Goal: Task Accomplishment & Management: Complete application form

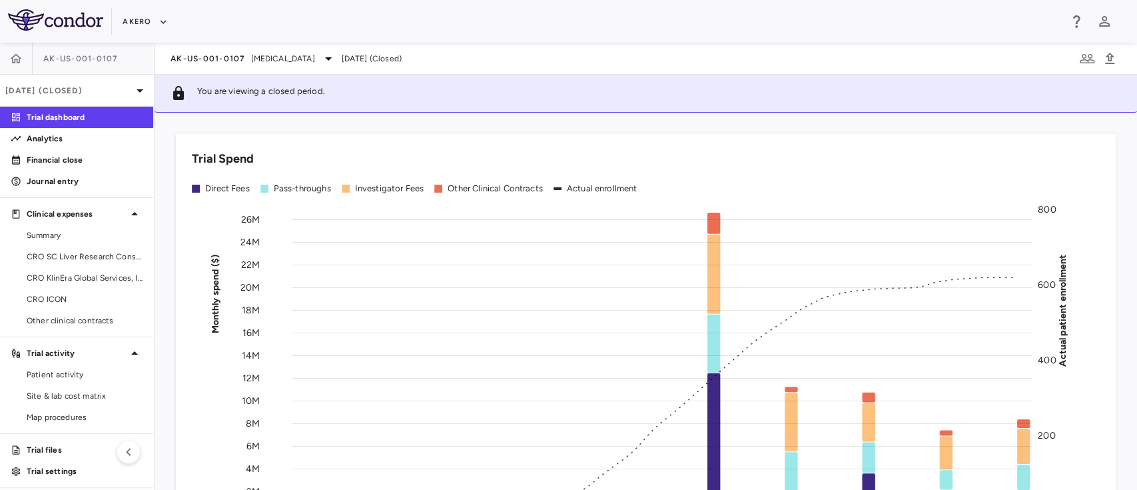
click at [344, 49] on div "AK-US-001-0107 [MEDICAL_DATA] [DATE] (Closed)" at bounding box center [646, 59] width 982 height 32
click at [315, 55] on span "Nonalcoholic Steatohepatitis" at bounding box center [283, 59] width 64 height 12
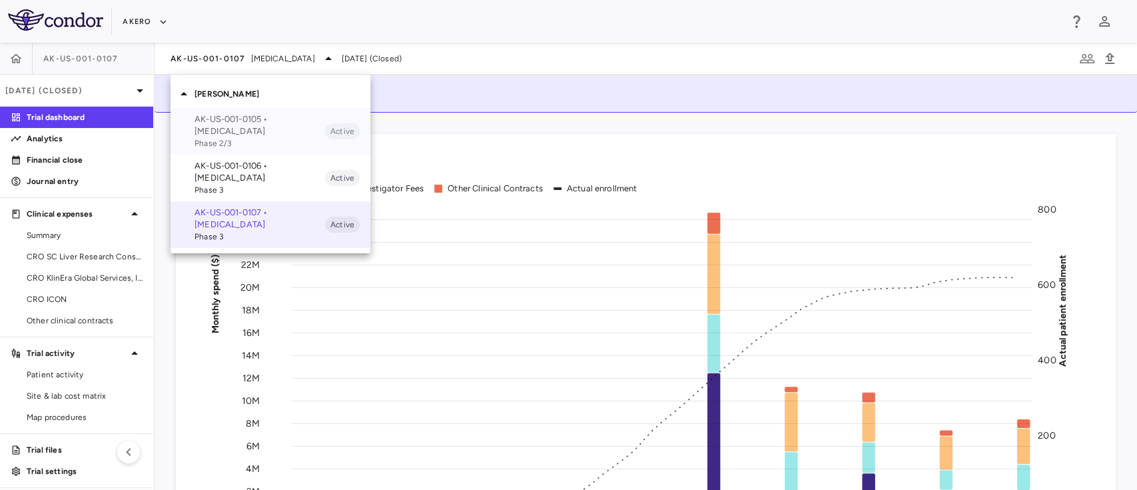
click at [250, 113] on p "AK-US-001-0105 • [MEDICAL_DATA]" at bounding box center [259, 125] width 131 height 24
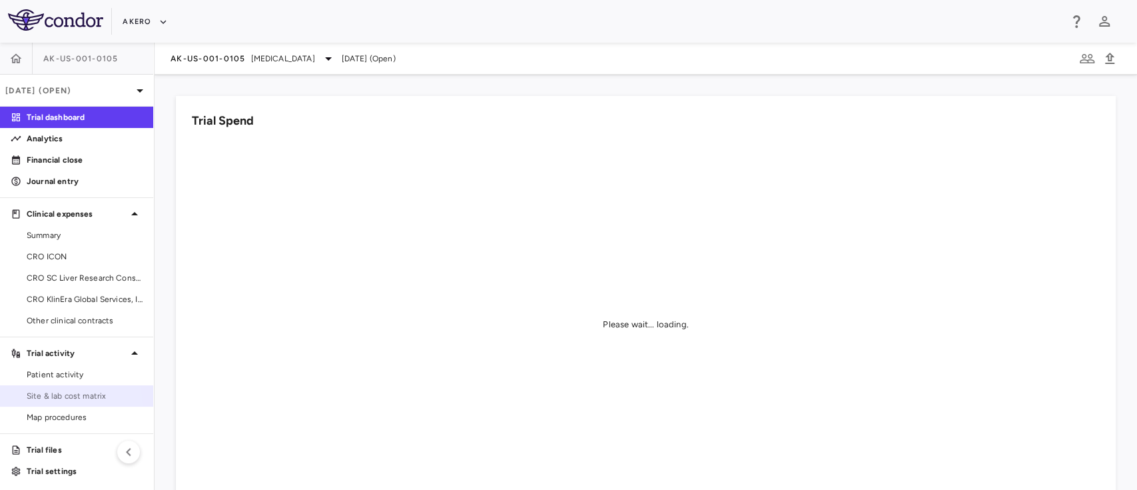
click at [63, 404] on link "Site & lab cost matrix" at bounding box center [76, 396] width 153 height 20
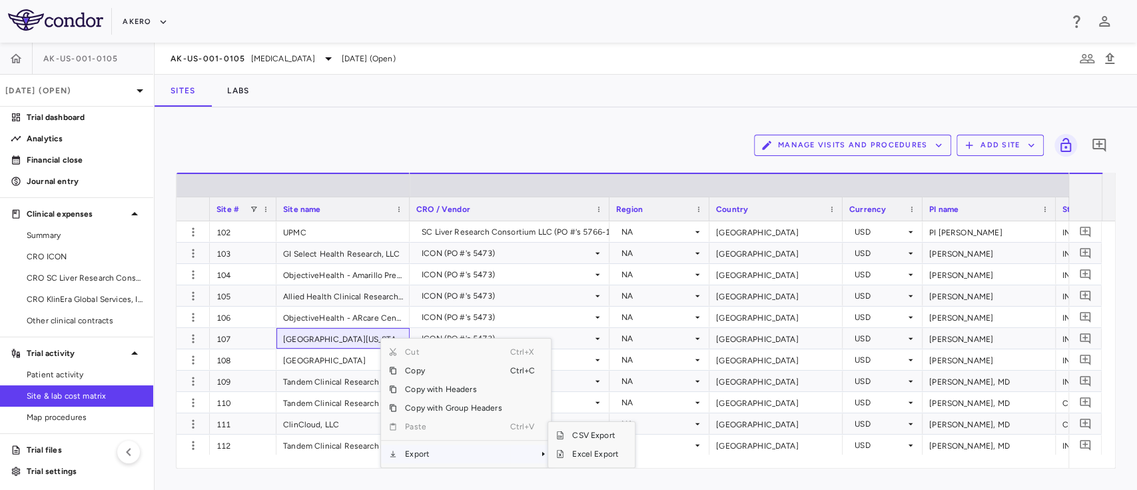
click at [440, 446] on span "Export" at bounding box center [453, 453] width 113 height 19
click at [569, 454] on span "Excel Export" at bounding box center [595, 453] width 63 height 19
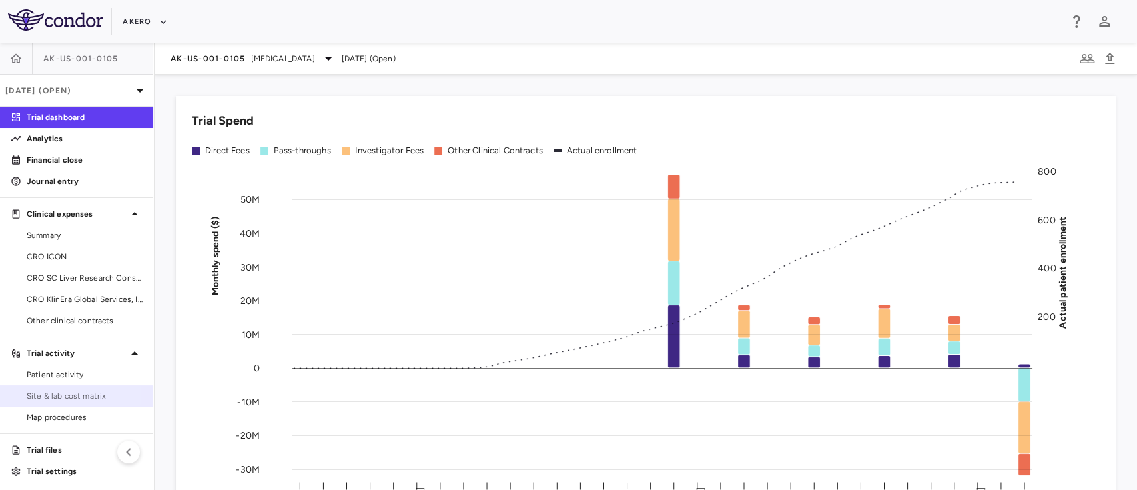
click at [65, 394] on span "Site & lab cost matrix" at bounding box center [85, 396] width 116 height 12
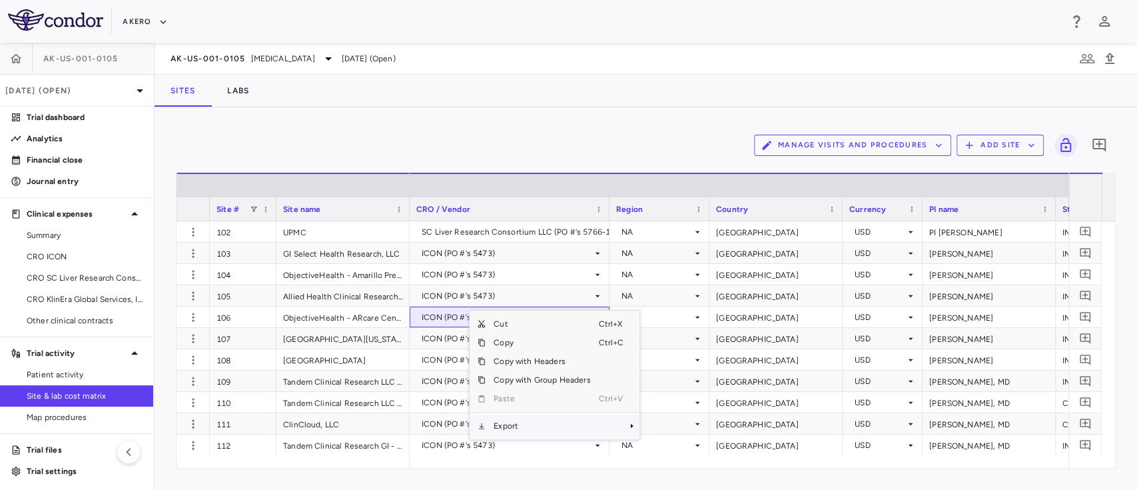
click at [542, 434] on span "Export" at bounding box center [542, 425] width 113 height 19
click at [665, 444] on span "Excel Export" at bounding box center [684, 449] width 63 height 19
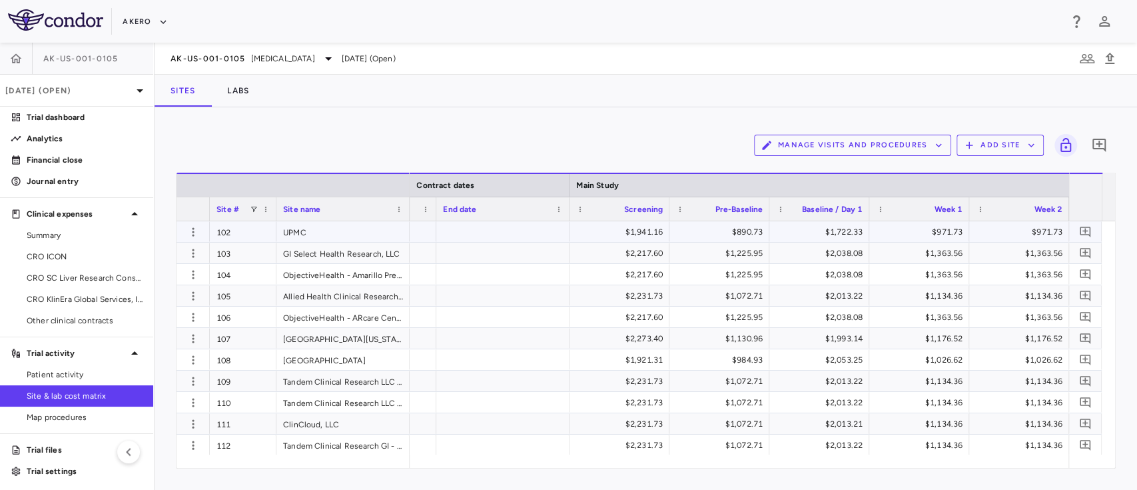
click at [477, 235] on div at bounding box center [502, 231] width 133 height 21
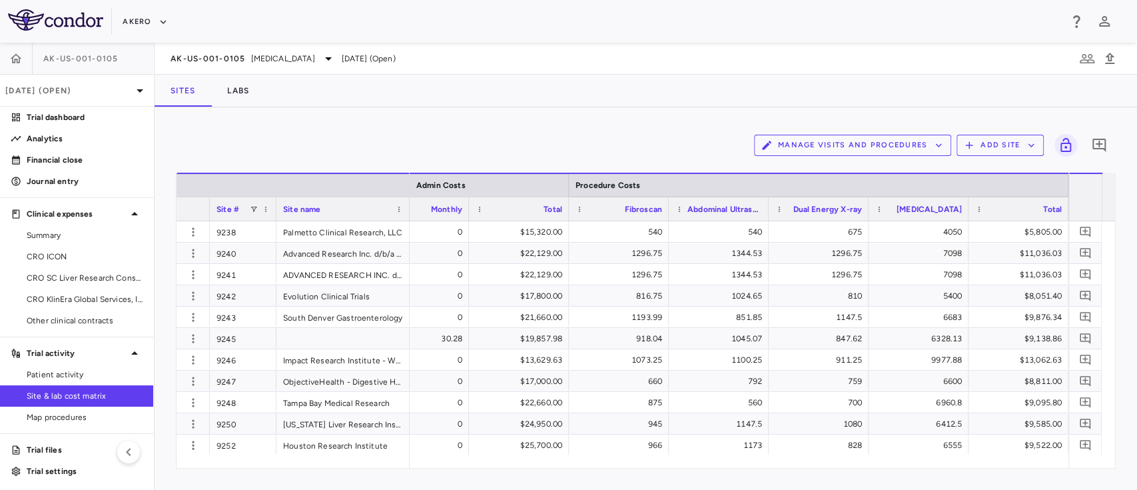
scroll to position [0, 5832]
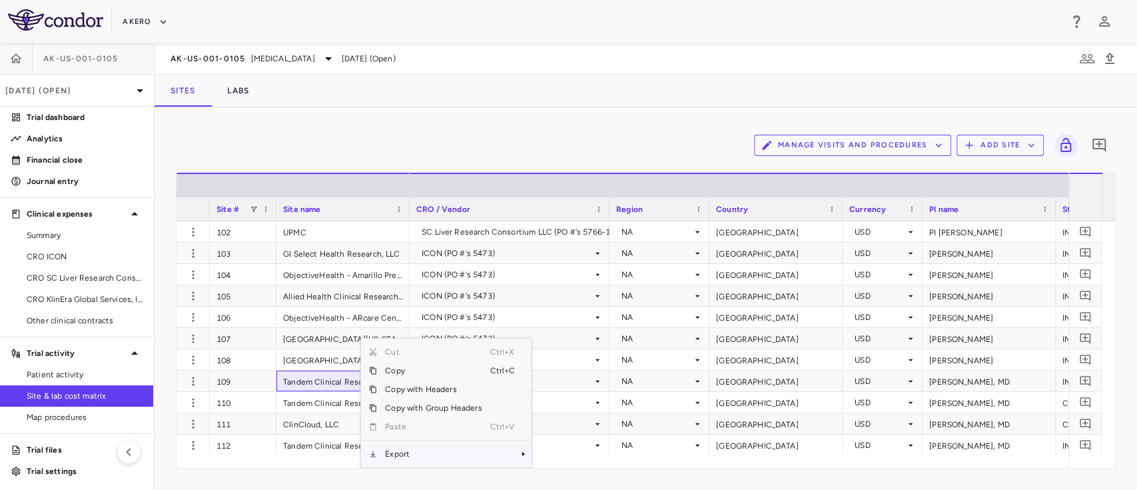
click at [398, 454] on span "Export" at bounding box center [433, 453] width 113 height 19
click at [565, 452] on span "Excel Export" at bounding box center [575, 453] width 63 height 19
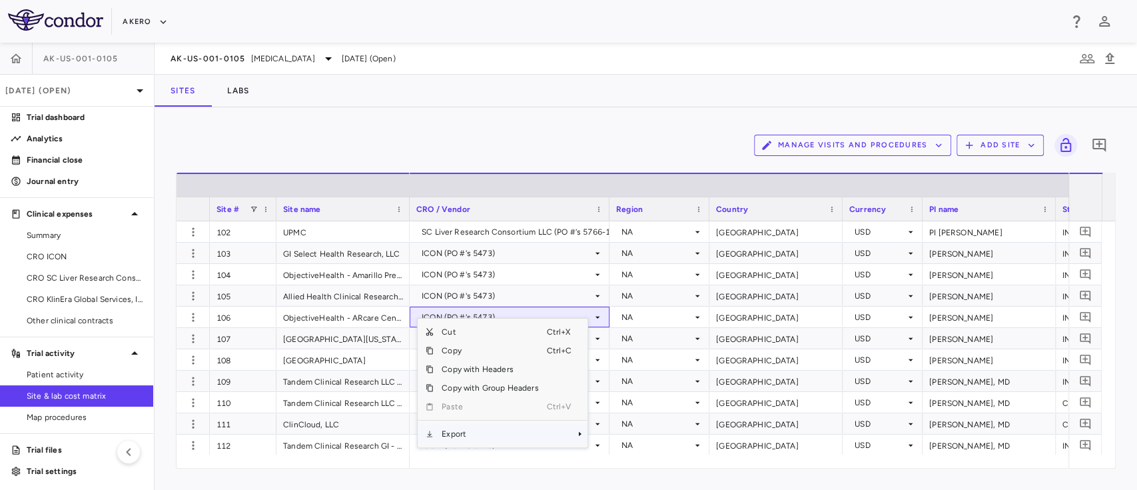
click at [492, 434] on span "Export" at bounding box center [490, 433] width 113 height 19
click at [628, 446] on span "Excel Export" at bounding box center [632, 453] width 63 height 19
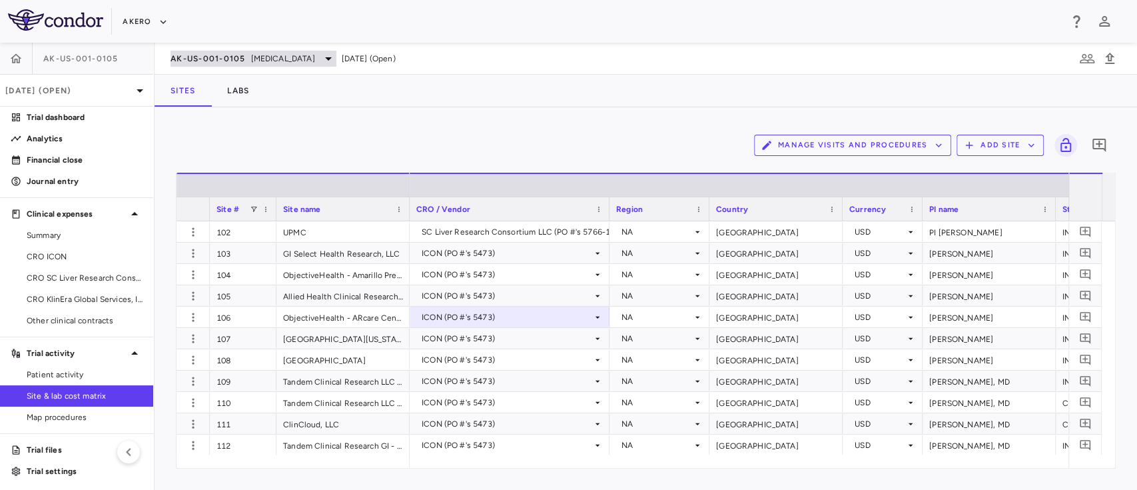
click at [280, 54] on span "[MEDICAL_DATA]" at bounding box center [283, 59] width 64 height 12
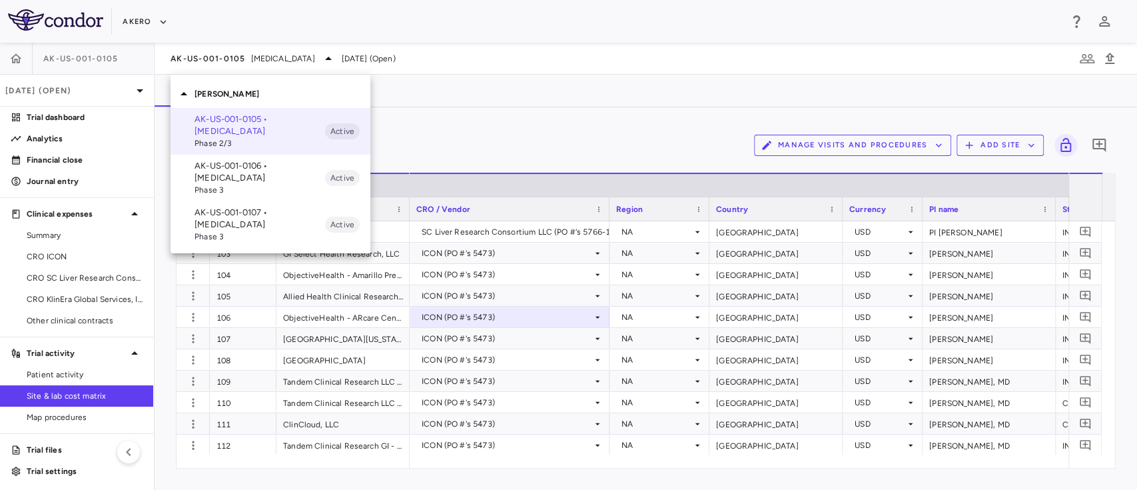
click at [222, 182] on p "AK-US-001-0106 • [MEDICAL_DATA]" at bounding box center [259, 172] width 131 height 24
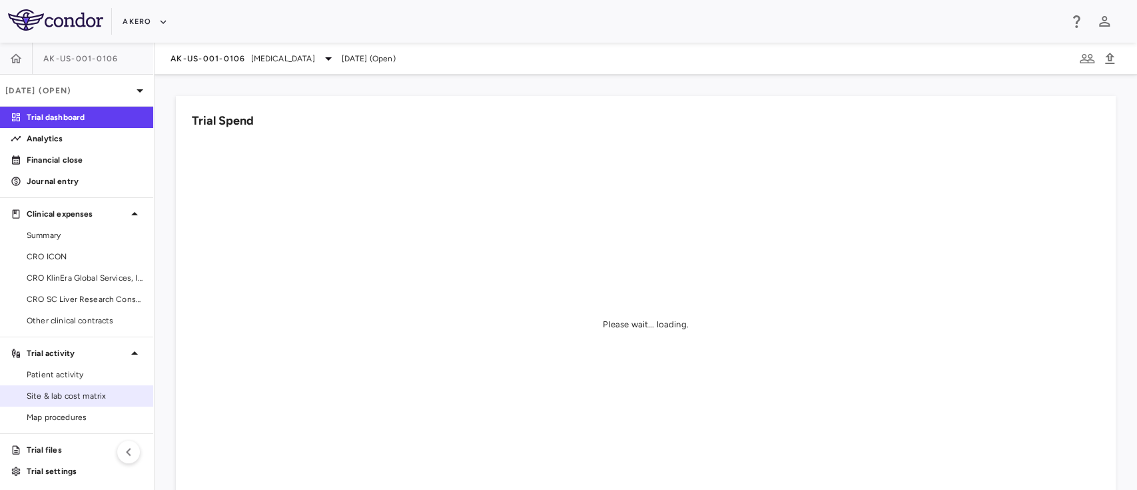
click at [65, 398] on span "Site & lab cost matrix" at bounding box center [85, 396] width 116 height 12
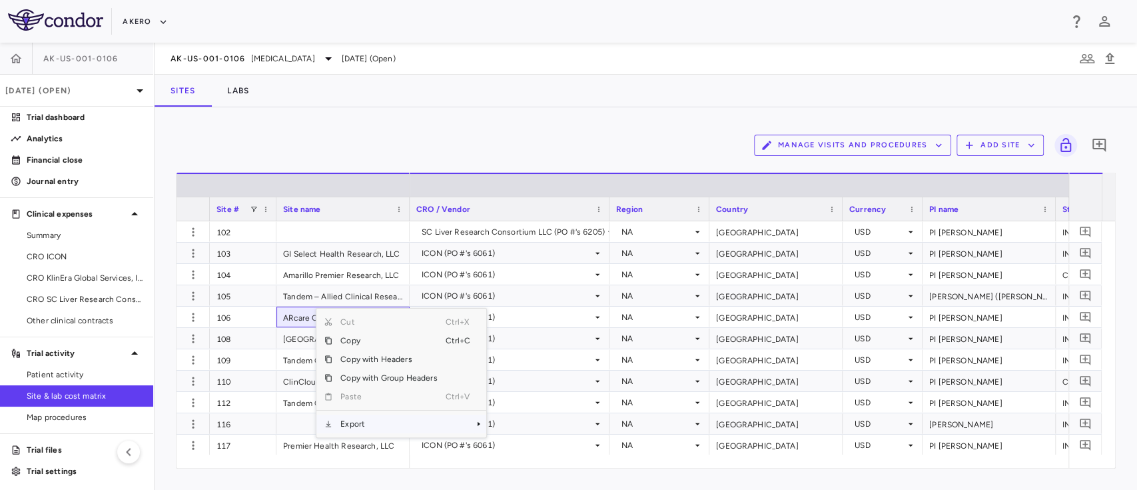
click at [395, 423] on span "Export" at bounding box center [388, 423] width 113 height 19
click at [519, 445] on span "Excel Export" at bounding box center [531, 447] width 63 height 19
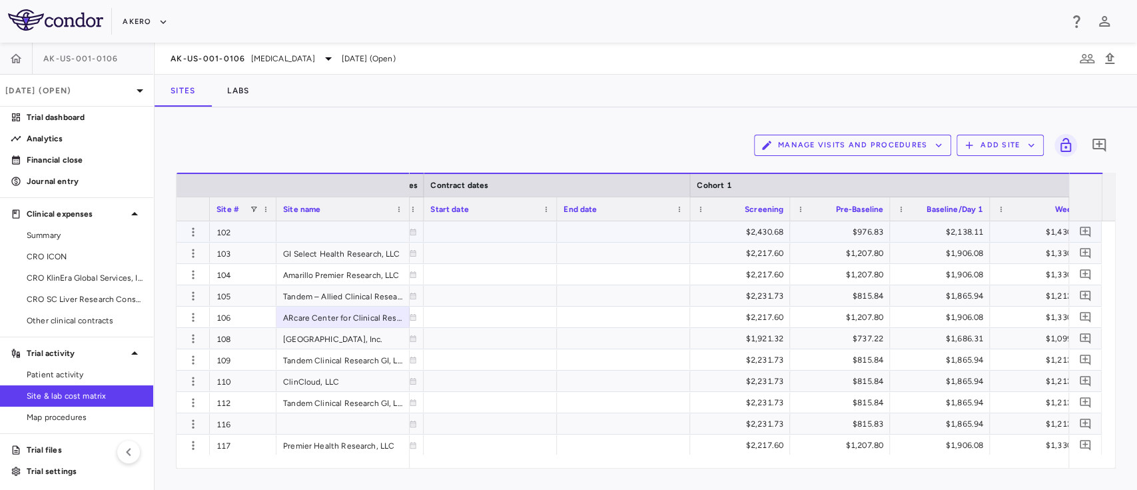
click at [611, 230] on div at bounding box center [623, 231] width 133 height 21
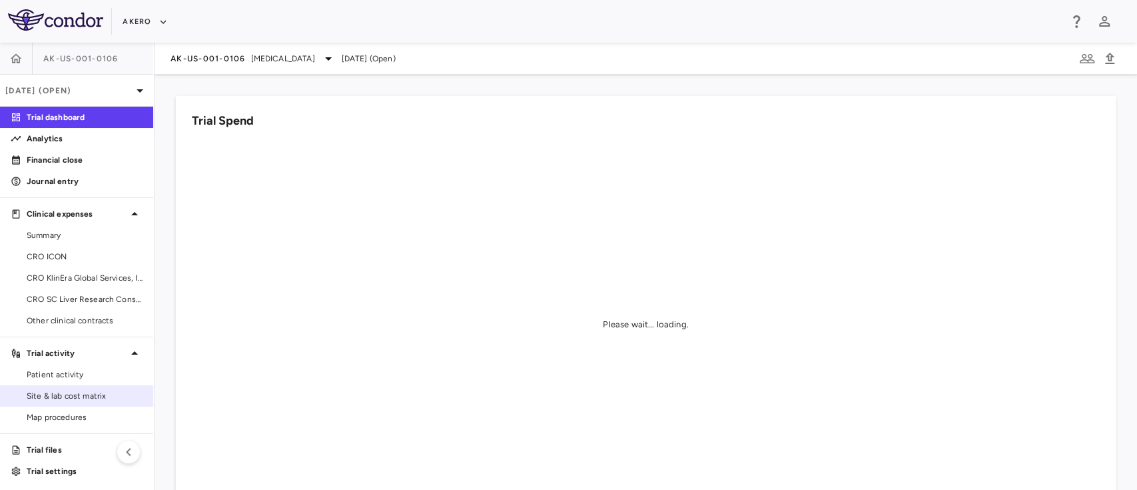
click at [53, 400] on span "Site & lab cost matrix" at bounding box center [85, 396] width 116 height 12
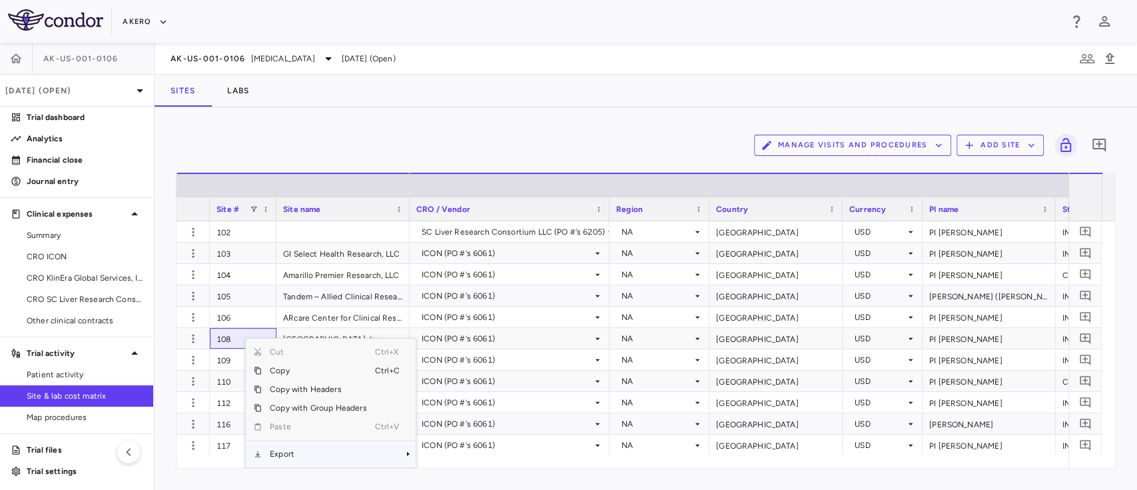
click at [314, 456] on span "Export" at bounding box center [318, 453] width 113 height 19
click at [457, 450] on span "Excel Export" at bounding box center [460, 453] width 63 height 19
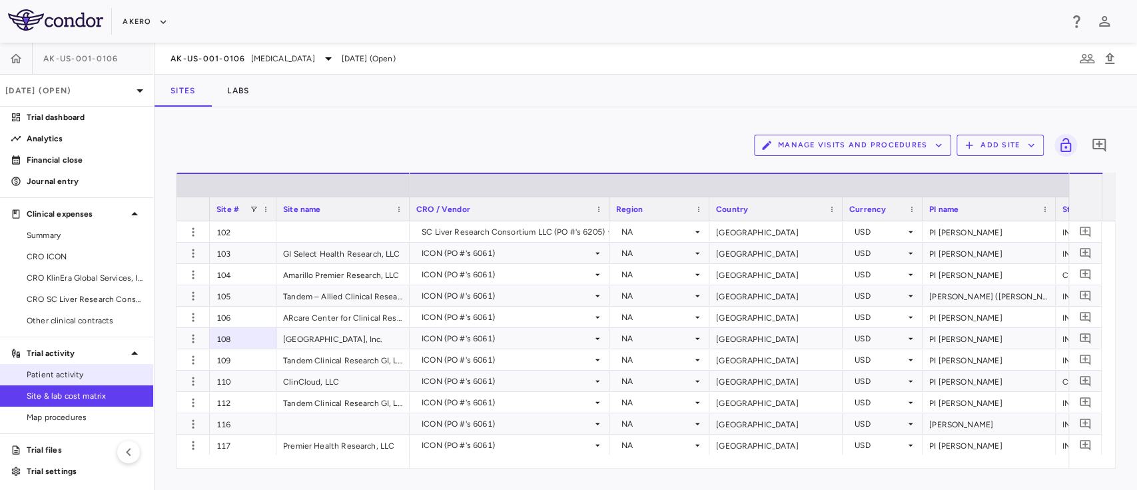
click at [91, 374] on span "Patient activity" at bounding box center [85, 374] width 116 height 12
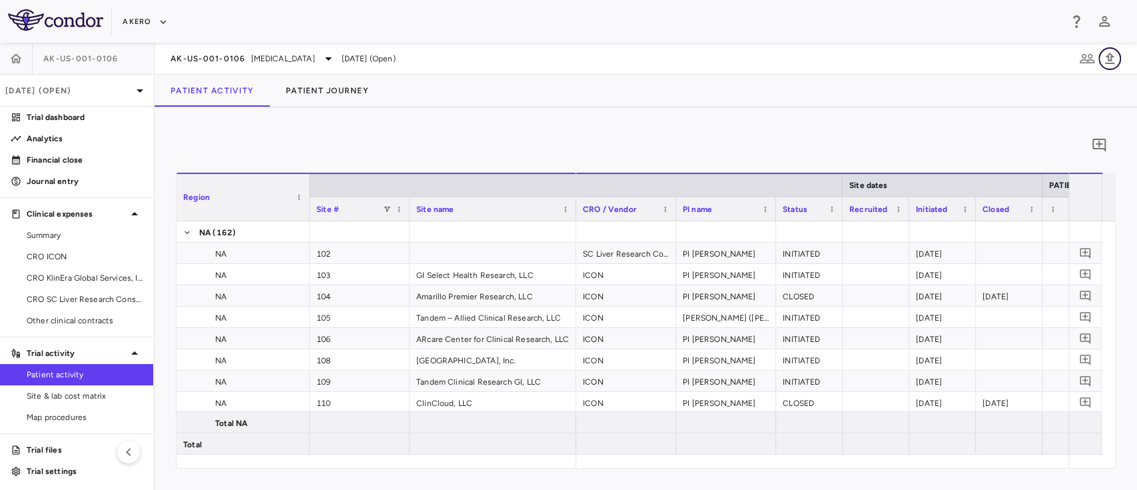
click at [1112, 62] on icon "button" at bounding box center [1109, 58] width 9 height 11
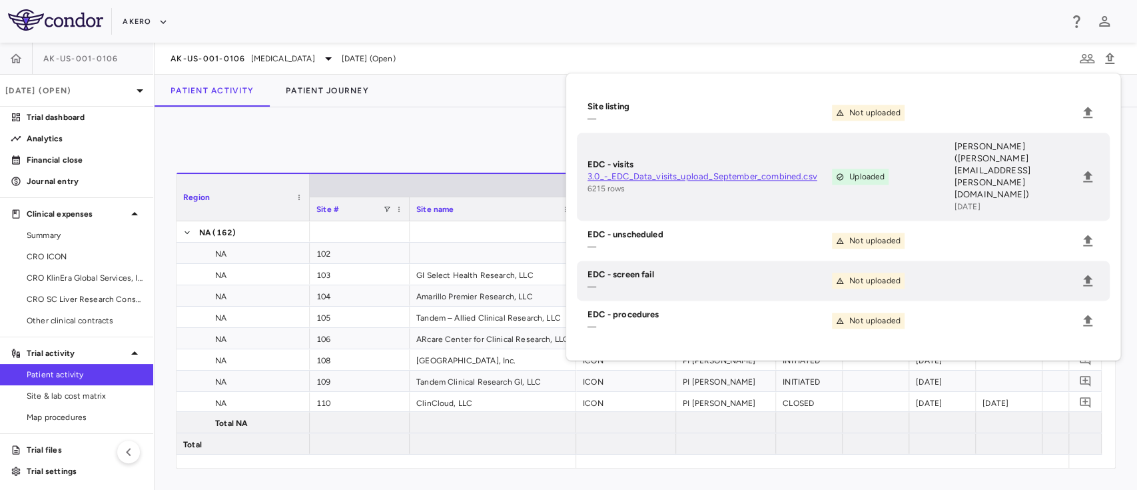
click at [418, 145] on div "0" at bounding box center [646, 145] width 940 height 33
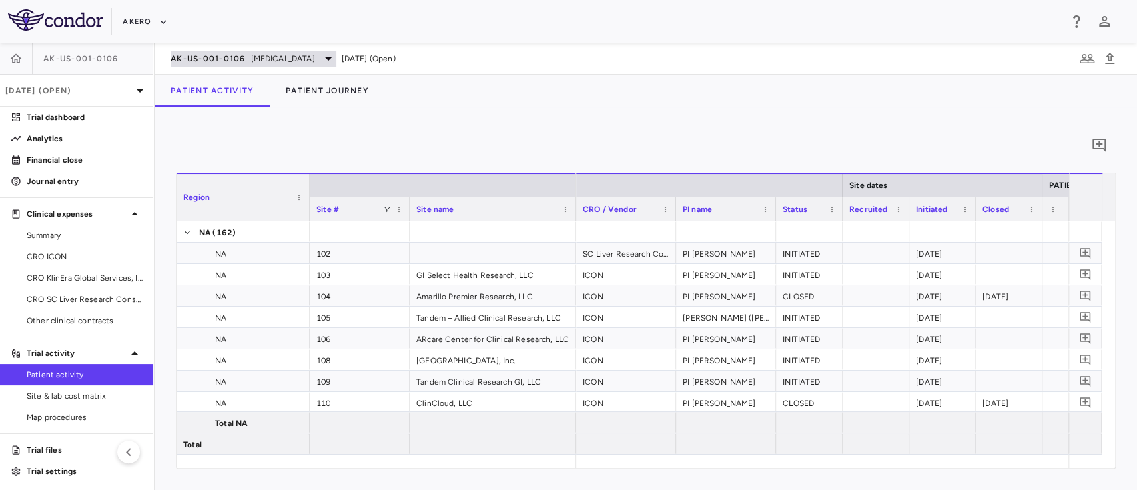
click at [291, 57] on span "[MEDICAL_DATA]" at bounding box center [283, 59] width 64 height 12
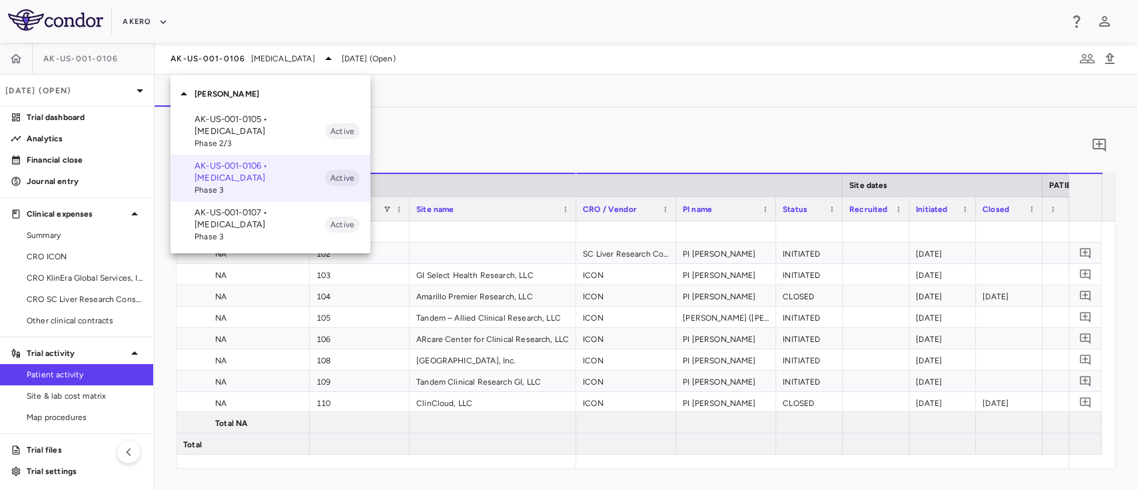
click at [224, 139] on span "Phase 2/3" at bounding box center [259, 143] width 131 height 12
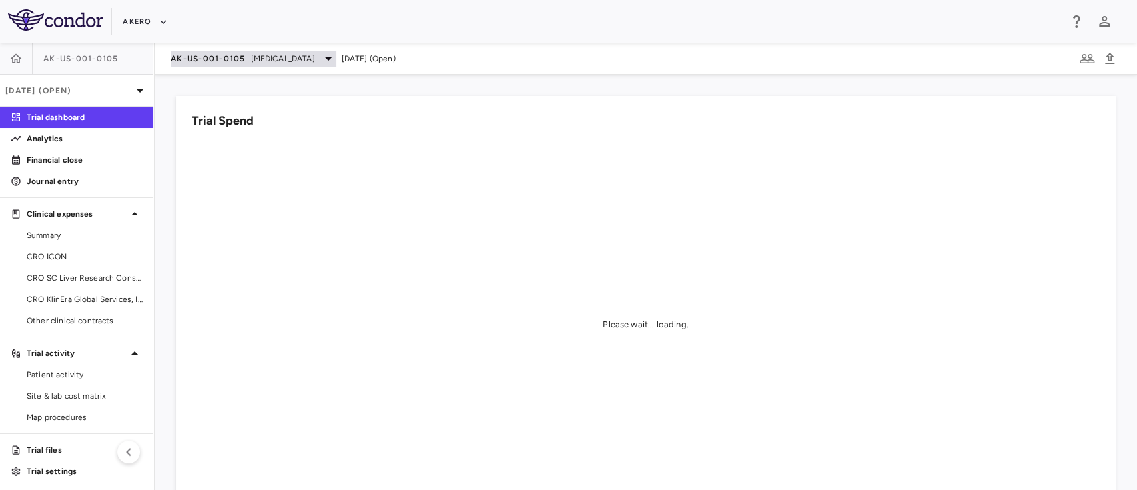
click at [315, 59] on span "[MEDICAL_DATA]" at bounding box center [283, 59] width 64 height 12
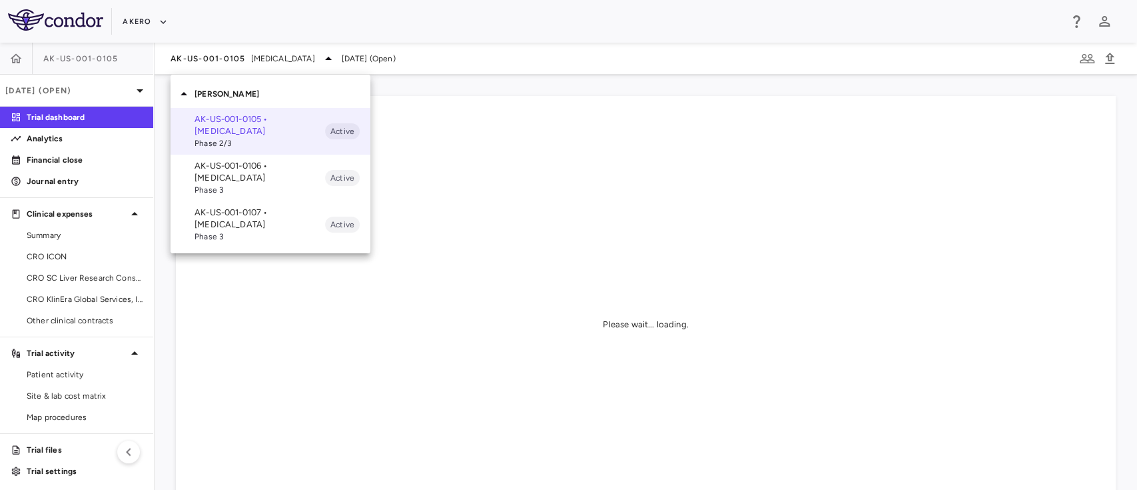
click at [400, 63] on div at bounding box center [568, 245] width 1137 height 490
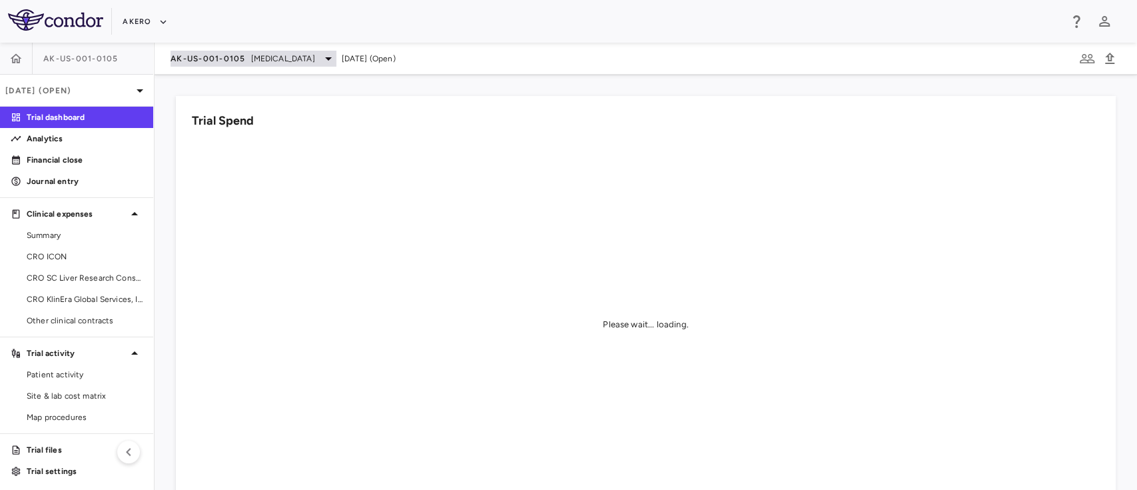
click at [315, 57] on span "[MEDICAL_DATA]" at bounding box center [283, 59] width 64 height 12
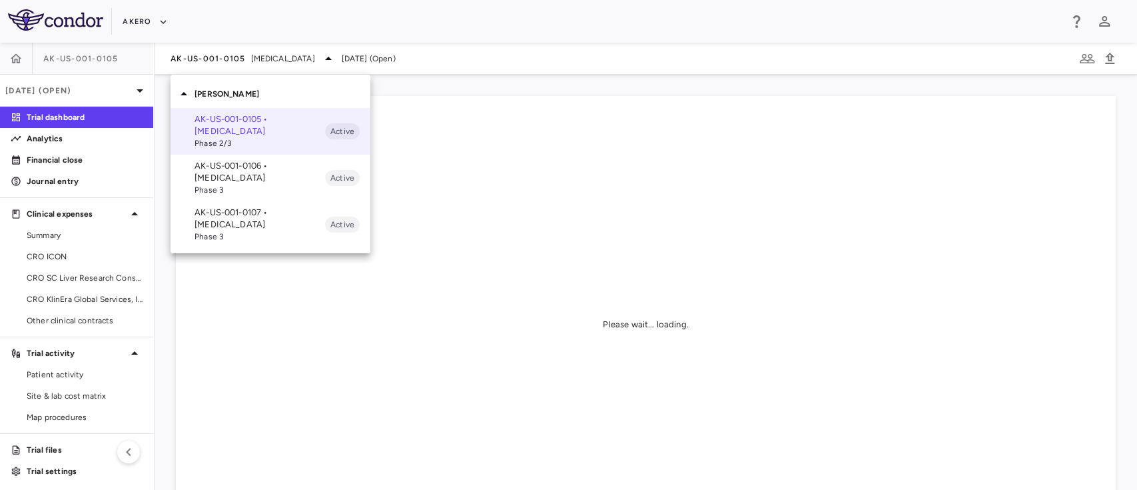
click at [470, 143] on div at bounding box center [568, 245] width 1137 height 490
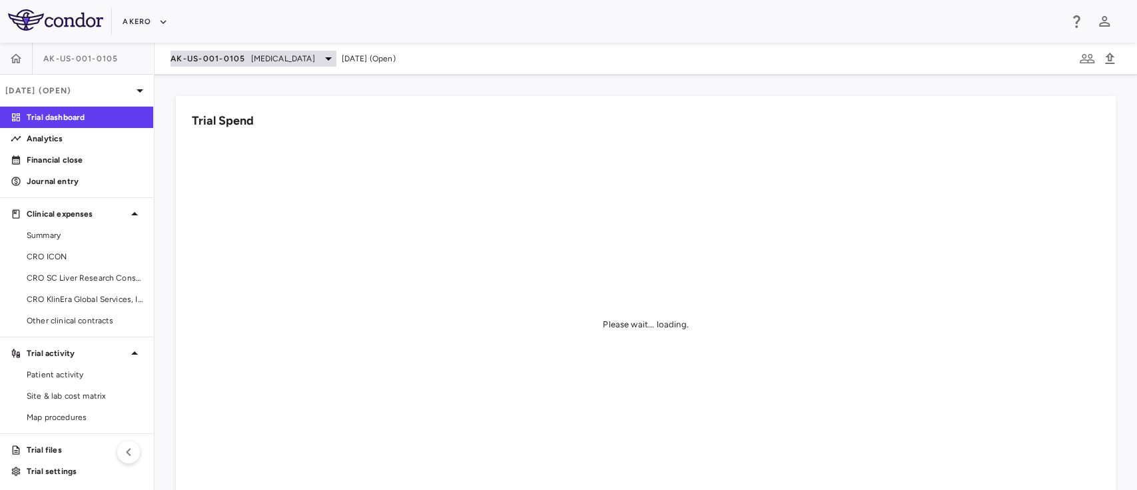
click at [226, 51] on div "AK-US-001-0105 Nonalcoholic Steatohepatitis" at bounding box center [254, 59] width 166 height 16
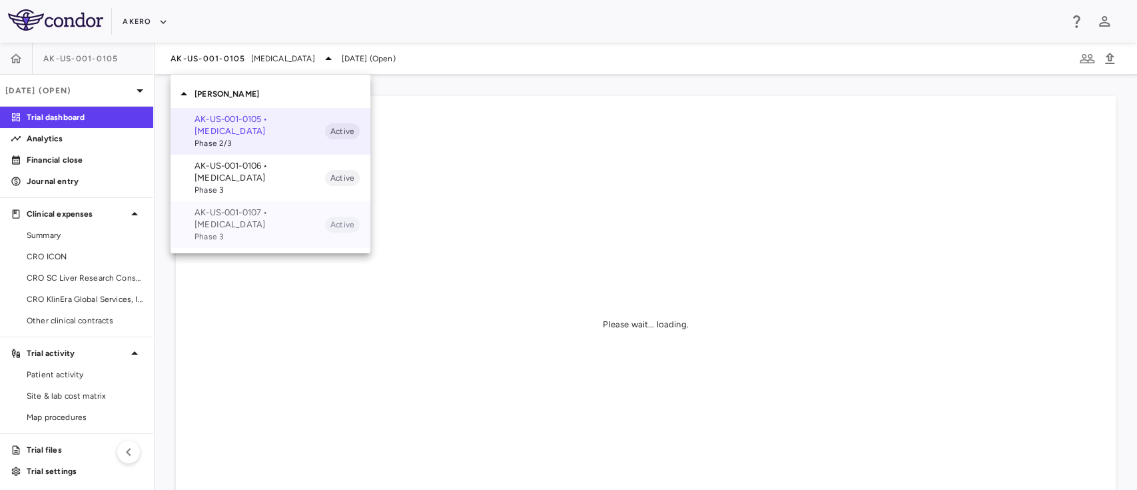
click at [223, 227] on p "AK-US-001-0107 • Nonalcoholic Steatohepatitis" at bounding box center [259, 218] width 131 height 24
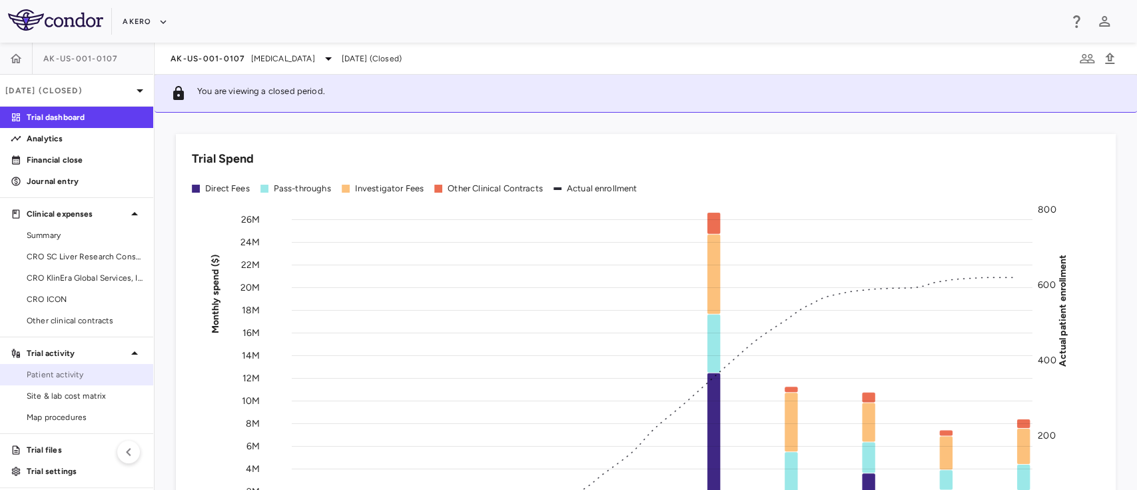
click at [81, 378] on span "Patient activity" at bounding box center [85, 374] width 116 height 12
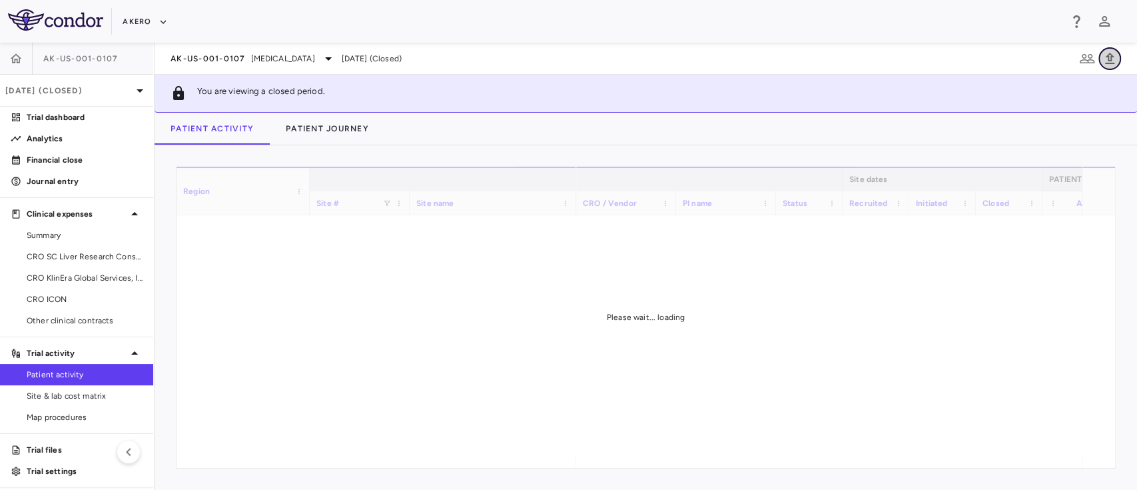
click at [1109, 63] on icon "button" at bounding box center [1109, 58] width 9 height 11
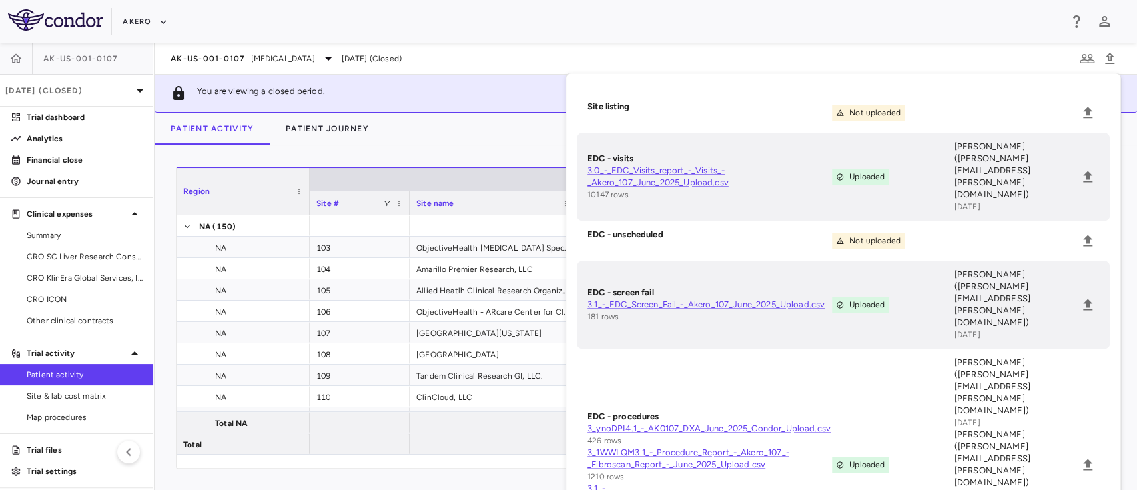
click at [541, 13] on div "Akero" at bounding box center [591, 22] width 937 height 22
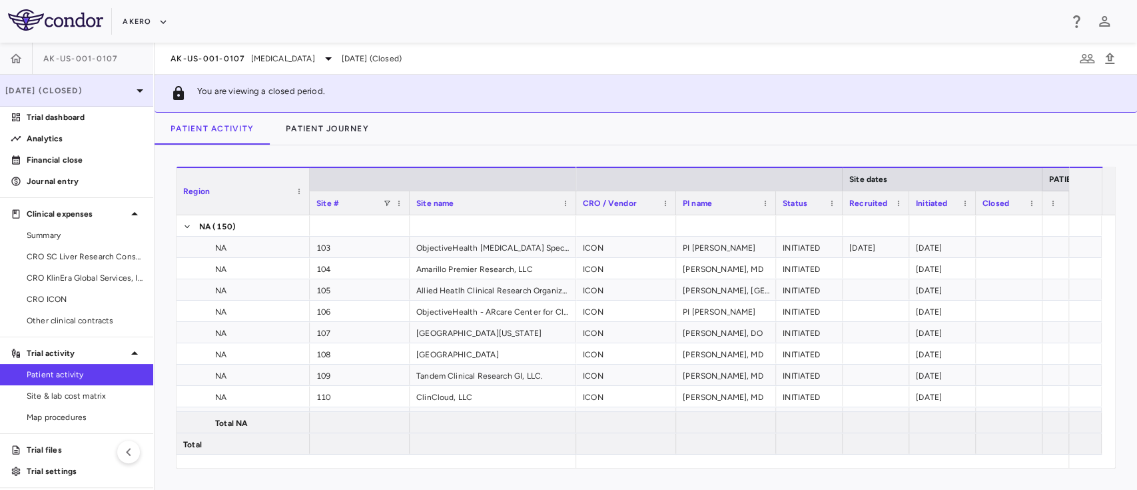
click at [94, 101] on div "Jun 2025 (Closed)" at bounding box center [76, 91] width 153 height 32
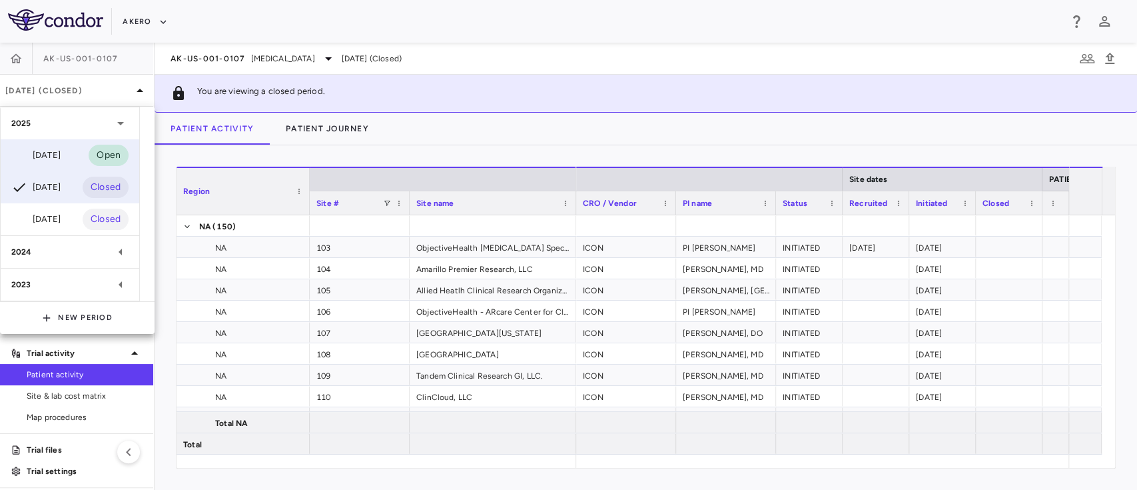
click at [57, 161] on div "Sep 2025" at bounding box center [35, 155] width 49 height 16
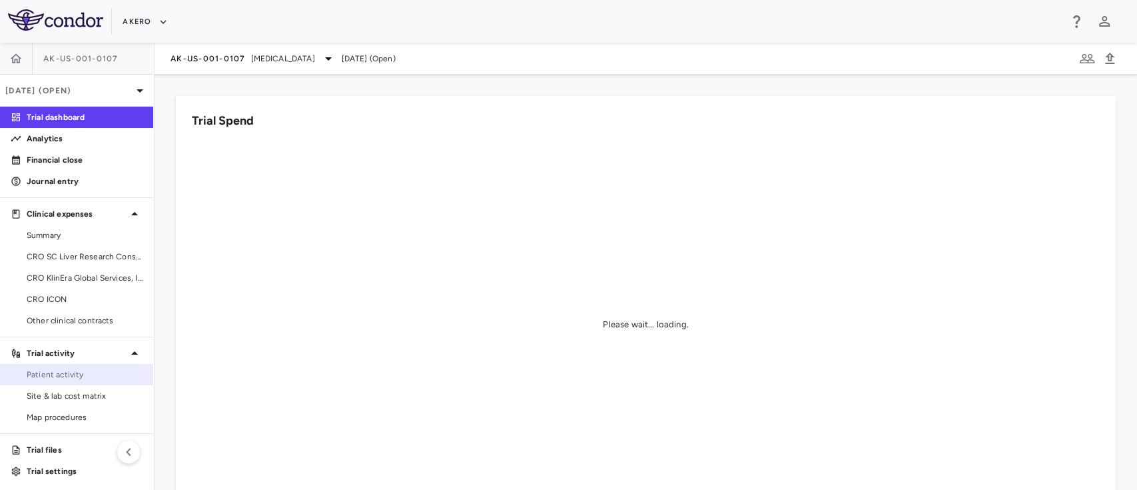
click at [65, 373] on span "Patient activity" at bounding box center [85, 374] width 116 height 12
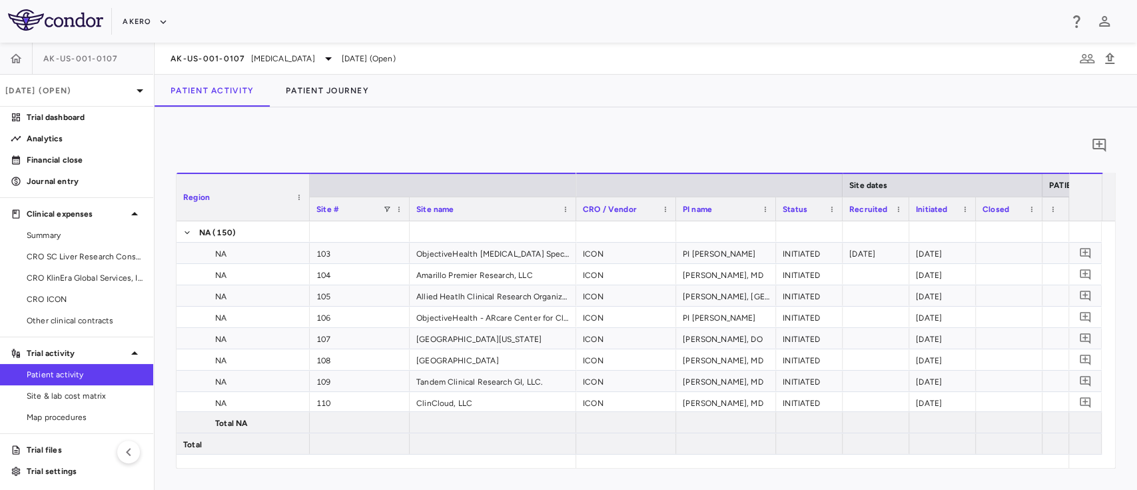
click at [1071, 47] on div "AK-US-001-0107 Nonalcoholic Steatohepatitis Sep 2025 (Open)" at bounding box center [646, 59] width 982 height 32
click at [1080, 54] on icon "button" at bounding box center [1087, 59] width 16 height 16
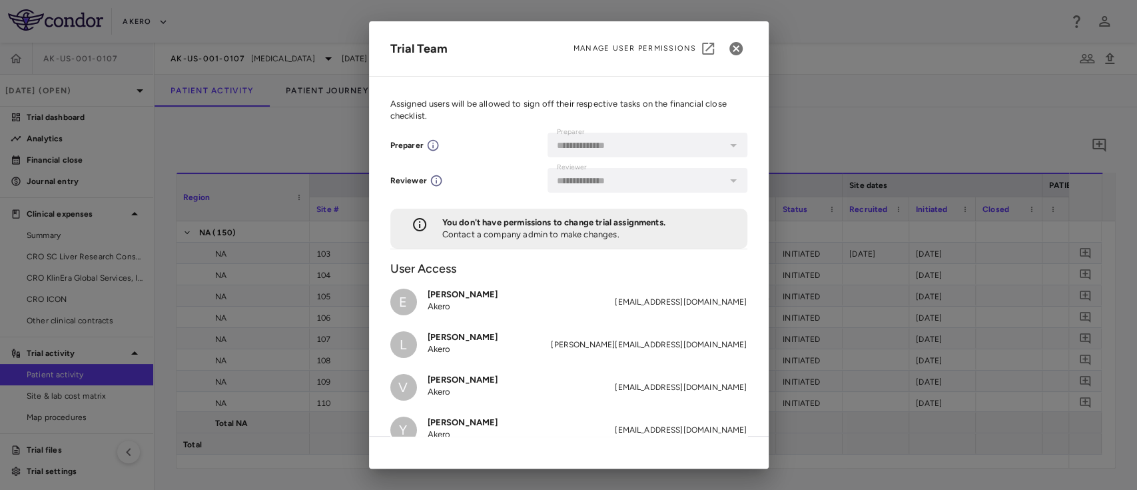
click at [826, 82] on div "**********" at bounding box center [568, 245] width 1137 height 490
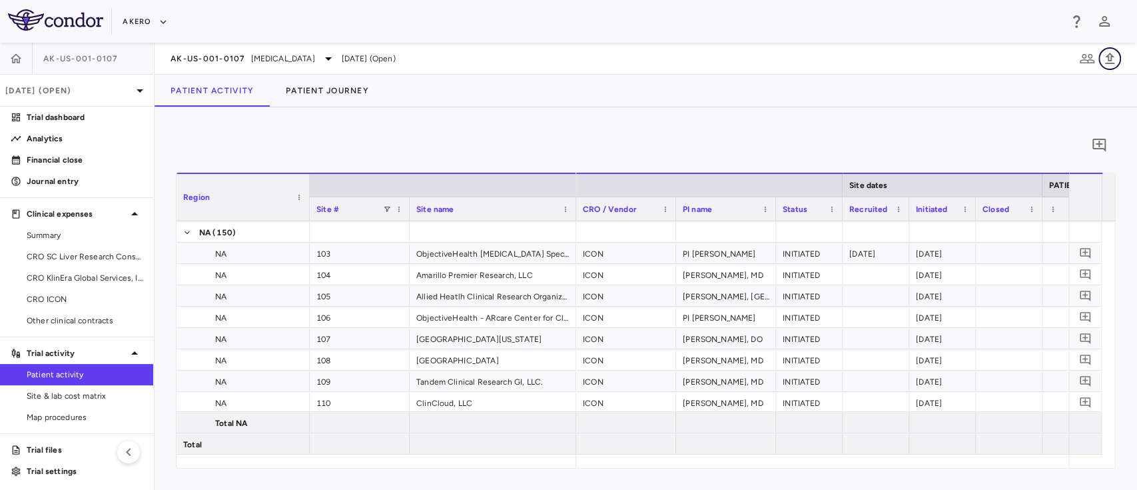
click at [1108, 51] on icon "button" at bounding box center [1110, 59] width 16 height 16
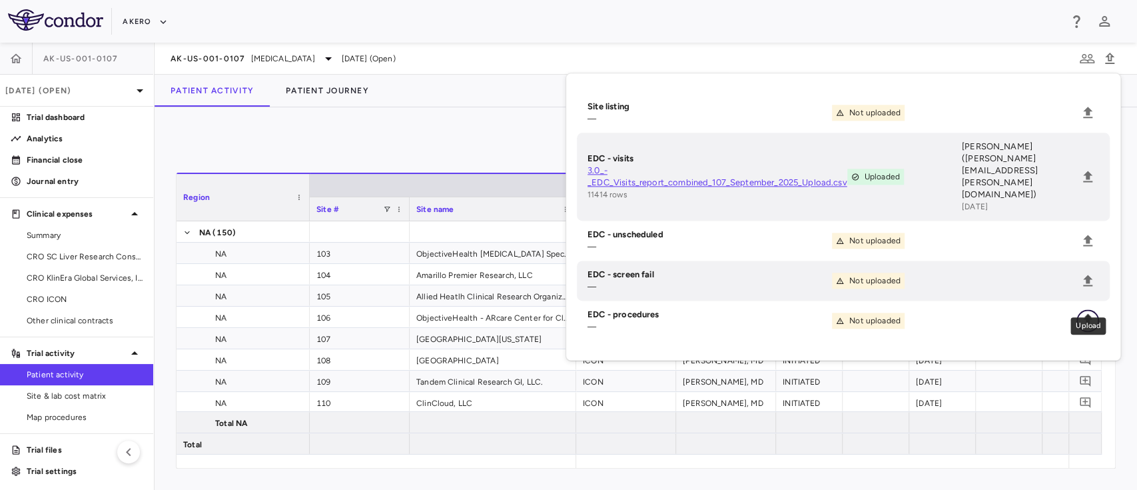
click at [1084, 312] on icon "Upload" at bounding box center [1088, 320] width 16 height 16
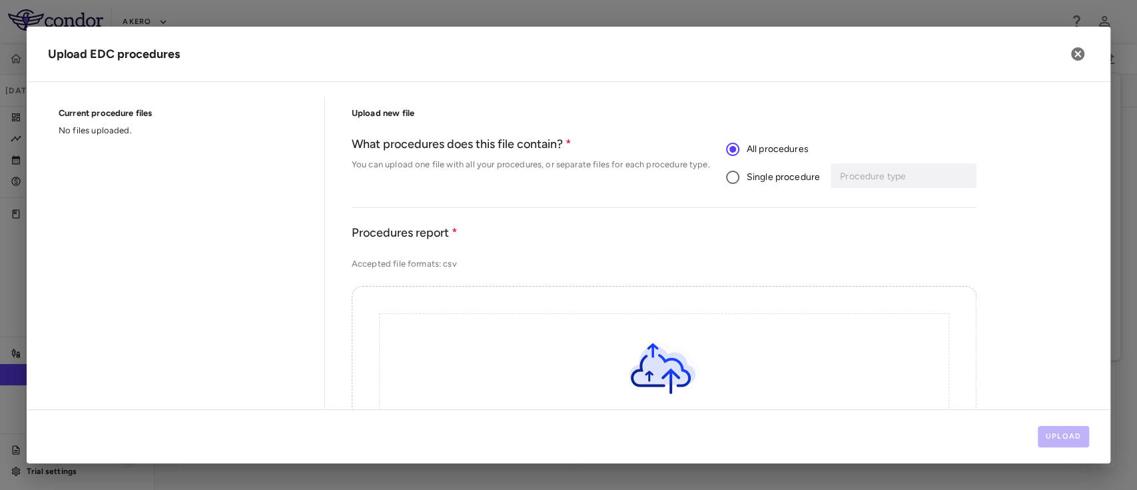
scroll to position [35, 0]
click at [894, 175] on div "Procedure type Procedure type" at bounding box center [905, 177] width 141 height 25
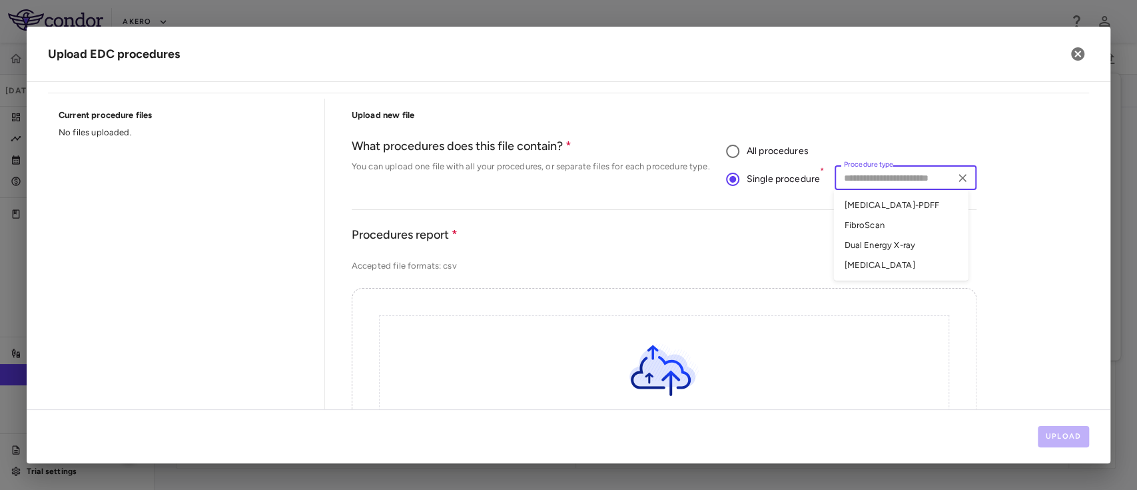
click at [896, 178] on input "Procedure type" at bounding box center [894, 177] width 111 height 17
click at [896, 204] on li "MRI-PDFF" at bounding box center [900, 205] width 135 height 20
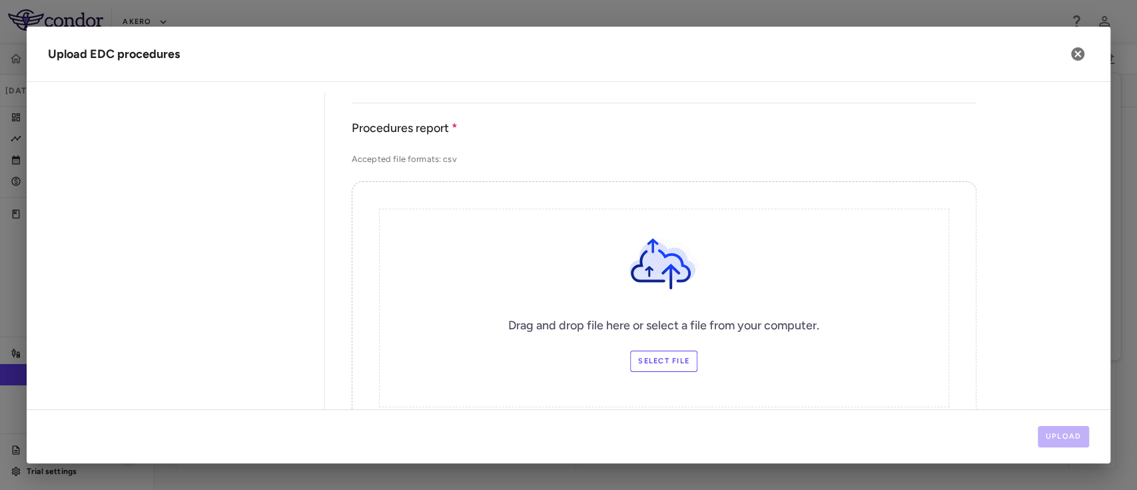
scroll to position [139, 0]
click at [662, 360] on label "Select file" at bounding box center [663, 363] width 67 height 21
click at [0, 0] on input "Select file" at bounding box center [0, 0] width 0 height 0
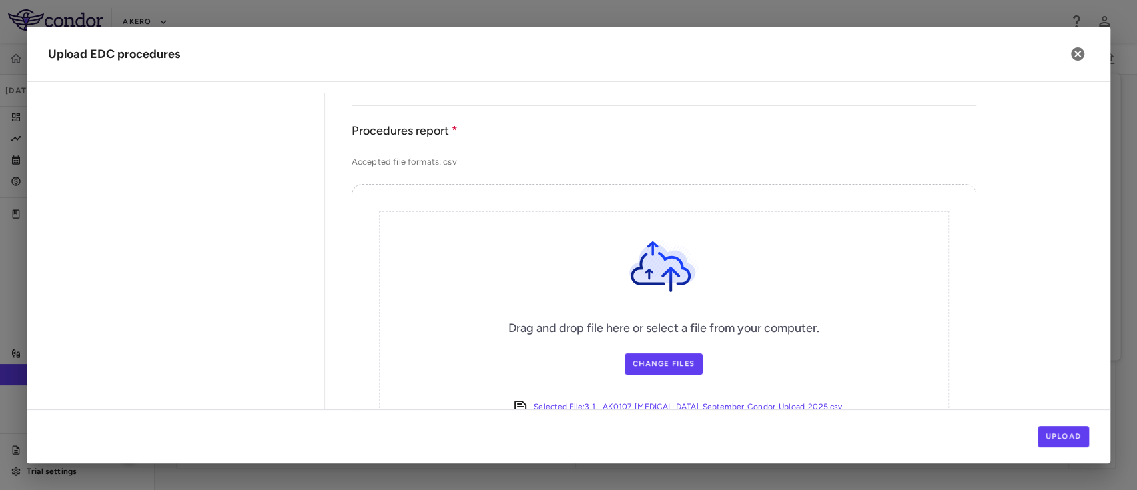
scroll to position [246, 0]
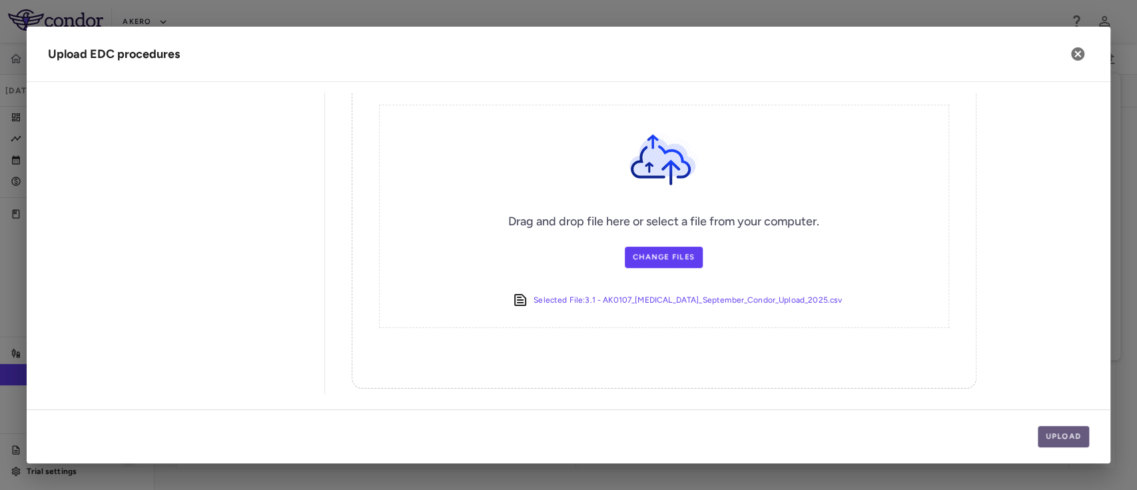
click at [1058, 437] on button "Upload" at bounding box center [1064, 436] width 52 height 21
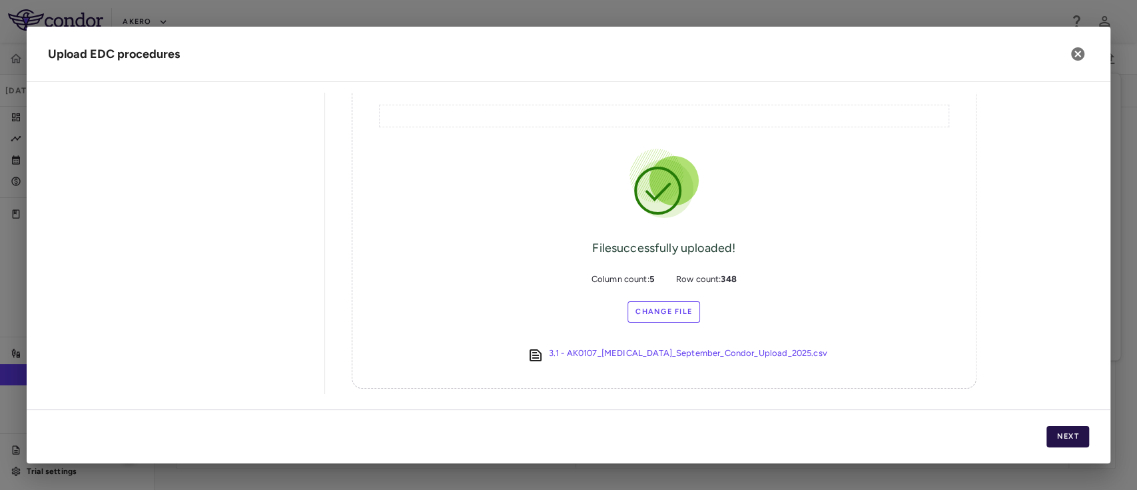
click at [1066, 436] on button "Next" at bounding box center [1067, 436] width 43 height 21
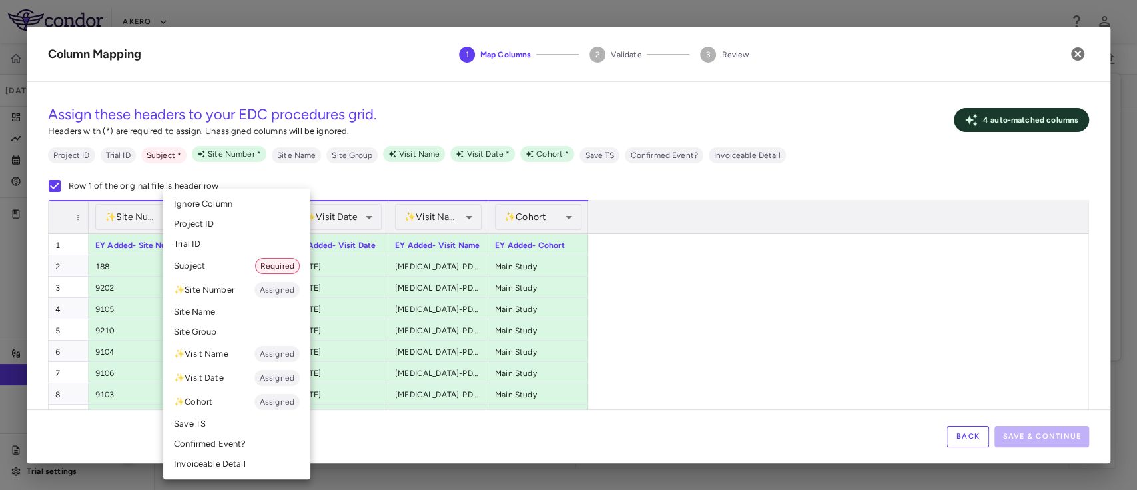
click at [249, 275] on li "Subject Required" at bounding box center [236, 266] width 147 height 24
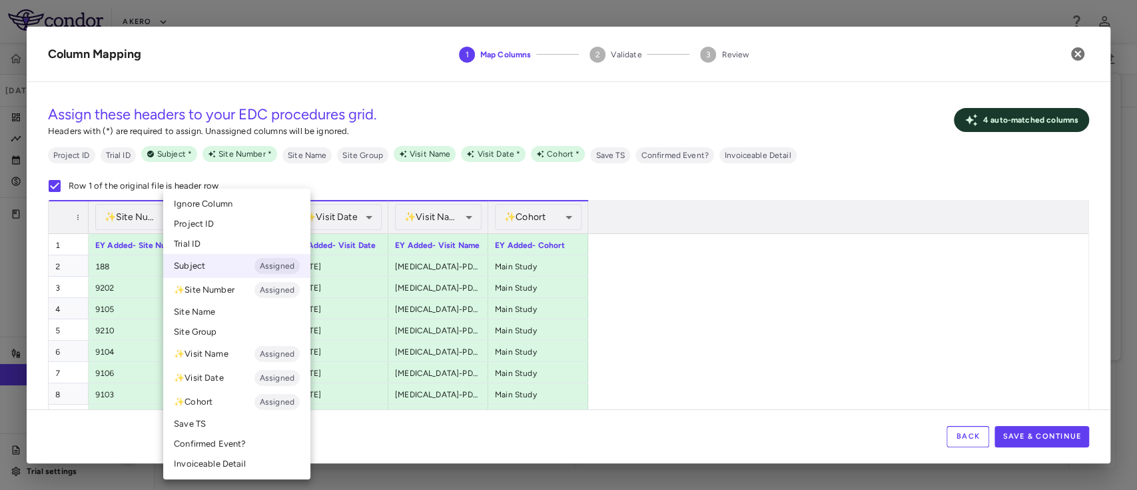
click at [222, 264] on li "Subject Assigned" at bounding box center [236, 266] width 147 height 24
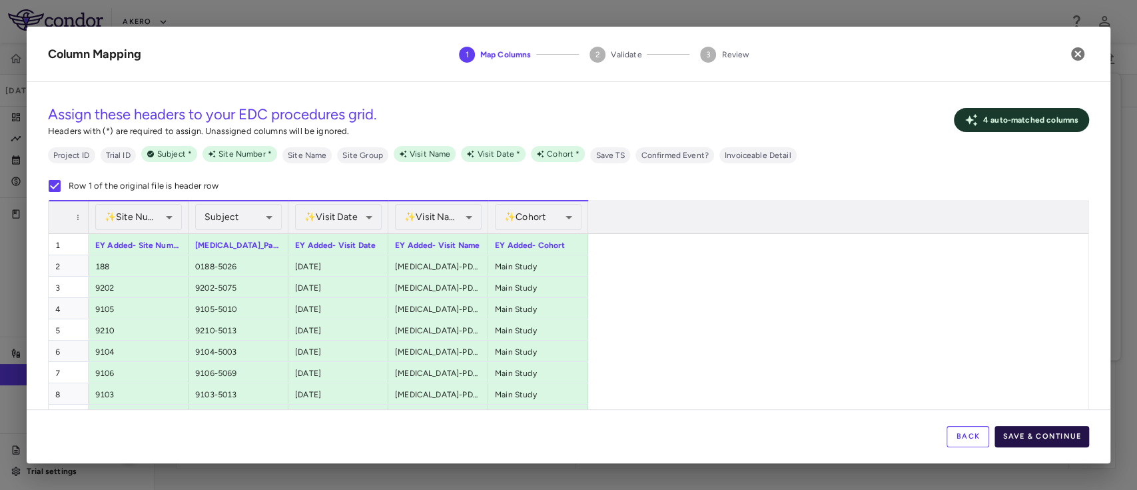
click at [1066, 436] on button "Save & Continue" at bounding box center [1041, 436] width 95 height 21
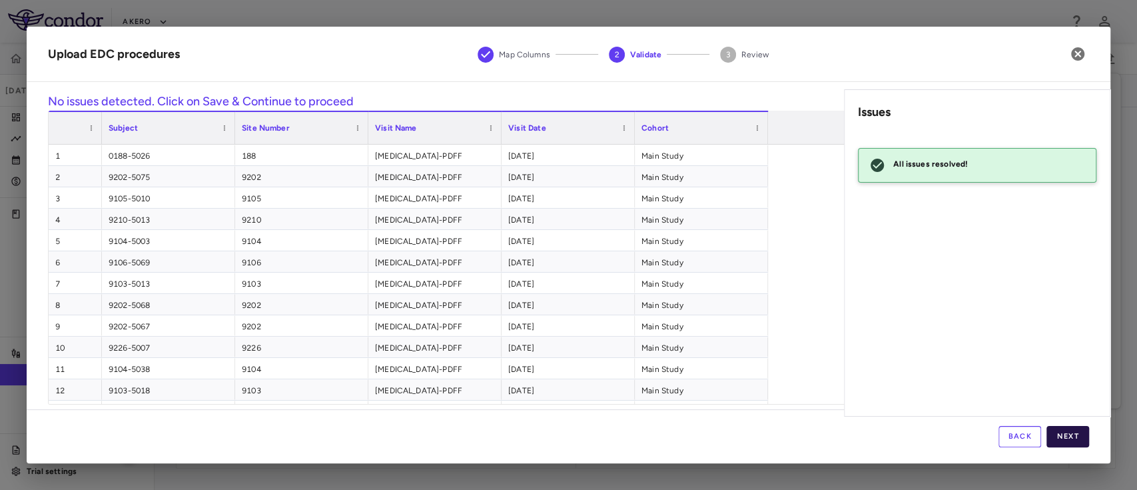
click at [1069, 437] on button "Next" at bounding box center [1067, 436] width 43 height 21
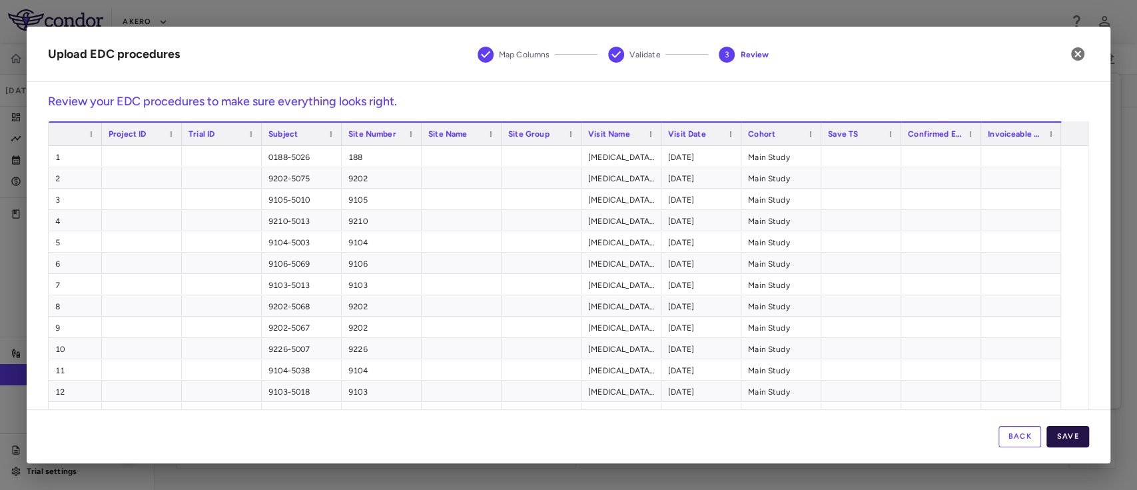
click at [1066, 442] on button "Save" at bounding box center [1067, 436] width 43 height 21
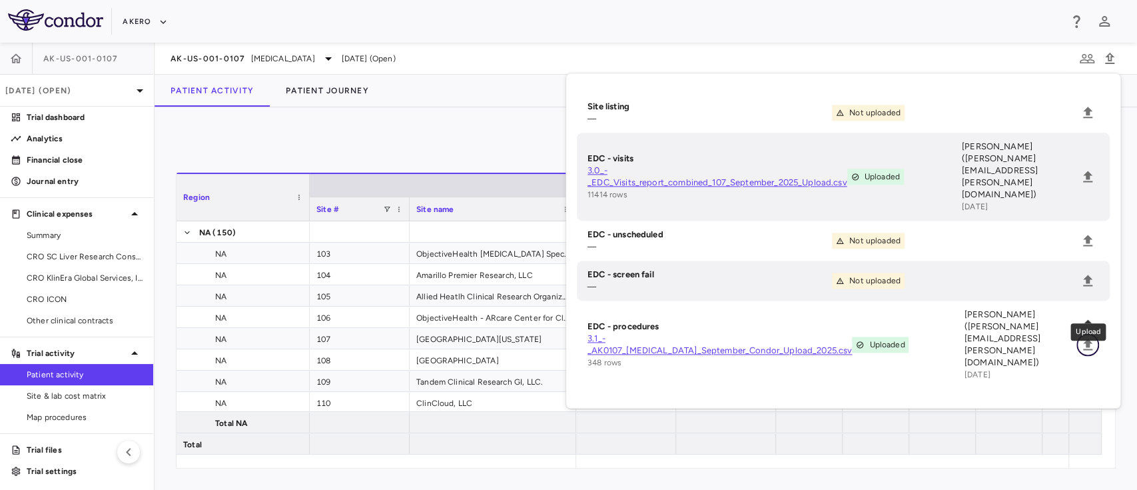
click at [1086, 338] on icon "Upload" at bounding box center [1087, 343] width 9 height 11
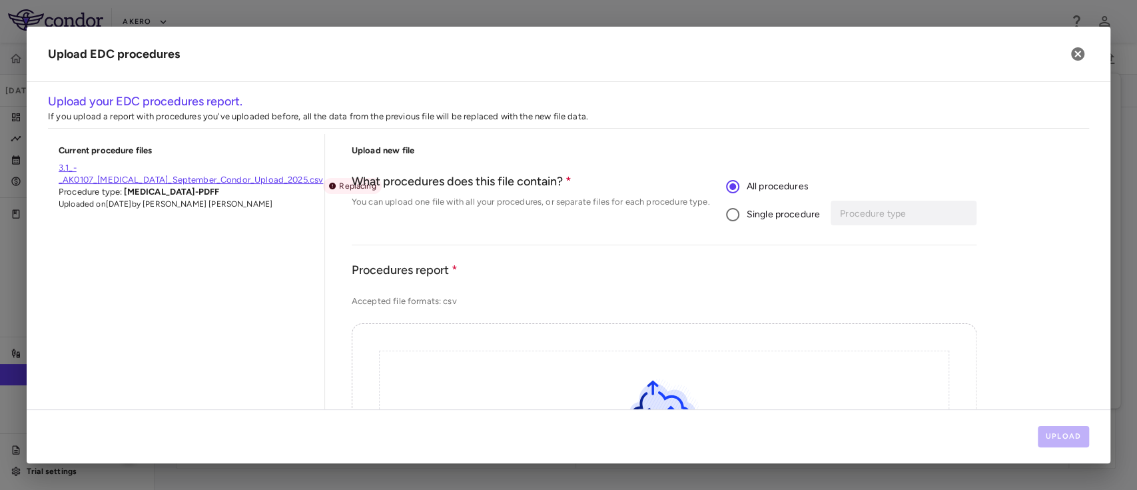
click at [747, 212] on span "Single procedure" at bounding box center [783, 214] width 73 height 15
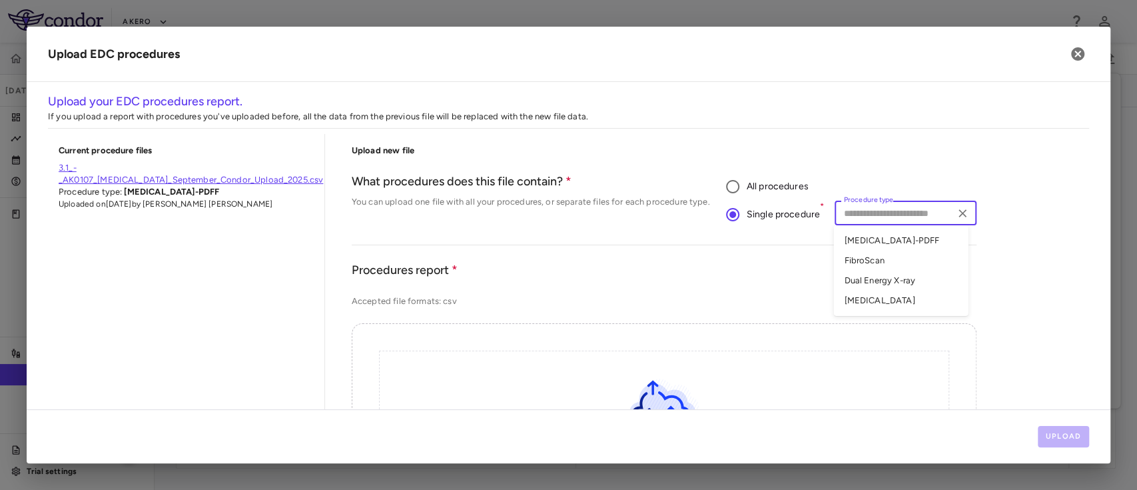
click at [859, 214] on input "Procedure type" at bounding box center [894, 212] width 111 height 17
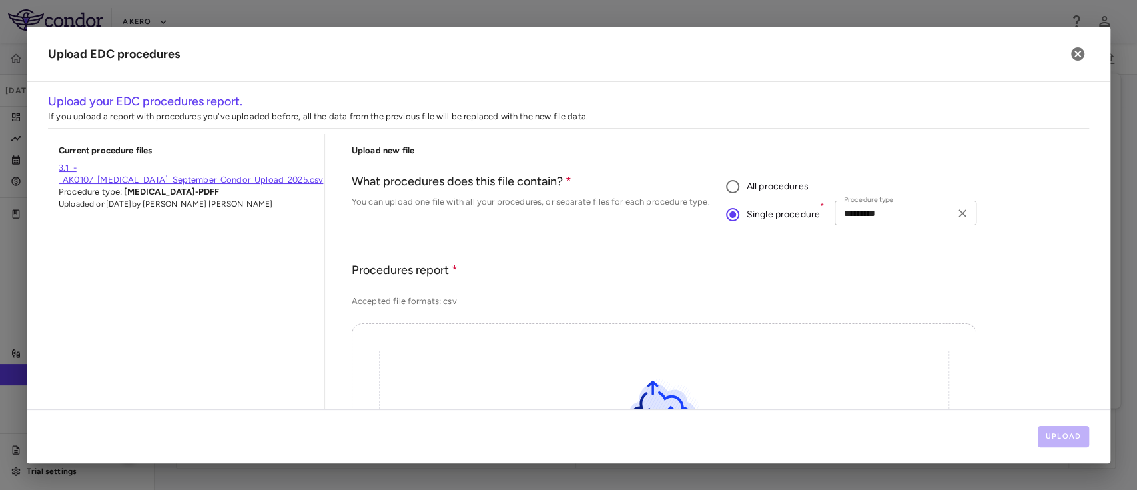
click at [900, 210] on input "*********" at bounding box center [894, 212] width 111 height 17
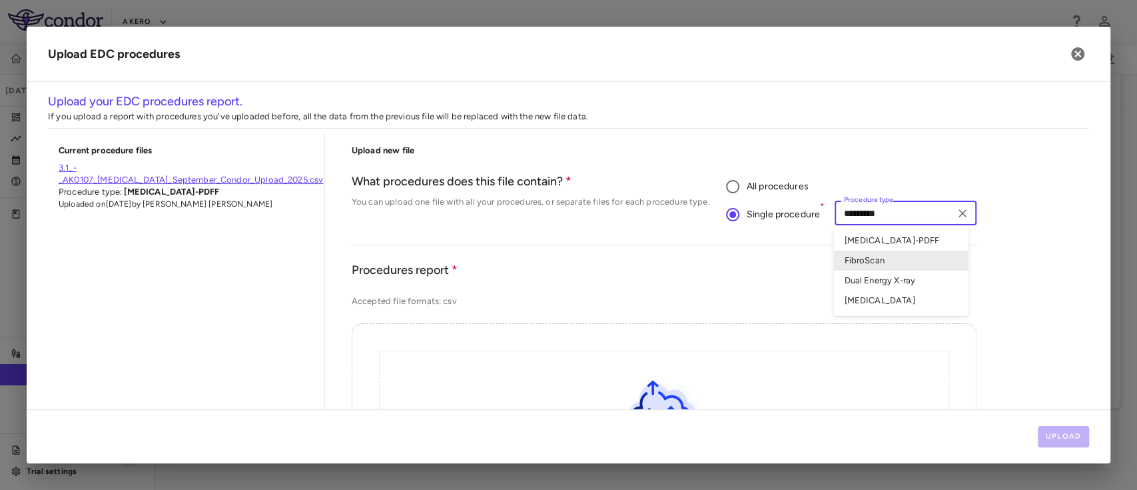
click at [886, 280] on li "Dual Energy X-ray" at bounding box center [900, 280] width 135 height 20
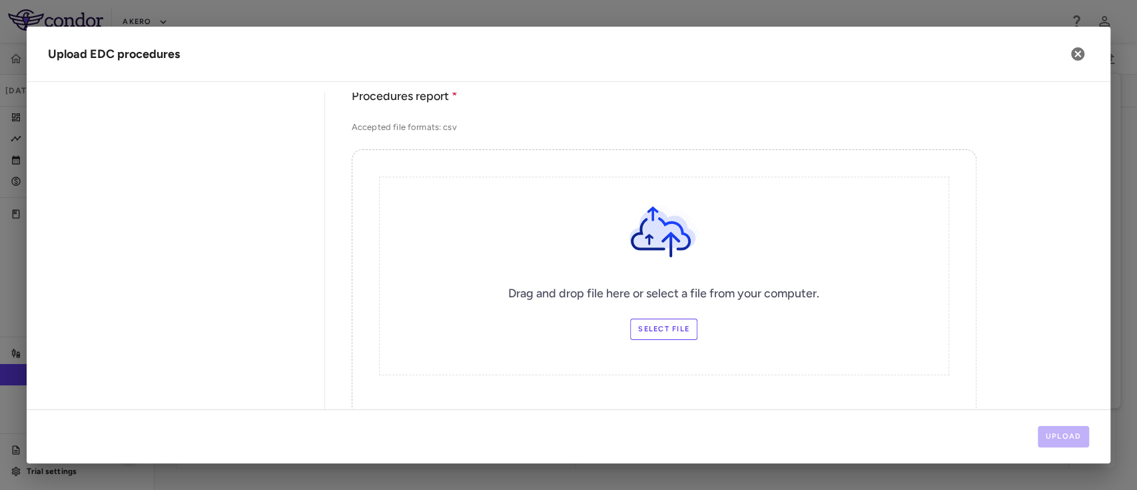
scroll to position [171, 0]
click at [646, 336] on label "Select file" at bounding box center [663, 331] width 67 height 21
click at [0, 0] on input "Select file" at bounding box center [0, 0] width 0 height 0
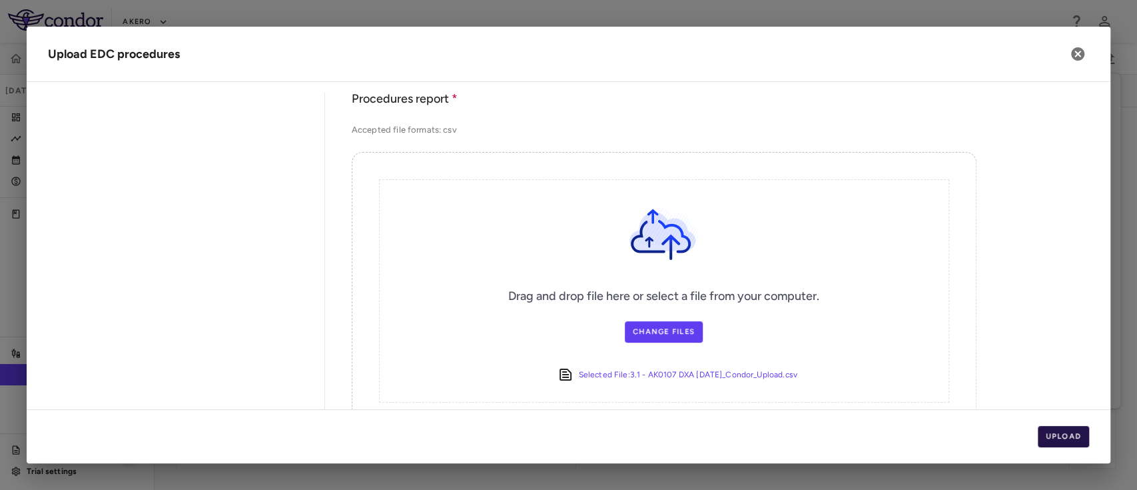
click at [1067, 436] on button "Upload" at bounding box center [1064, 436] width 52 height 21
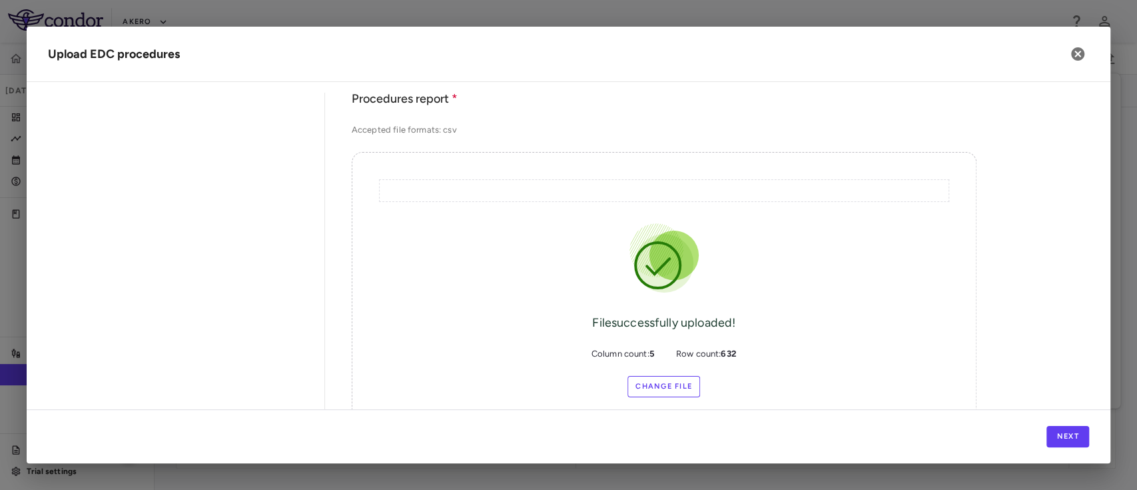
scroll to position [246, 0]
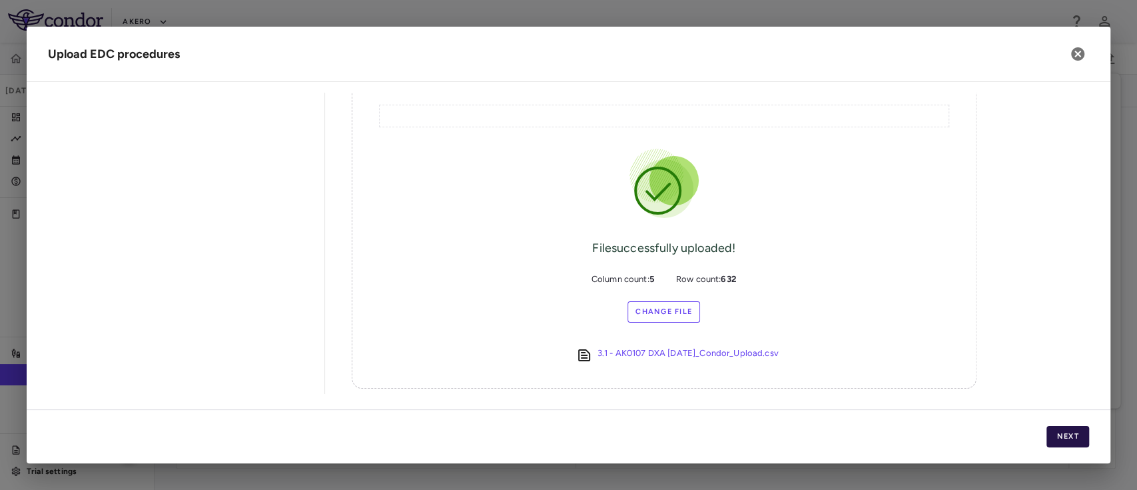
click at [1066, 440] on button "Next" at bounding box center [1067, 436] width 43 height 21
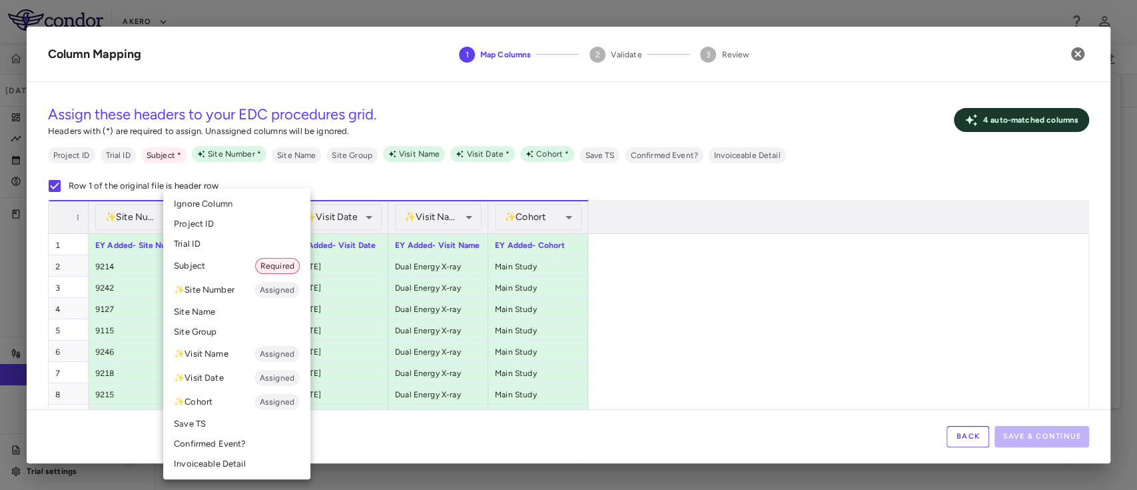
click at [236, 269] on li "Subject Required" at bounding box center [236, 266] width 147 height 24
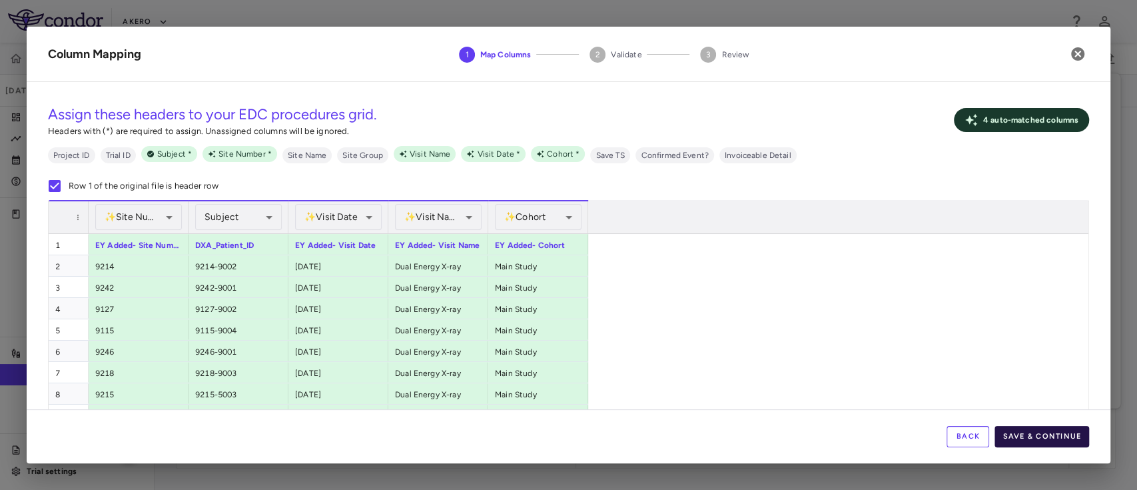
click at [1050, 434] on button "Save & Continue" at bounding box center [1041, 436] width 95 height 21
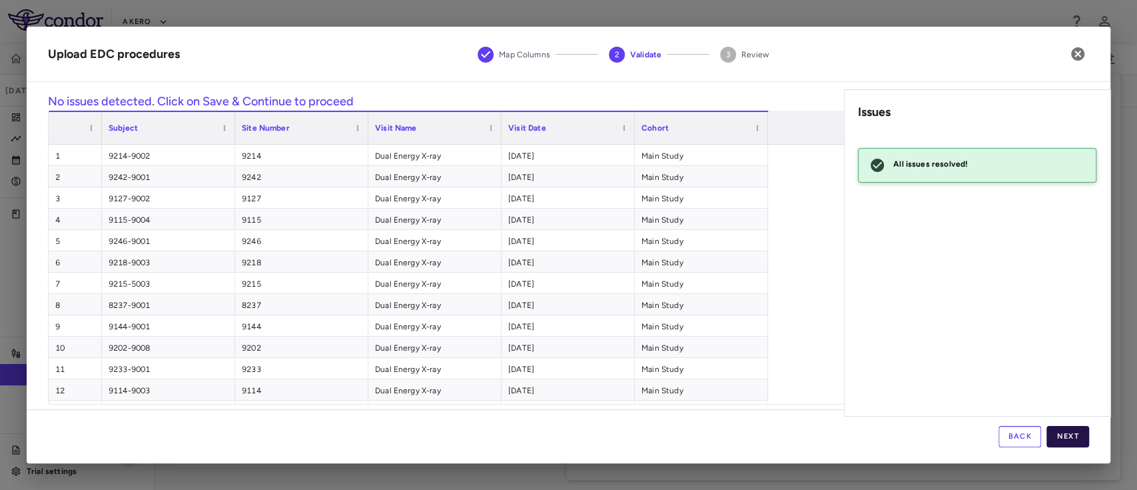
click at [1073, 437] on button "Next" at bounding box center [1067, 436] width 43 height 21
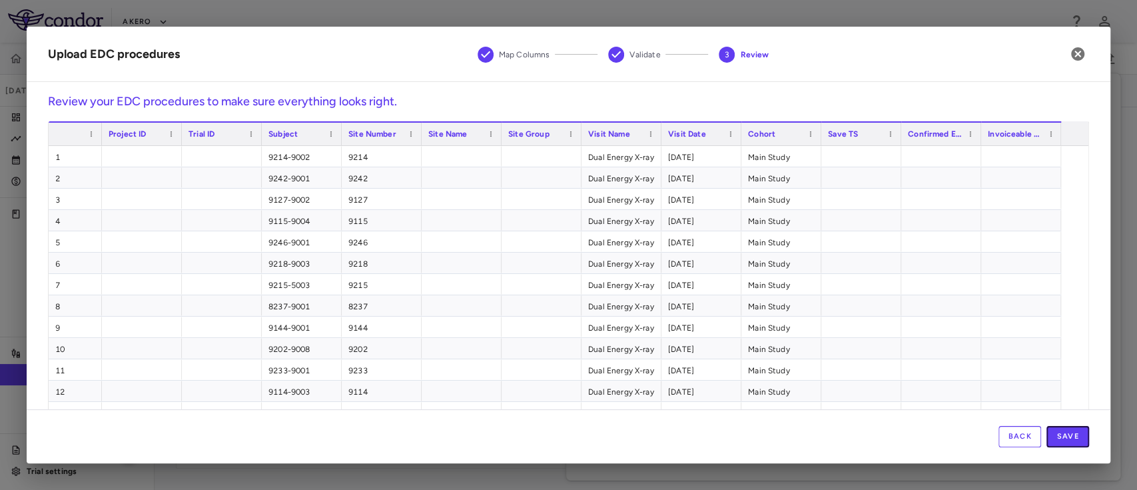
click at [1073, 437] on button "Save" at bounding box center [1067, 436] width 43 height 21
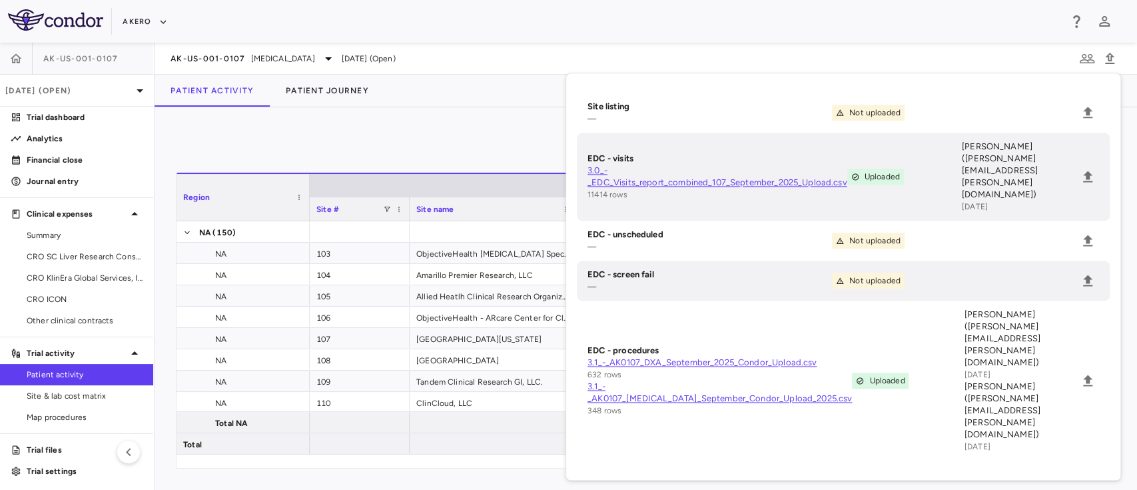
click at [466, 133] on div "0" at bounding box center [646, 145] width 940 height 33
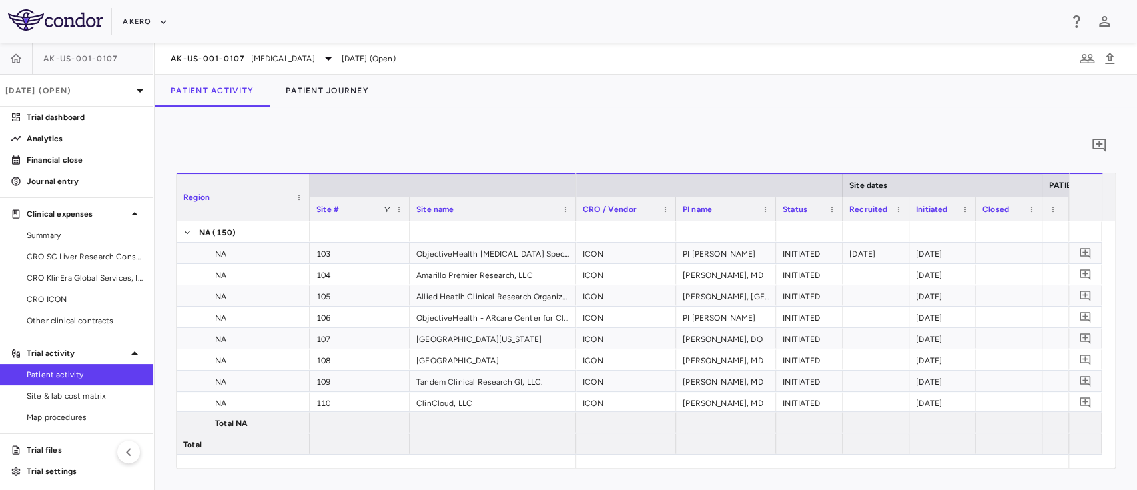
drag, startPoint x: 626, startPoint y: 471, endPoint x: 916, endPoint y: 457, distance: 290.7
click at [916, 457] on div "0 Region Drag here to set column labels Region Site # Site name NA" at bounding box center [646, 298] width 982 height 382
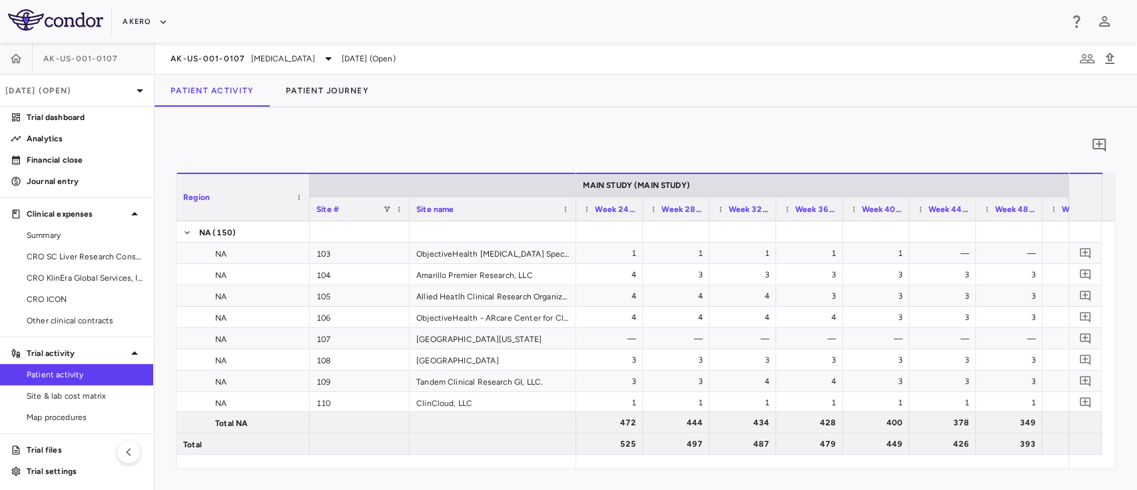
scroll to position [0, 0]
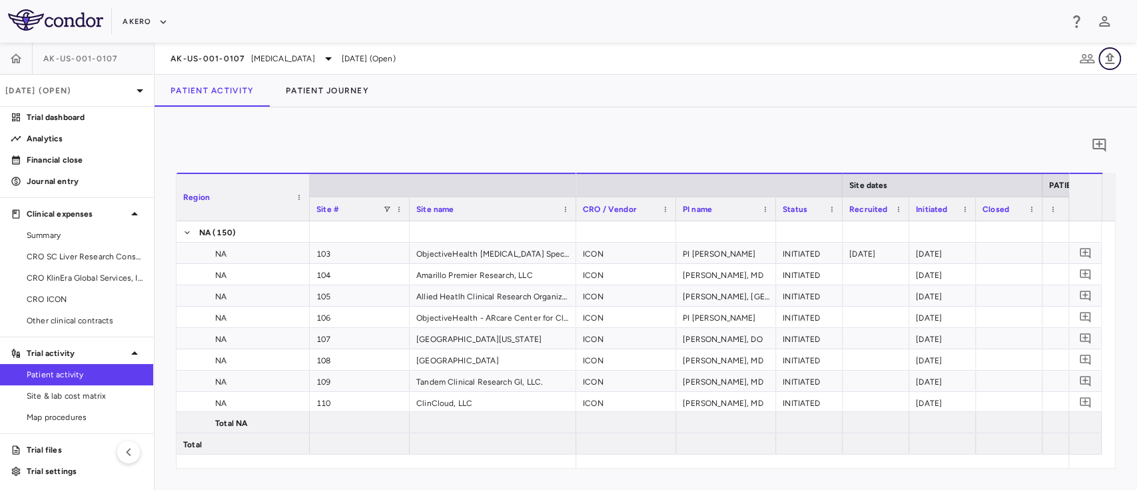
click at [1110, 59] on icon "button" at bounding box center [1109, 58] width 9 height 11
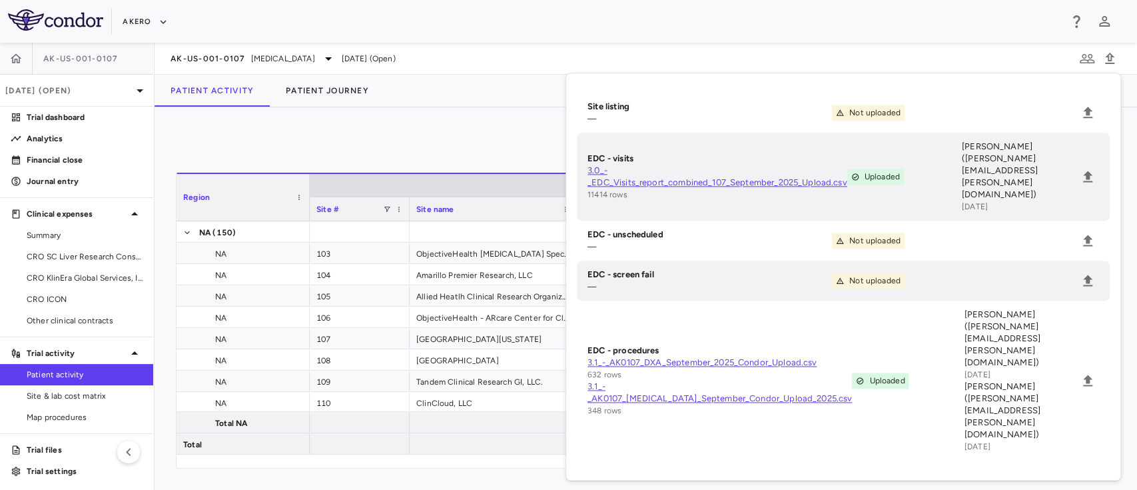
click at [470, 126] on div "0 Region Drag here to set column labels Region Site # Site name NA" at bounding box center [646, 298] width 982 height 382
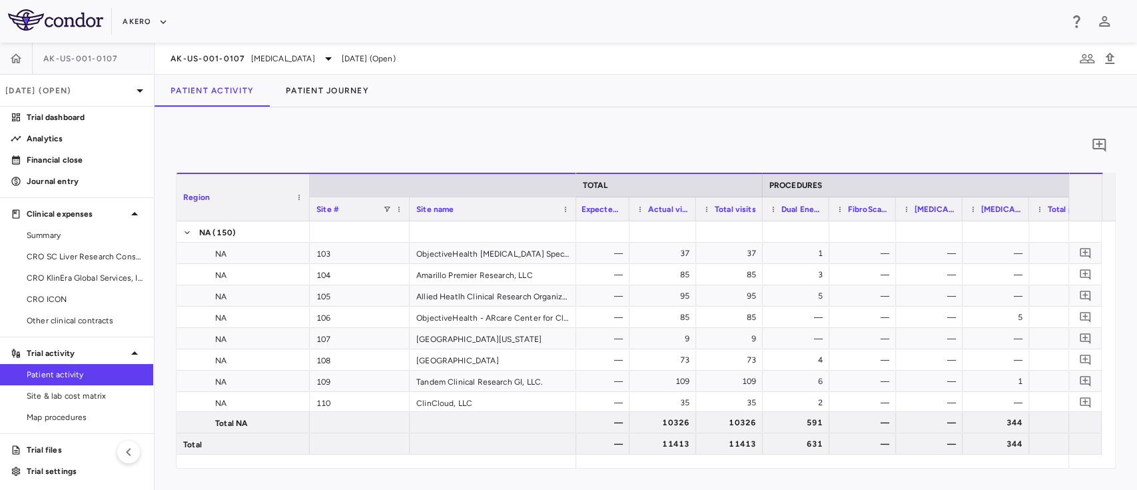
scroll to position [0, 2424]
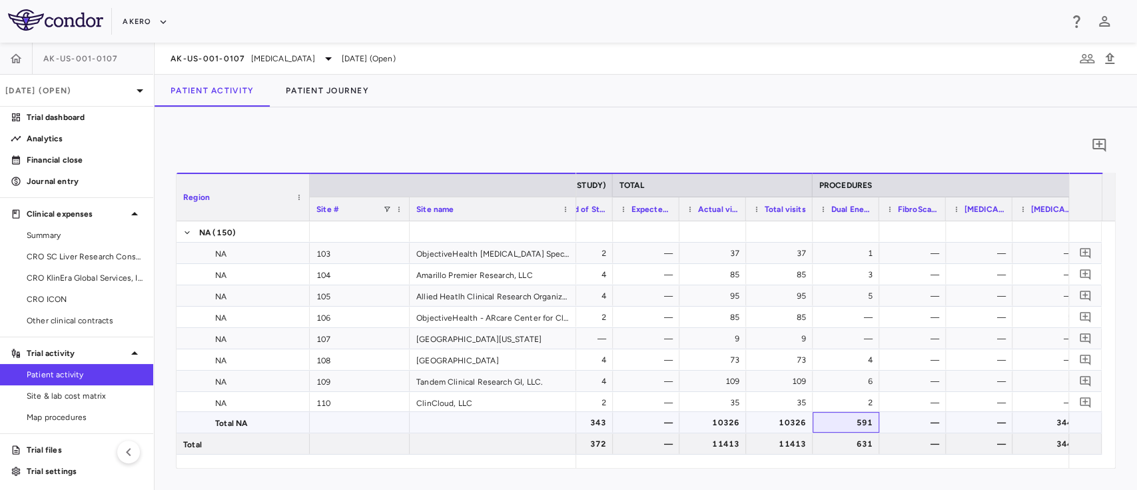
click at [857, 429] on div "591" at bounding box center [849, 422] width 48 height 21
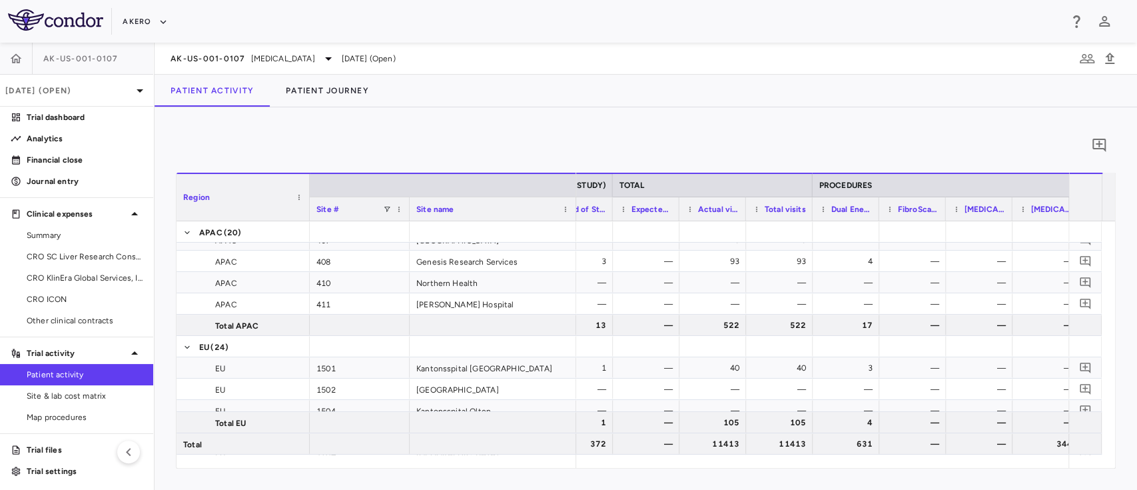
scroll to position [3595, 0]
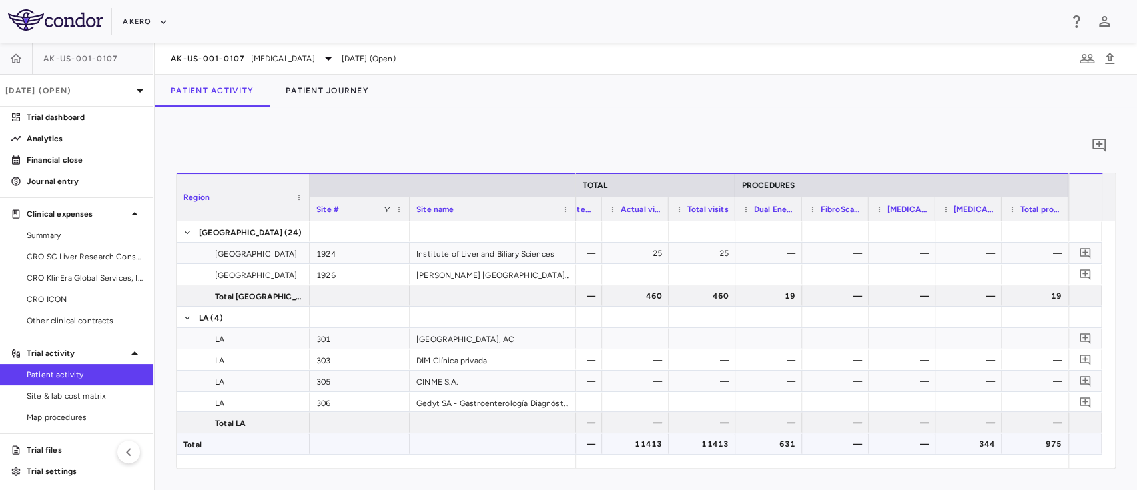
click at [787, 444] on div "631" at bounding box center [771, 443] width 48 height 21
click at [100, 90] on p "[DATE] (Open)" at bounding box center [68, 91] width 127 height 12
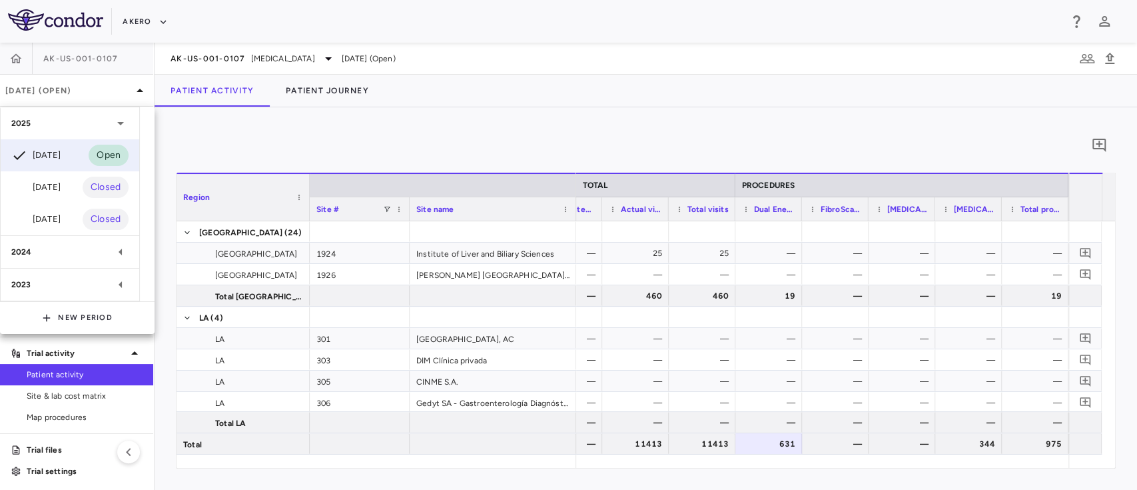
click at [202, 56] on div at bounding box center [568, 245] width 1137 height 490
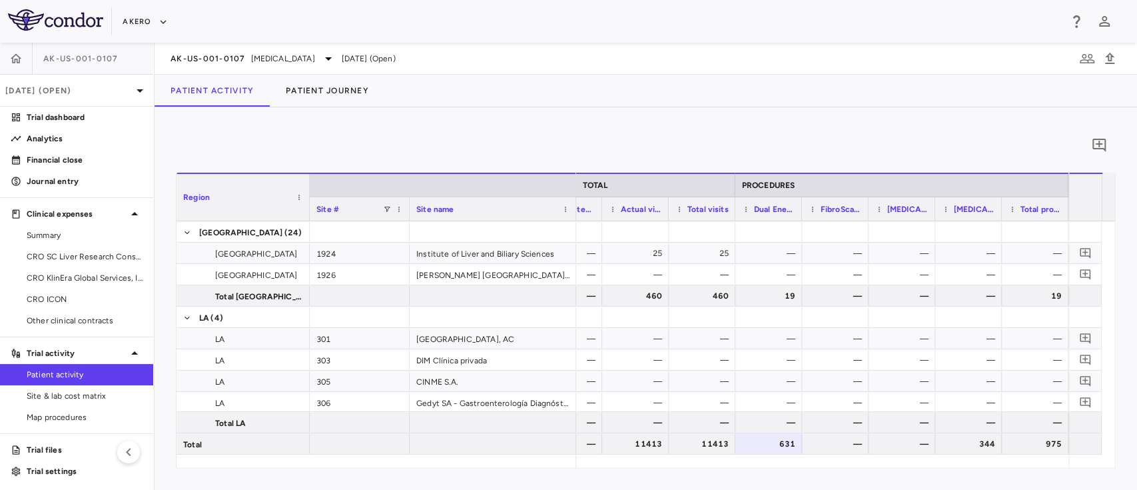
click at [202, 56] on span "AK-US-001-0107" at bounding box center [208, 58] width 75 height 11
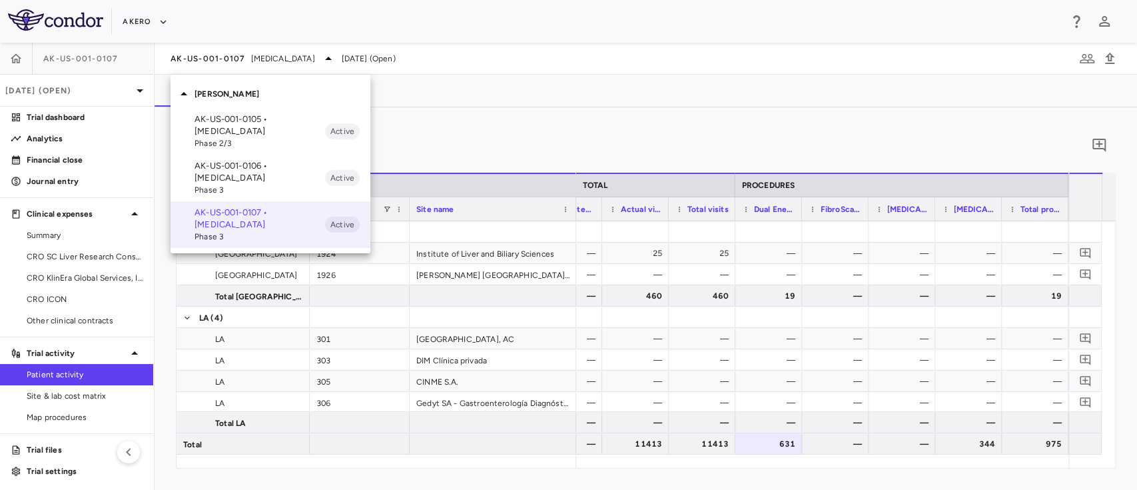
click at [220, 171] on p "AK-US-001-0106 • Nonalcoholic Steatohepatitis" at bounding box center [259, 172] width 131 height 24
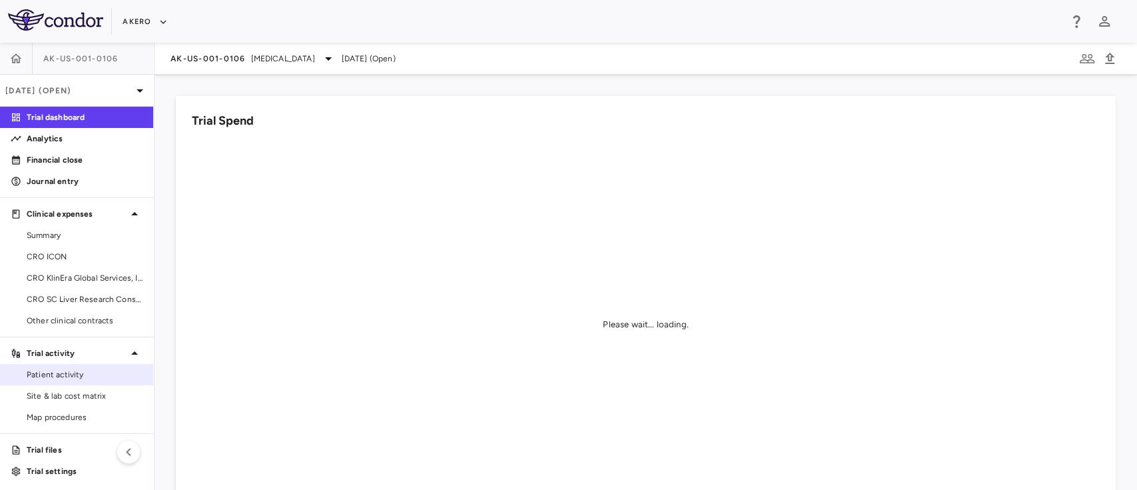
click at [73, 375] on span "Patient activity" at bounding box center [85, 374] width 116 height 12
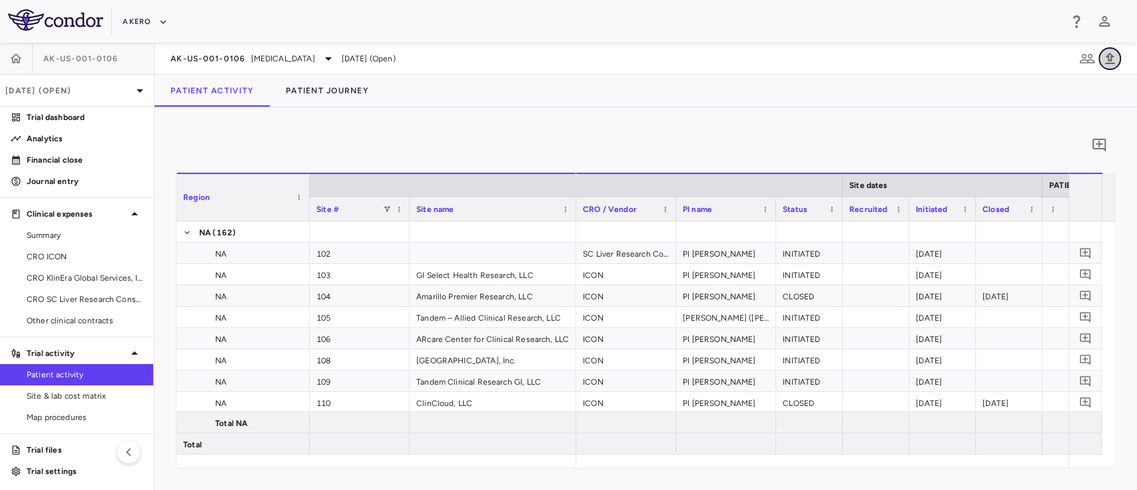
click at [1104, 57] on icon "button" at bounding box center [1110, 59] width 16 height 16
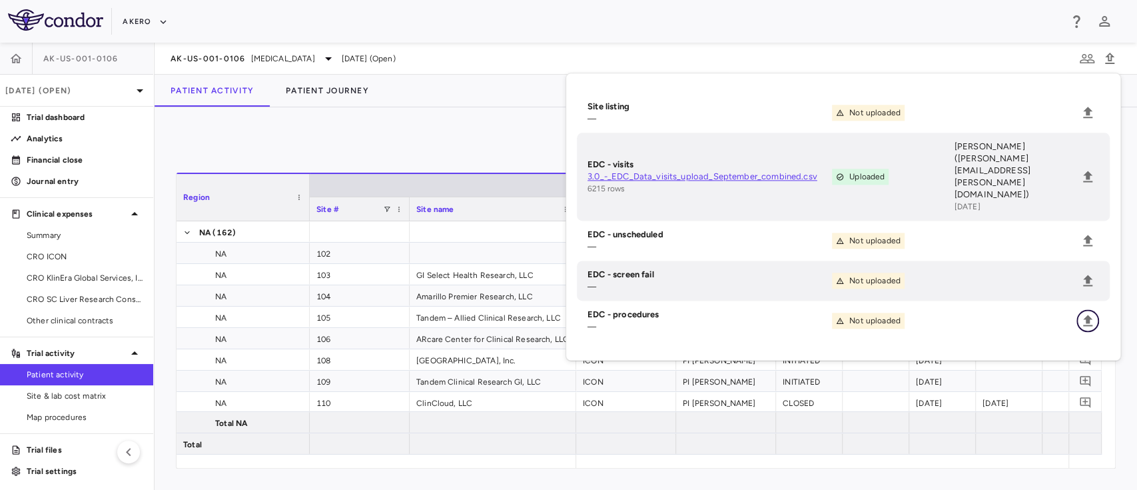
click at [1083, 312] on icon "Upload" at bounding box center [1088, 320] width 16 height 16
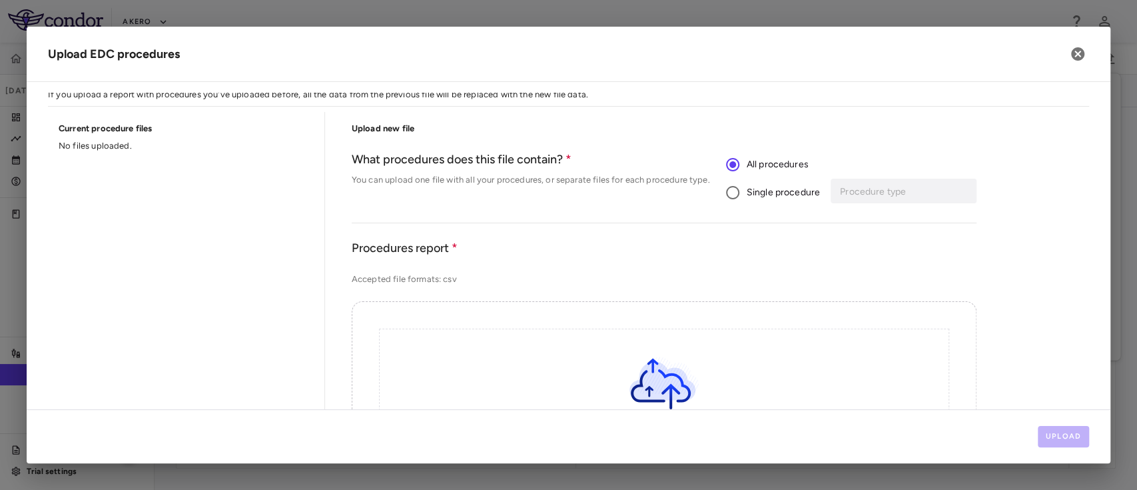
scroll to position [7, 0]
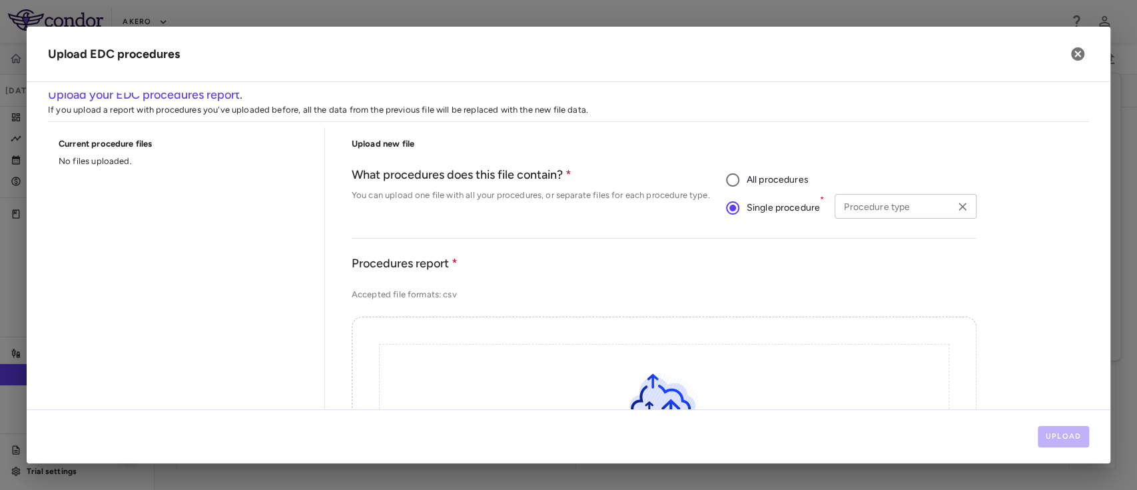
click at [856, 202] on div "Procedure type Procedure type" at bounding box center [905, 206] width 141 height 25
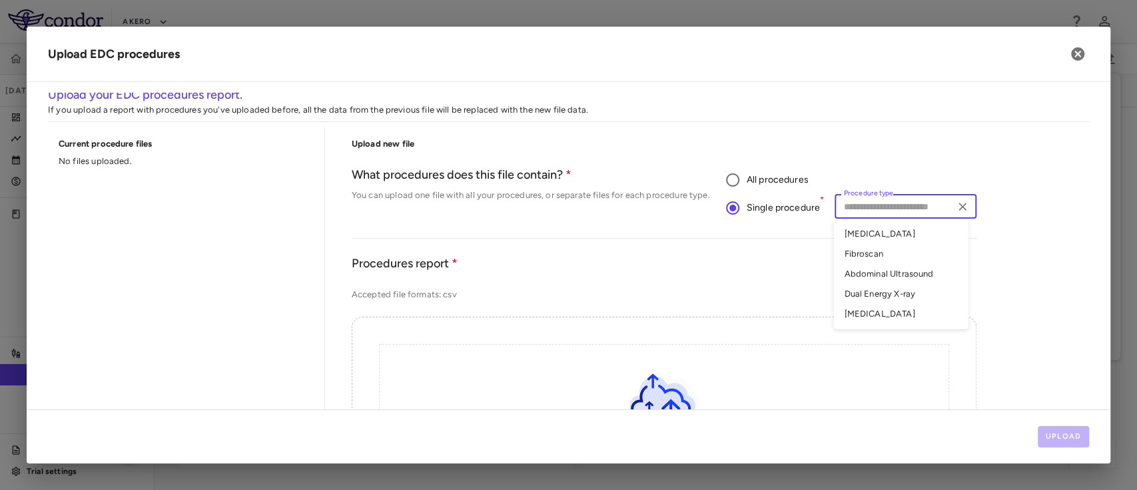
click at [879, 309] on li "Liver Biopsy" at bounding box center [900, 314] width 135 height 20
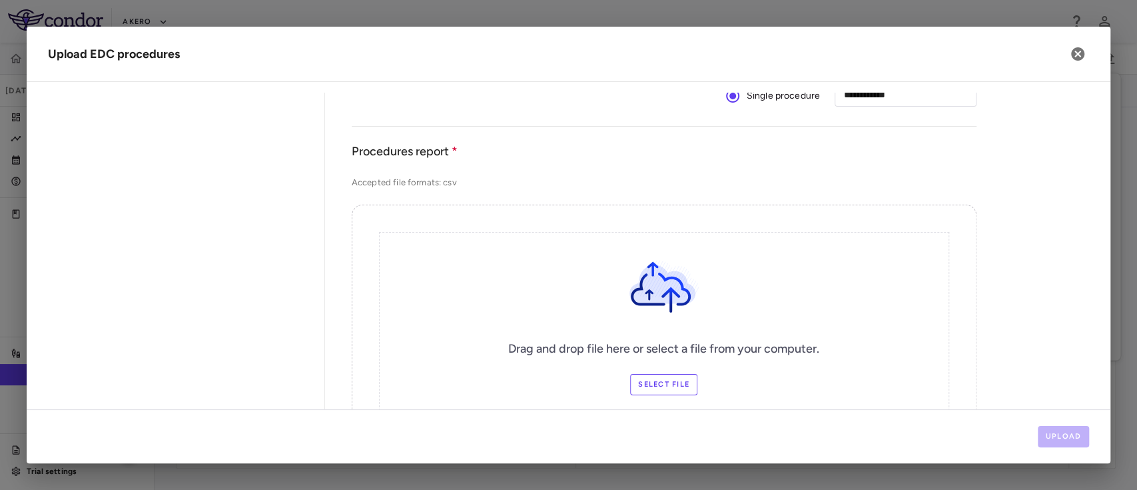
scroll to position [115, 0]
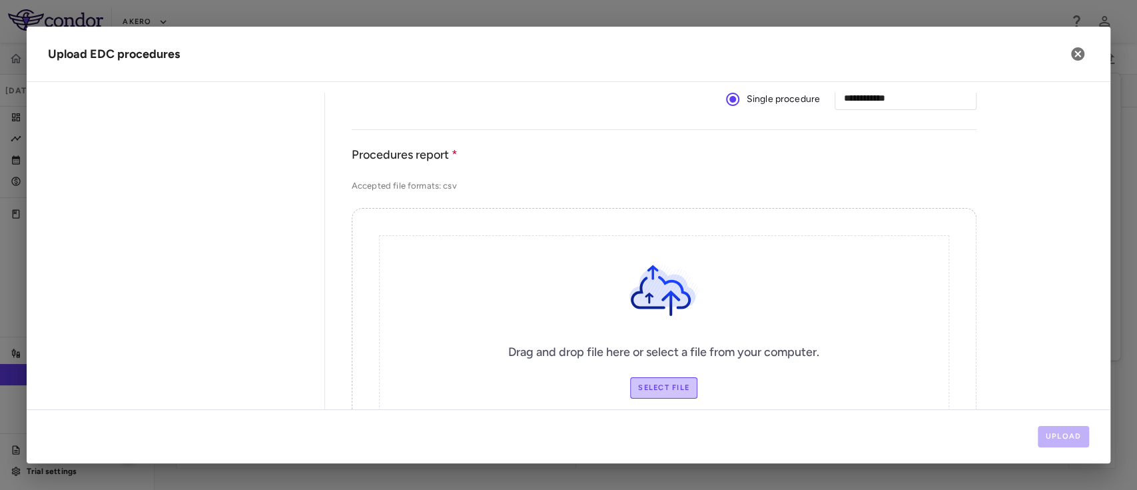
click at [646, 387] on label "Select file" at bounding box center [663, 387] width 67 height 21
click at [0, 0] on input "Select file" at bounding box center [0, 0] width 0 height 0
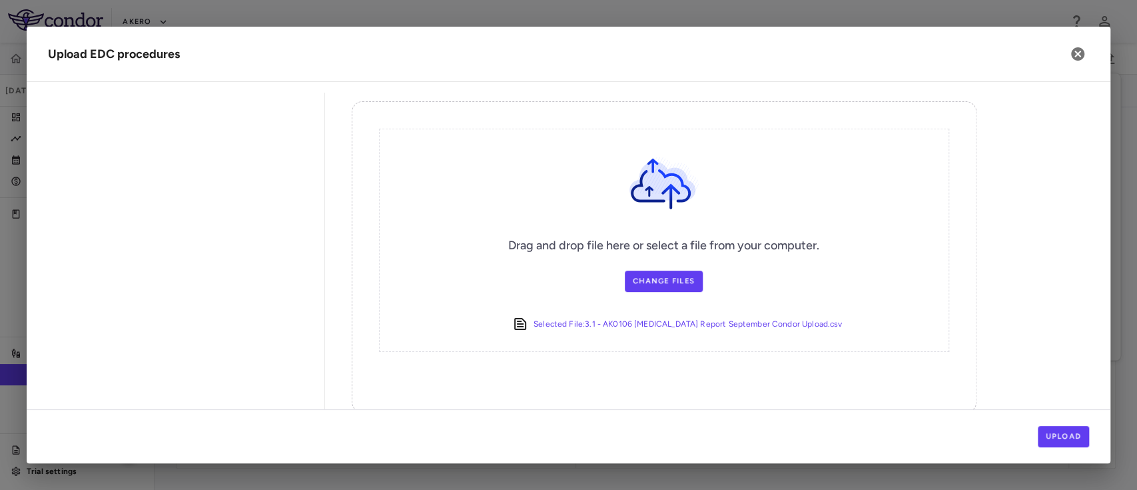
scroll to position [245, 0]
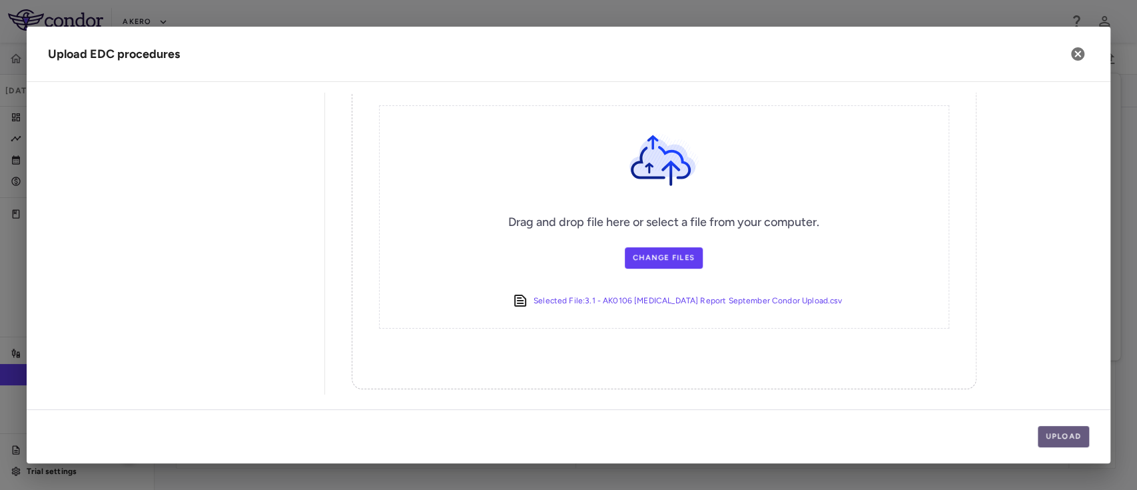
click at [1070, 434] on button "Upload" at bounding box center [1064, 436] width 52 height 21
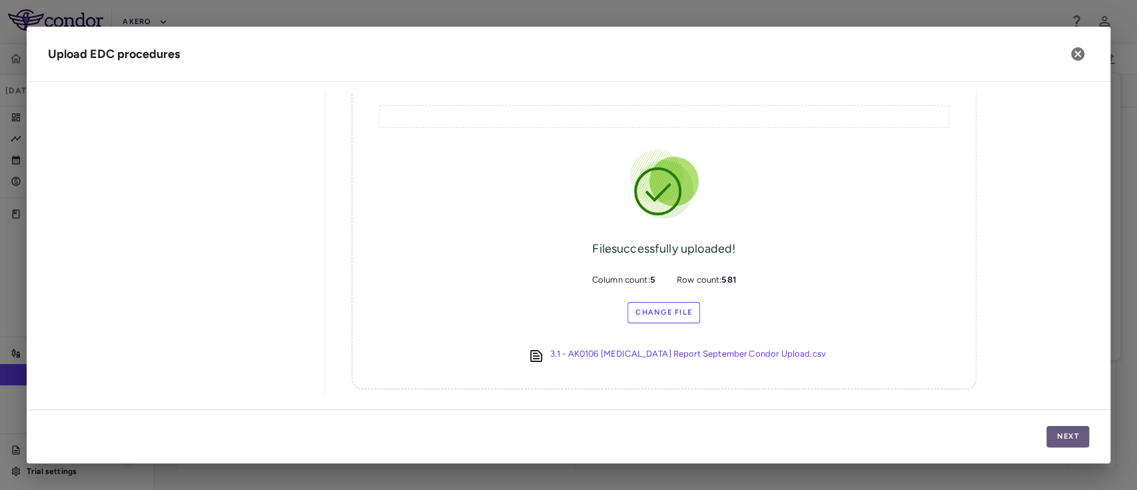
click at [1060, 432] on button "Next" at bounding box center [1067, 436] width 43 height 21
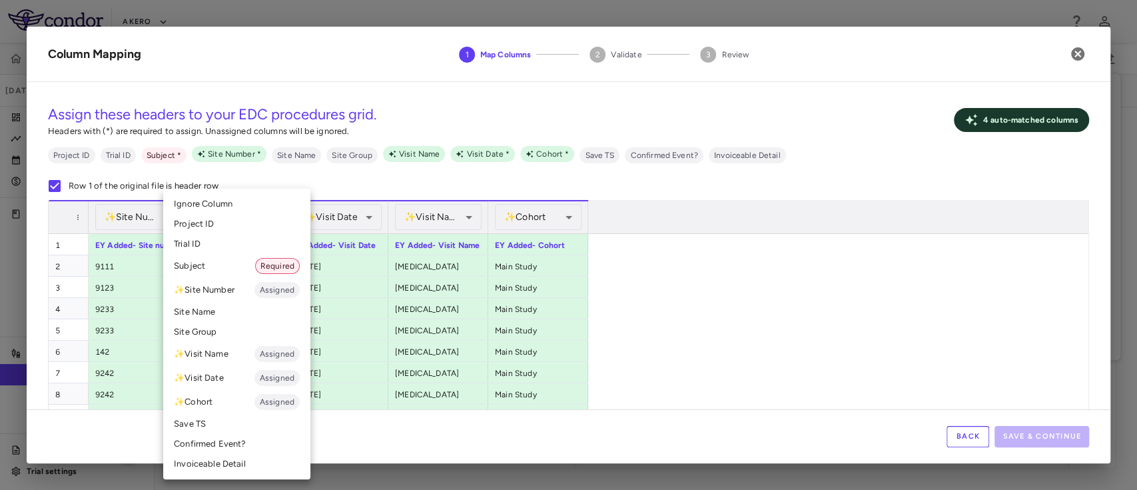
click at [218, 265] on li "Subject Required" at bounding box center [236, 266] width 147 height 24
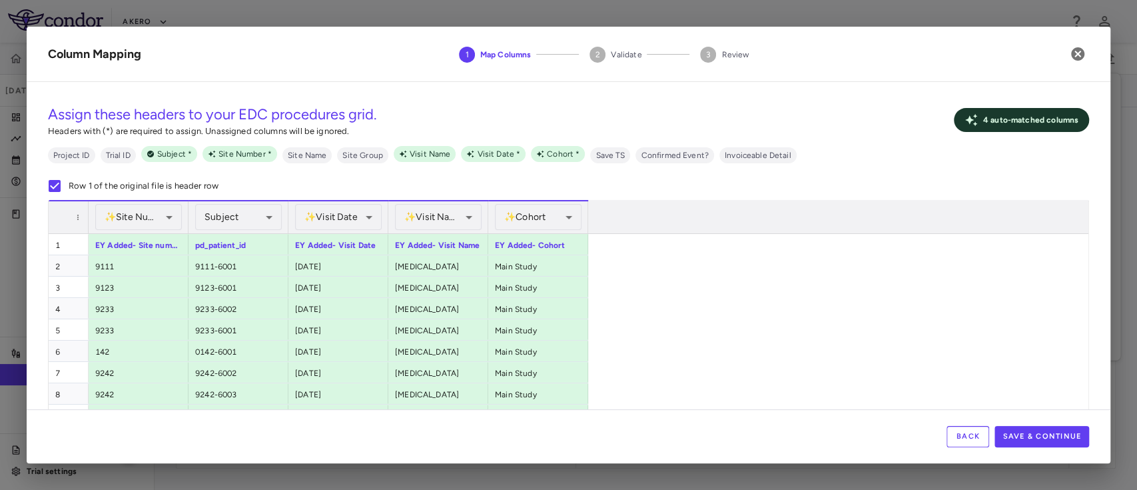
scroll to position [73, 0]
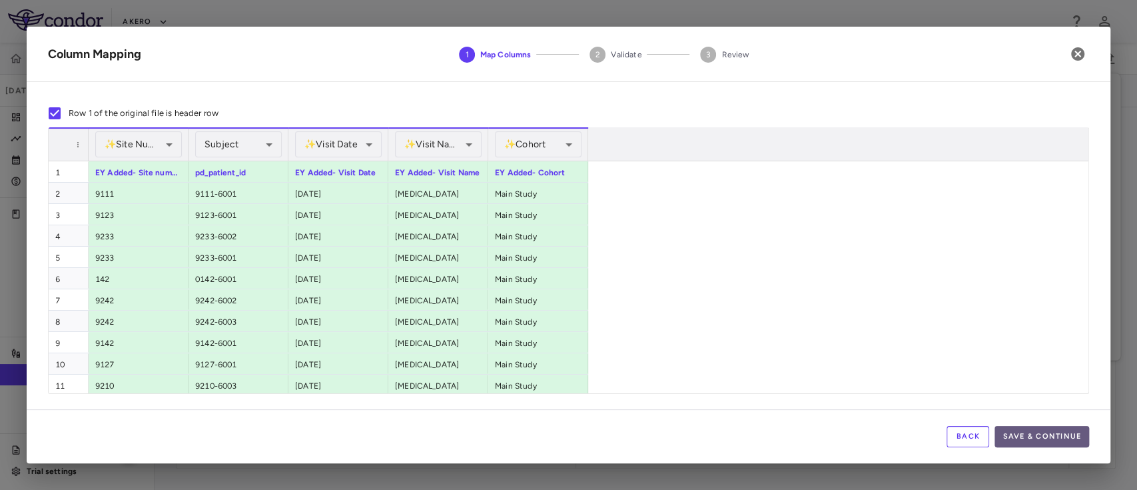
click at [1047, 434] on button "Save & Continue" at bounding box center [1041, 436] width 95 height 21
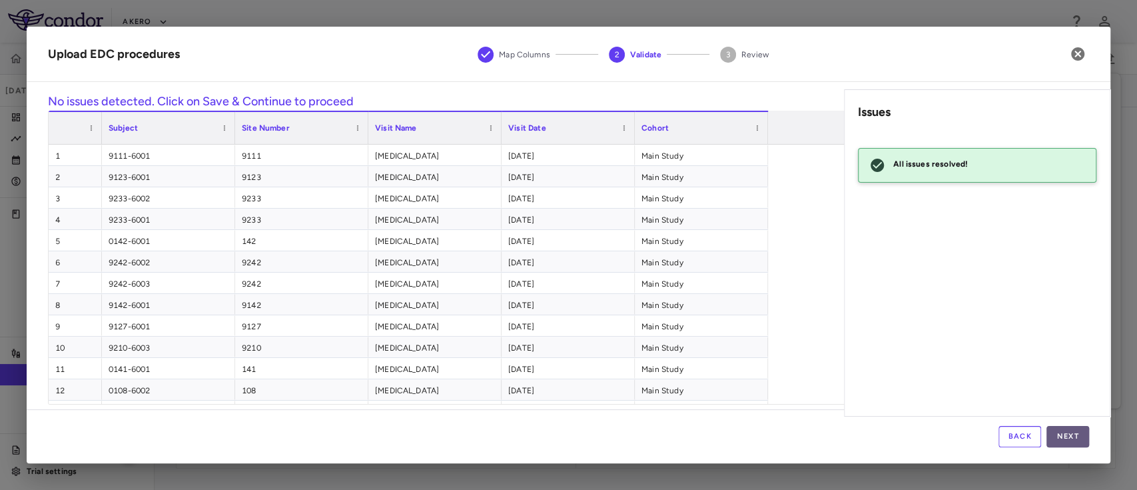
click at [1082, 434] on button "Next" at bounding box center [1067, 436] width 43 height 21
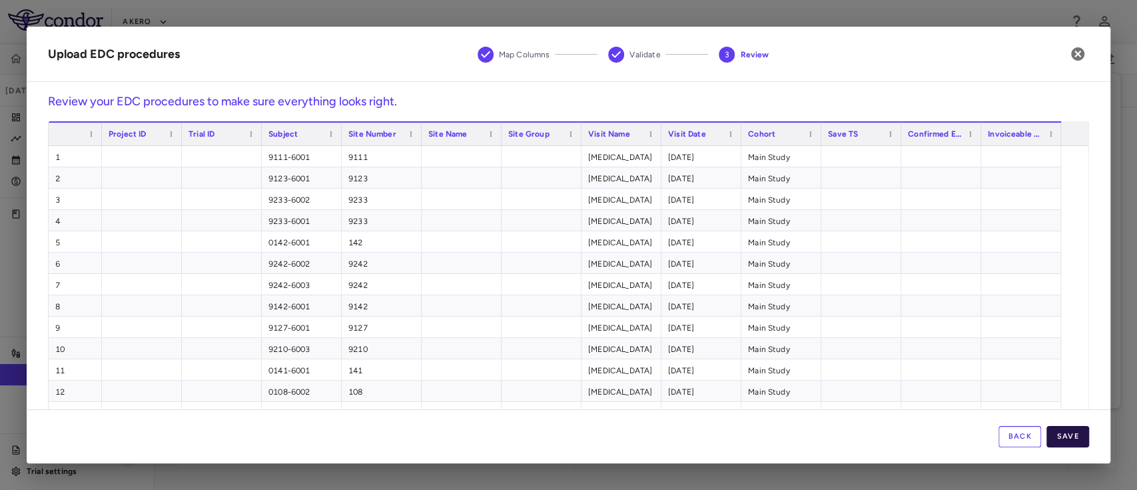
click at [1076, 437] on button "Save" at bounding box center [1067, 436] width 43 height 21
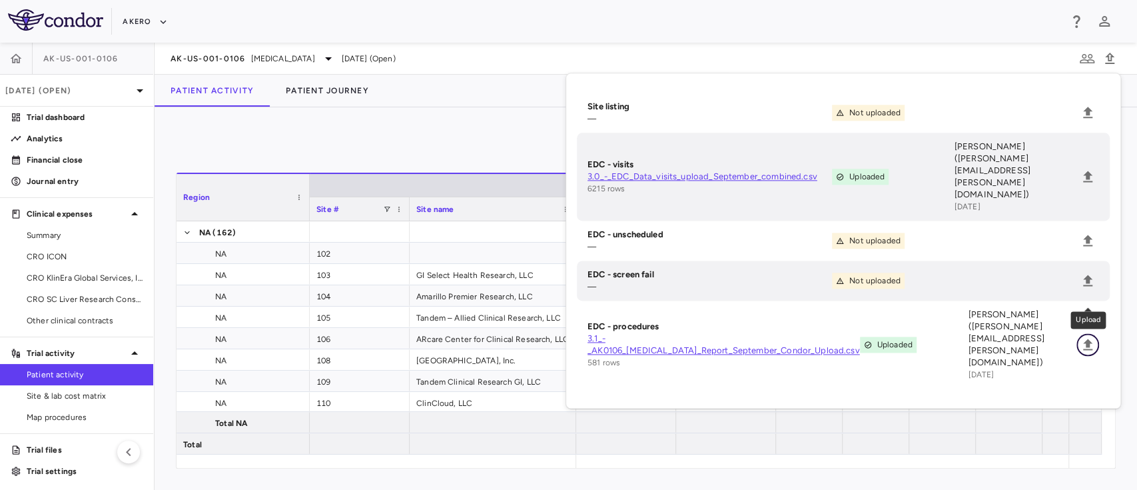
click at [1091, 336] on icon "Upload" at bounding box center [1088, 344] width 16 height 16
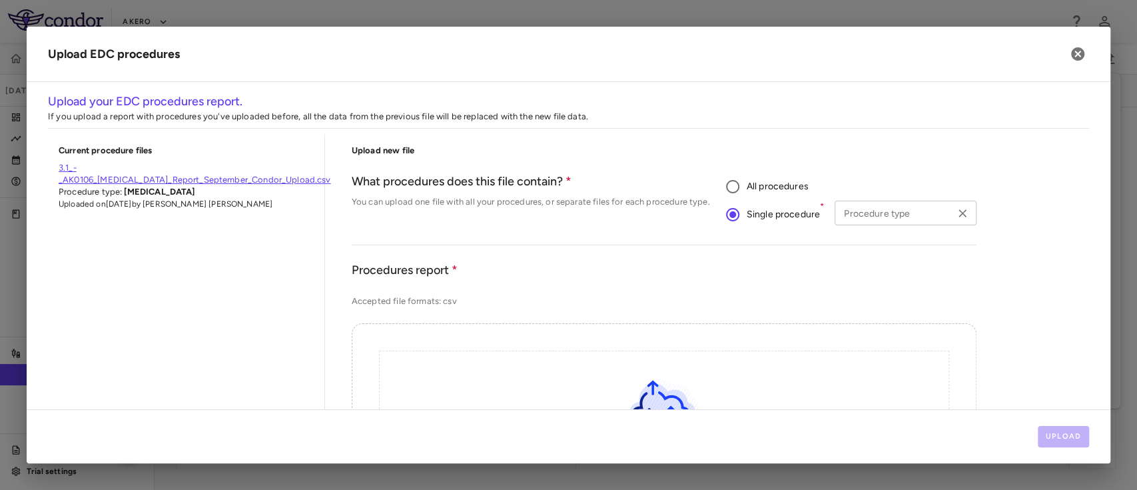
click at [835, 214] on div "Procedure type" at bounding box center [905, 212] width 141 height 25
click at [958, 213] on icon "Clear" at bounding box center [962, 213] width 8 height 8
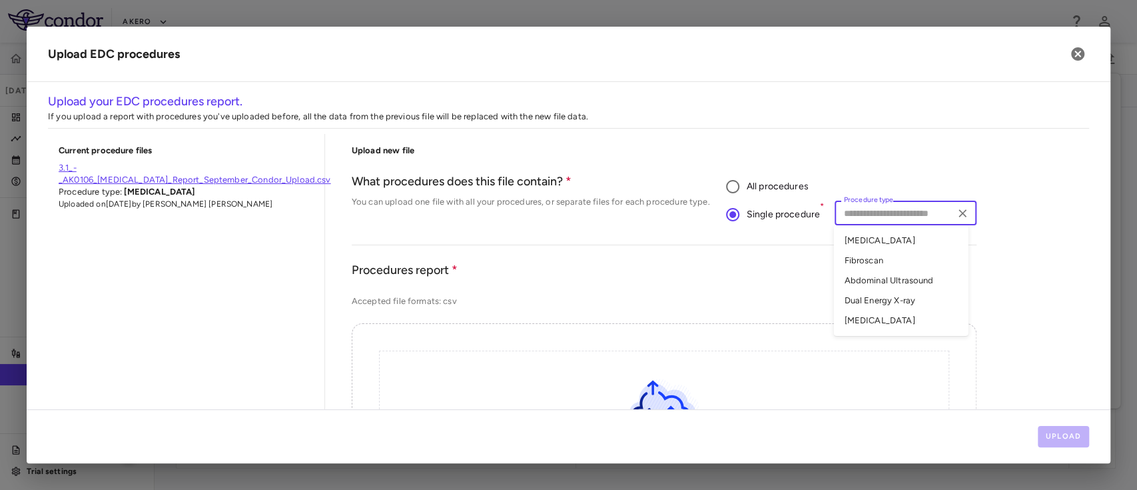
click at [912, 214] on input "Procedure type" at bounding box center [894, 212] width 111 height 17
click at [895, 300] on li "Dual Energy X-ray" at bounding box center [900, 300] width 135 height 20
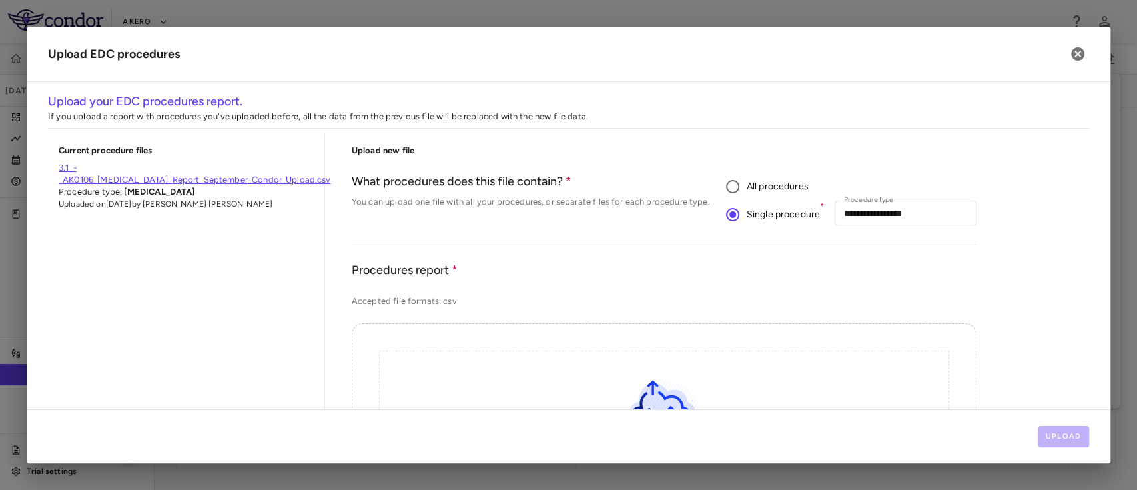
scroll to position [161, 0]
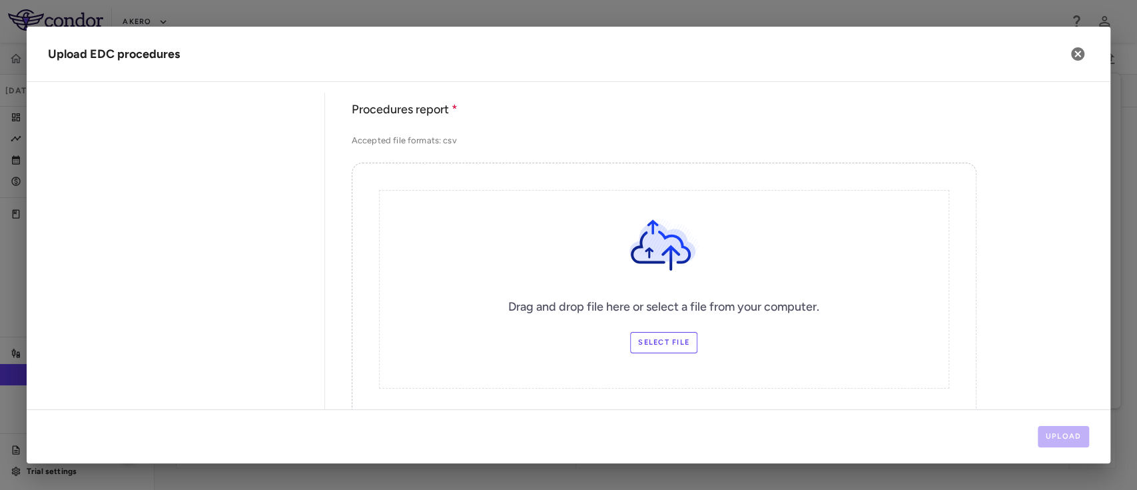
click at [647, 339] on label "Select file" at bounding box center [663, 342] width 67 height 21
click at [0, 0] on input "Select file" at bounding box center [0, 0] width 0 height 0
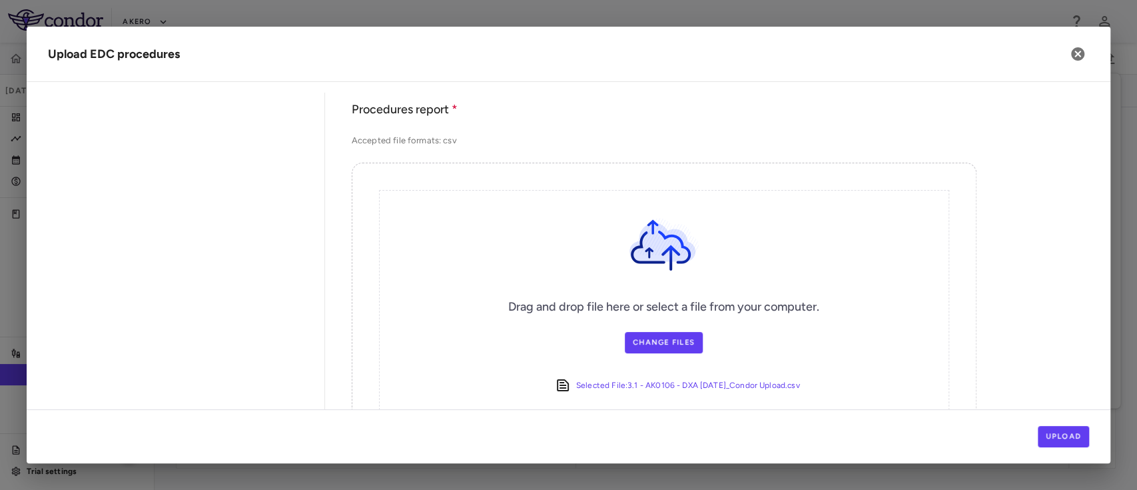
scroll to position [246, 0]
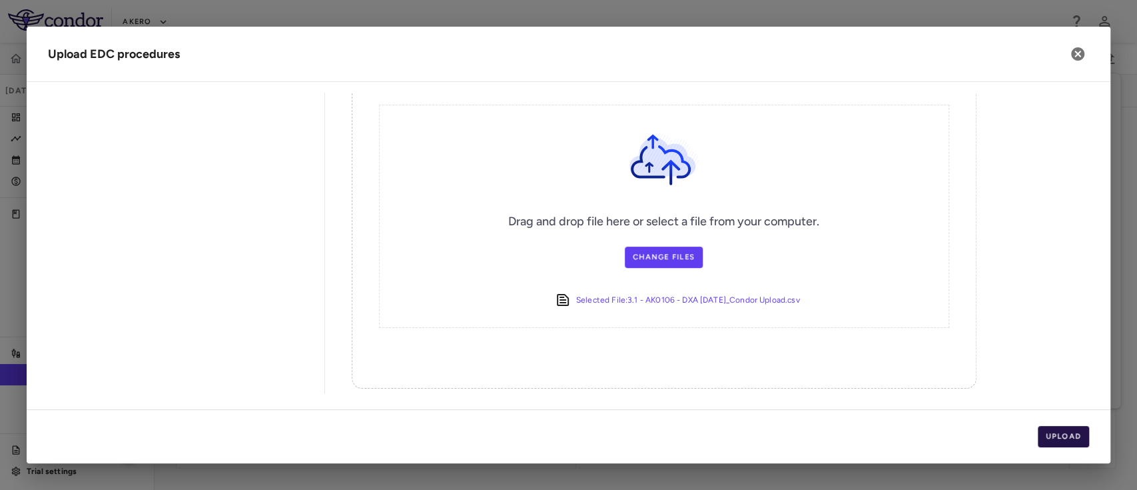
click at [1065, 442] on button "Upload" at bounding box center [1064, 436] width 52 height 21
drag, startPoint x: 1065, startPoint y: 442, endPoint x: 870, endPoint y: 338, distance: 220.5
click at [870, 338] on div "**********" at bounding box center [569, 245] width 1084 height 436
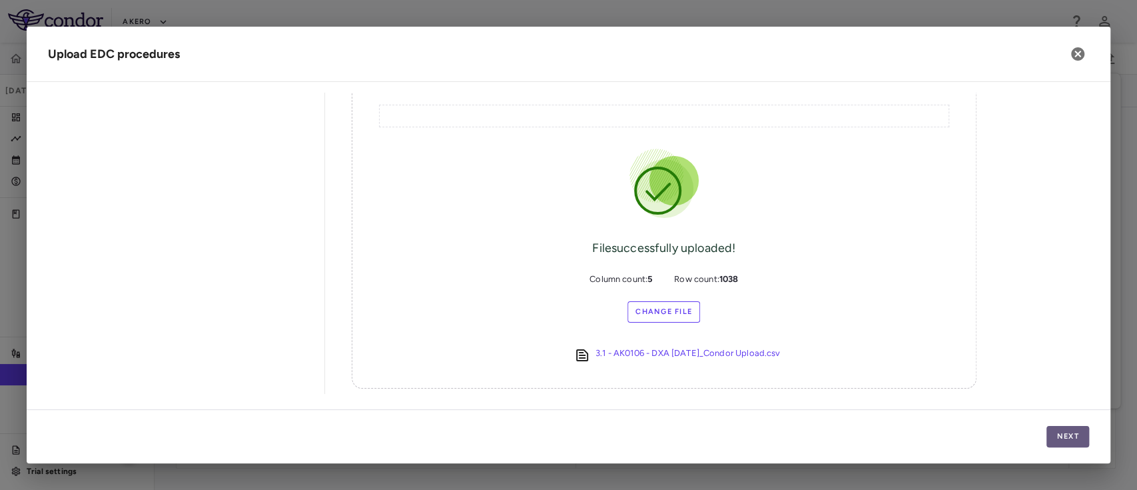
click at [1069, 434] on button "Next" at bounding box center [1067, 436] width 43 height 21
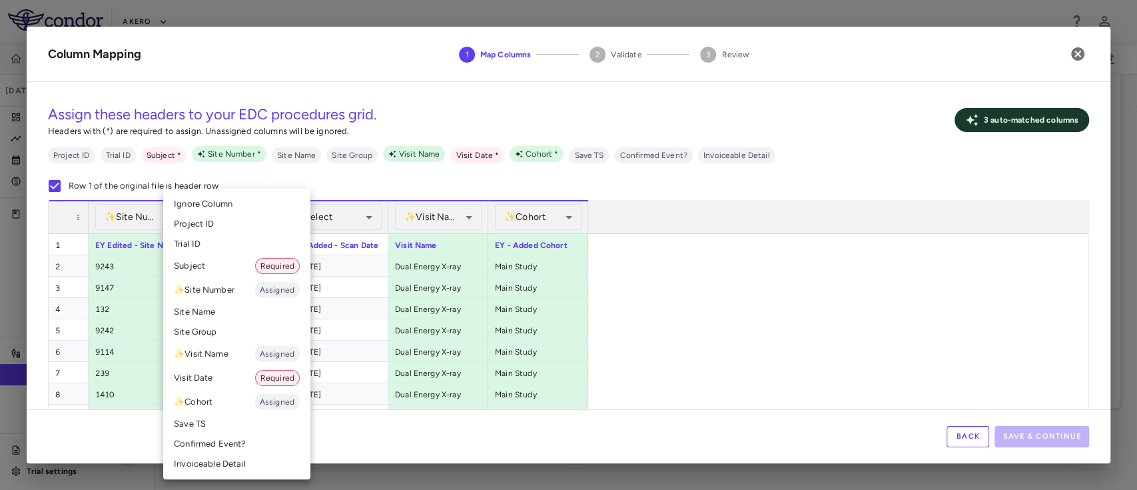
click at [220, 262] on li "Subject Required" at bounding box center [236, 266] width 147 height 24
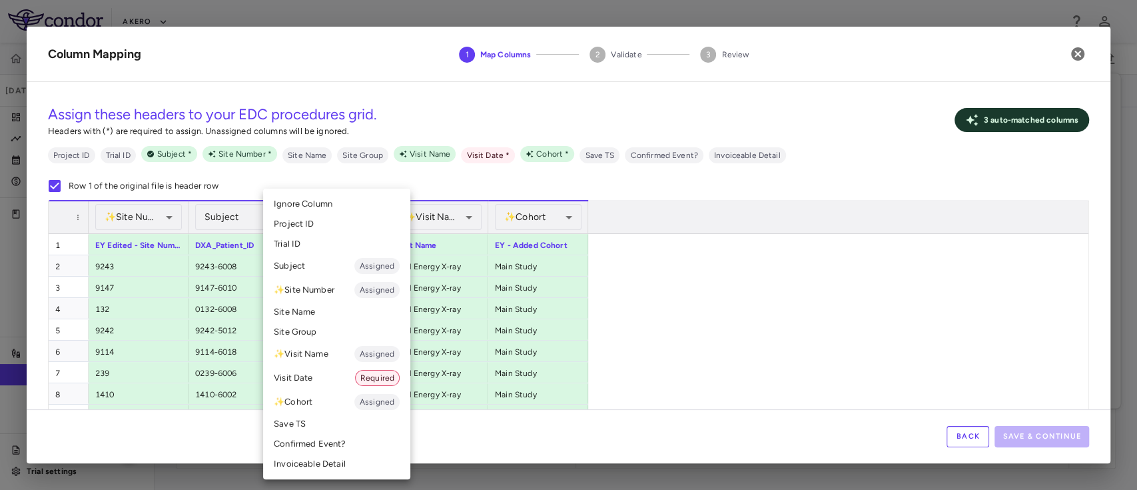
click at [338, 371] on li "Visit Date Required" at bounding box center [336, 378] width 147 height 24
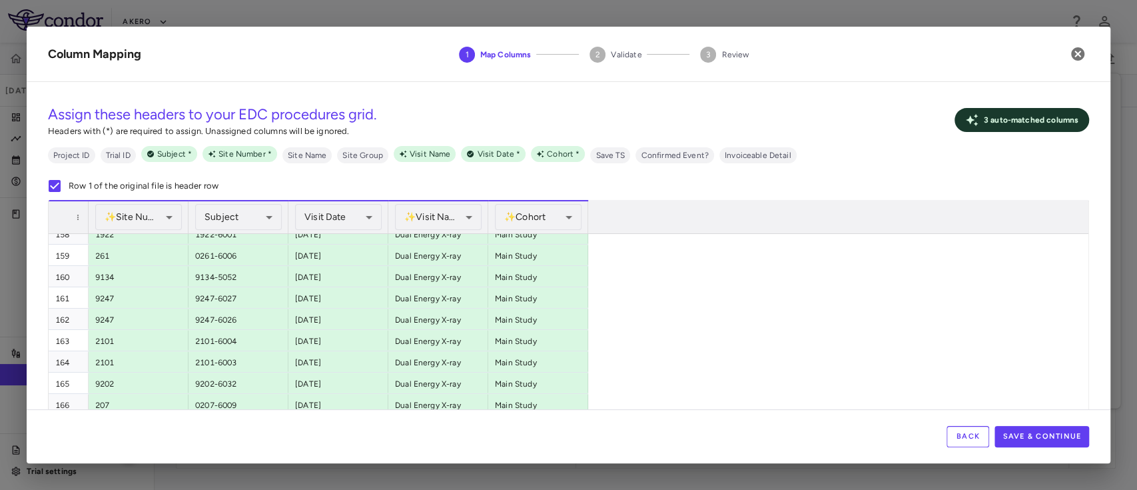
scroll to position [1468, 0]
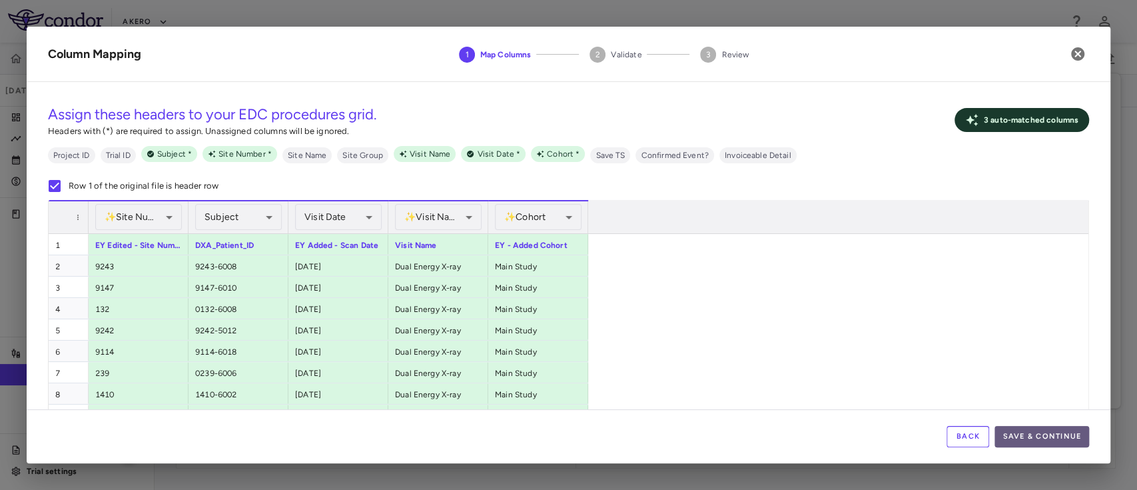
click at [1038, 445] on button "Save & Continue" at bounding box center [1041, 436] width 95 height 21
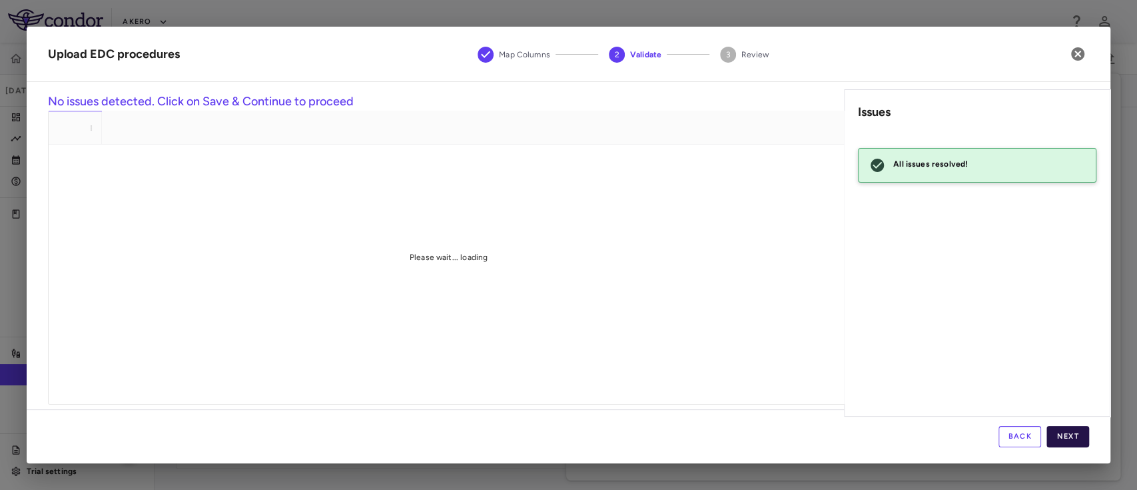
click at [1067, 439] on button "Next" at bounding box center [1067, 436] width 43 height 21
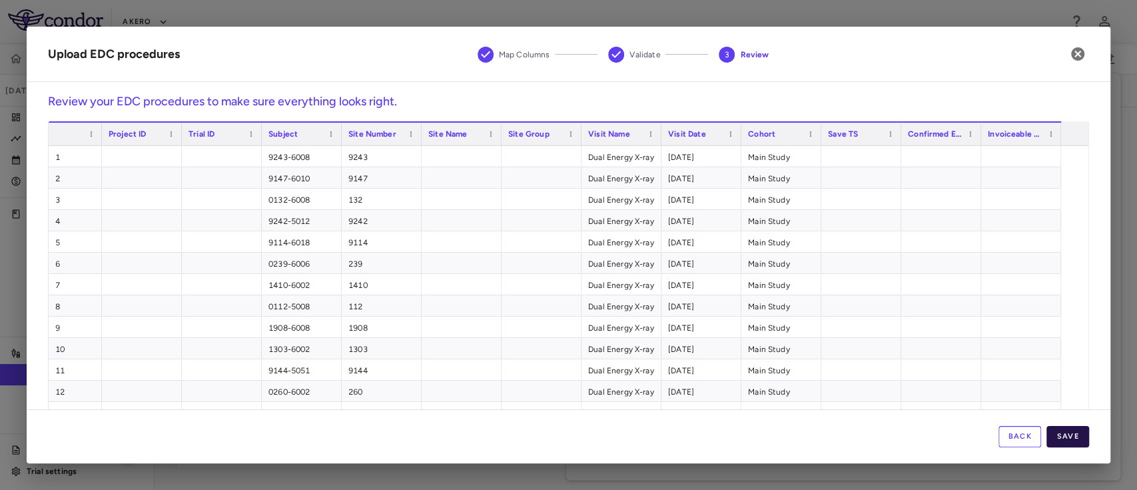
click at [1067, 432] on button "Save" at bounding box center [1067, 436] width 43 height 21
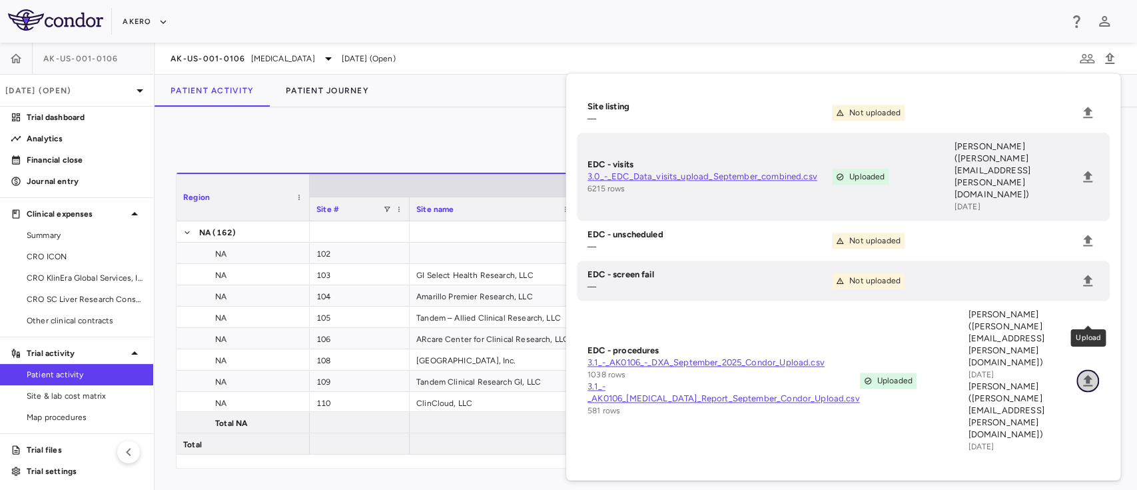
click at [1086, 374] on icon "Upload" at bounding box center [1087, 379] width 9 height 11
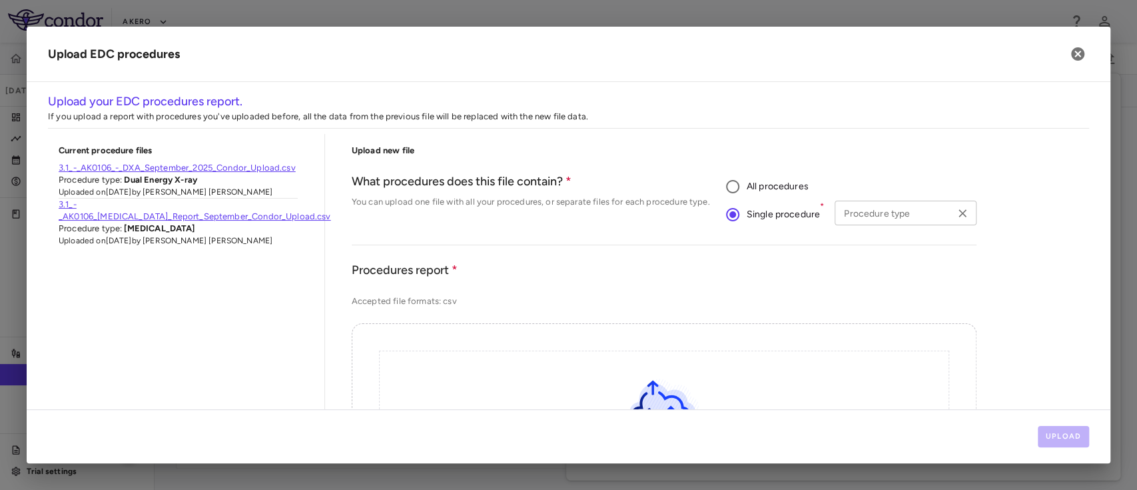
click at [859, 210] on div "Procedure type Procedure type" at bounding box center [905, 212] width 141 height 25
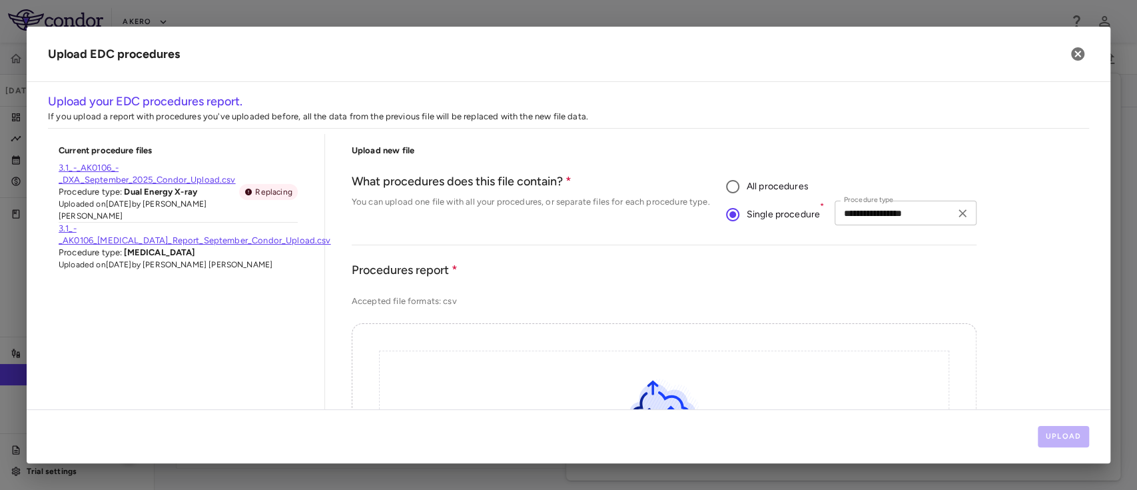
click at [890, 208] on input "**********" at bounding box center [894, 212] width 111 height 17
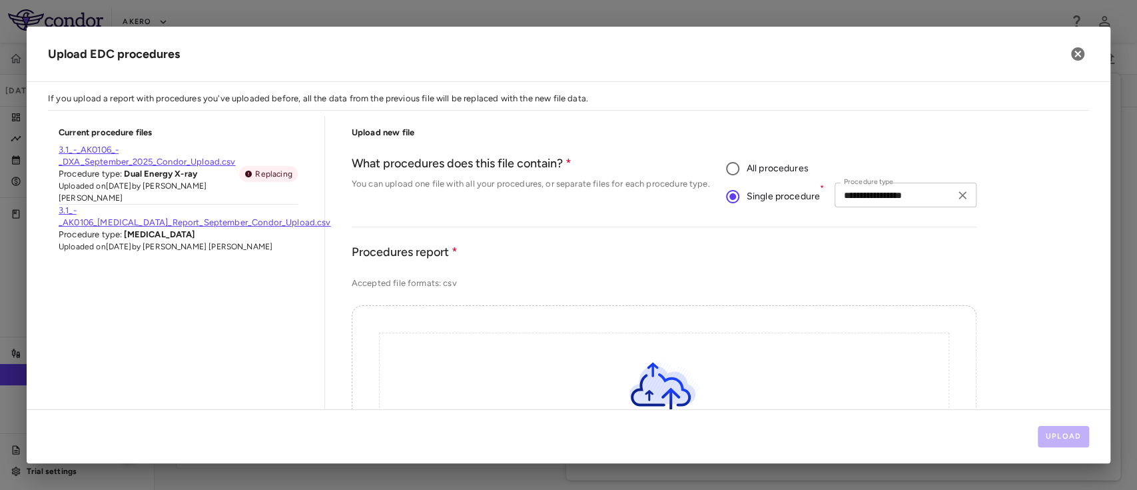
click at [939, 192] on div "**********" at bounding box center [905, 194] width 141 height 25
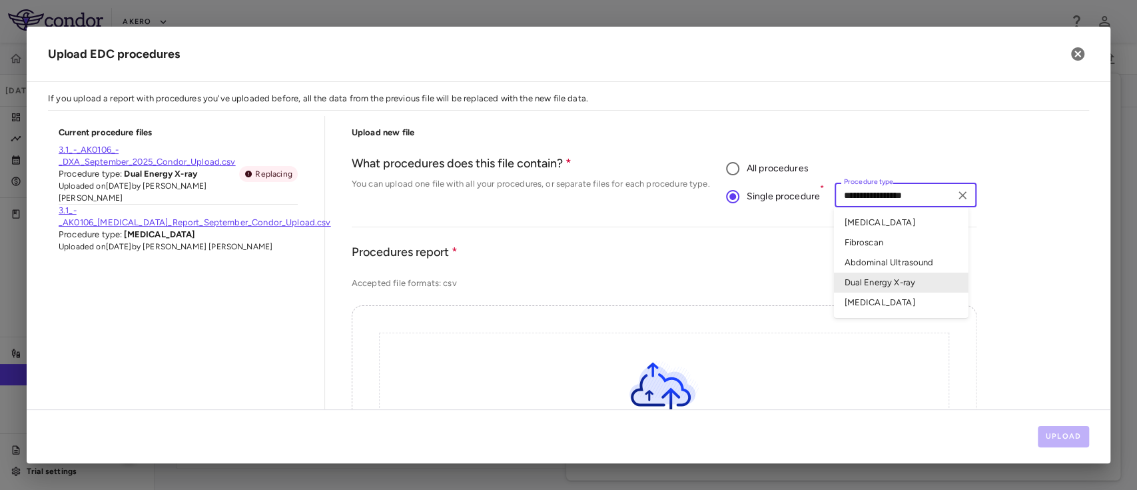
click at [876, 221] on li "Endoscopy" at bounding box center [900, 222] width 135 height 20
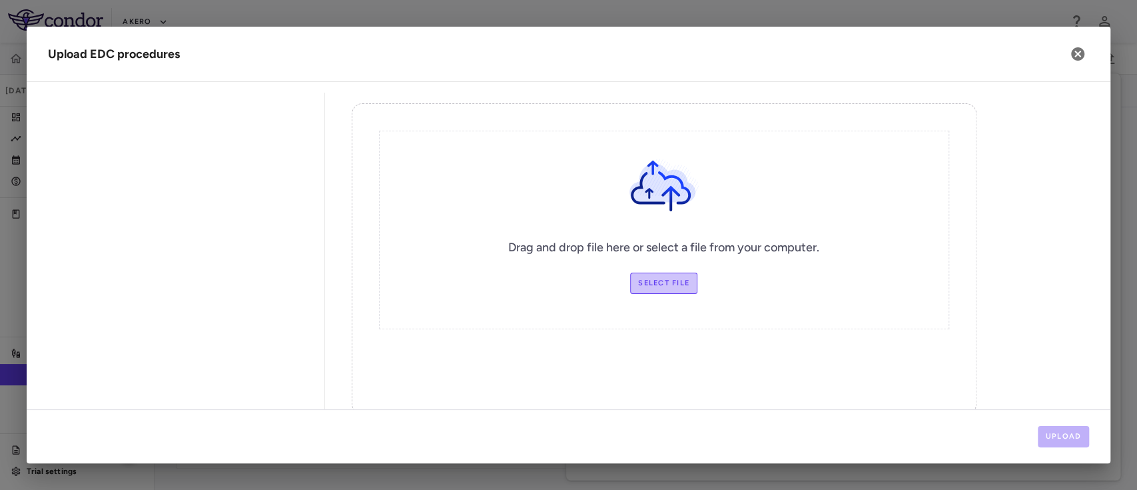
click at [655, 274] on label "Select file" at bounding box center [663, 282] width 67 height 21
click at [0, 0] on input "Select file" at bounding box center [0, 0] width 0 height 0
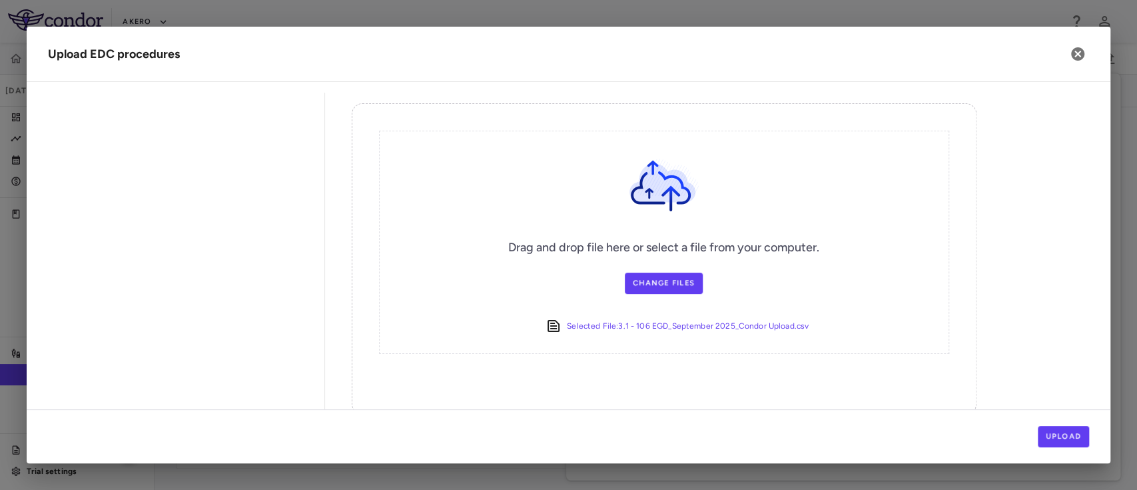
scroll to position [246, 0]
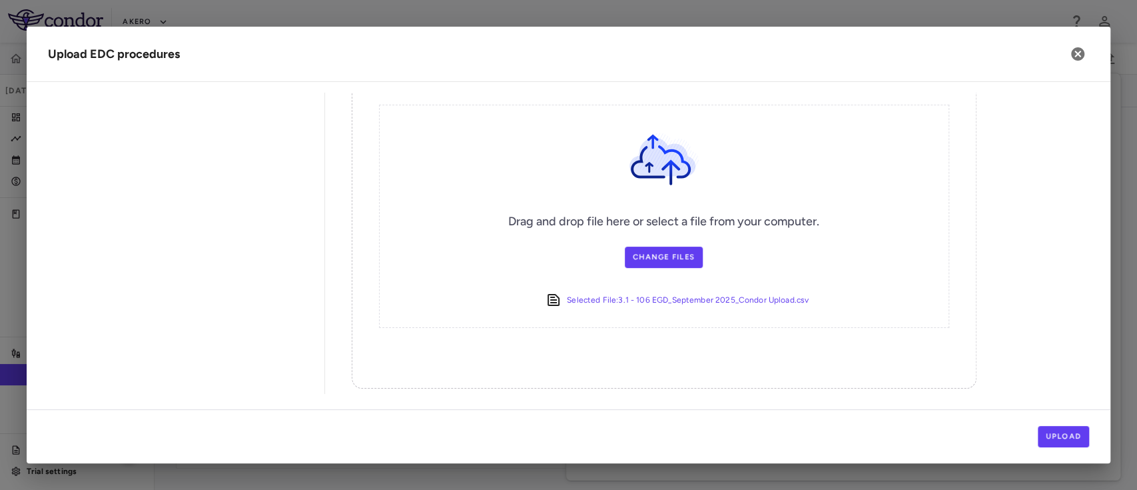
click at [1045, 424] on div "Upload" at bounding box center [569, 436] width 1084 height 54
click at [1048, 430] on button "Upload" at bounding box center [1064, 436] width 52 height 21
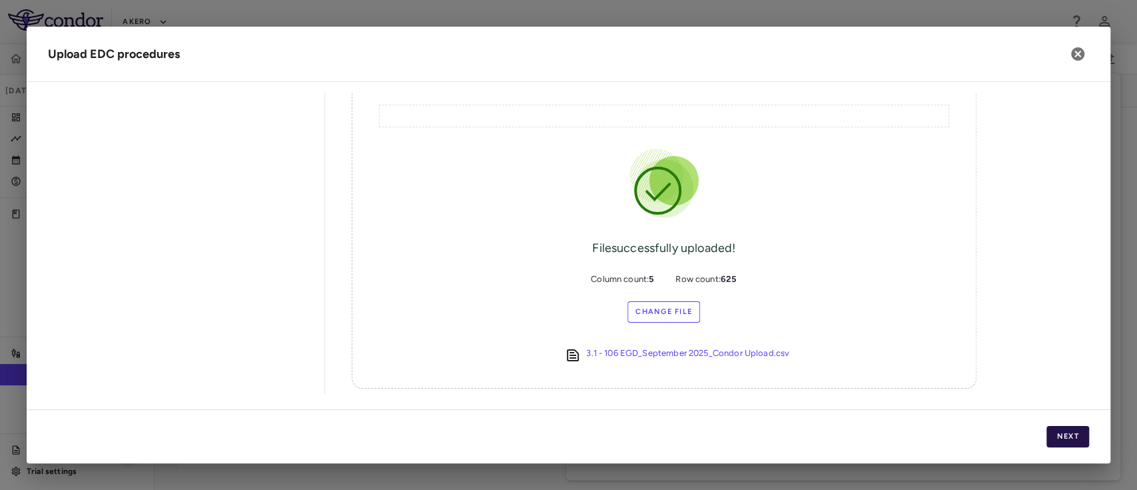
click at [1057, 434] on button "Next" at bounding box center [1067, 436] width 43 height 21
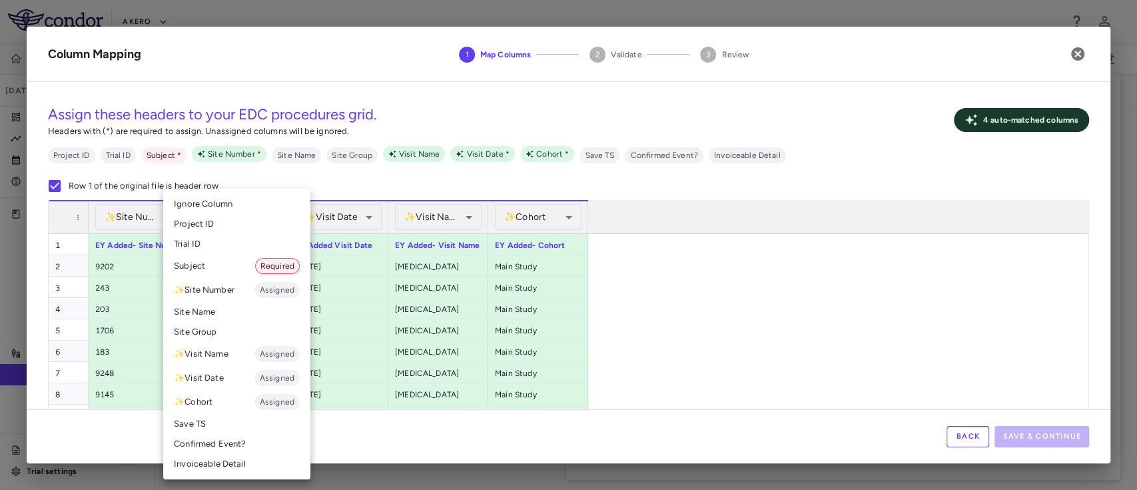
click at [212, 266] on li "Subject Required" at bounding box center [236, 266] width 147 height 24
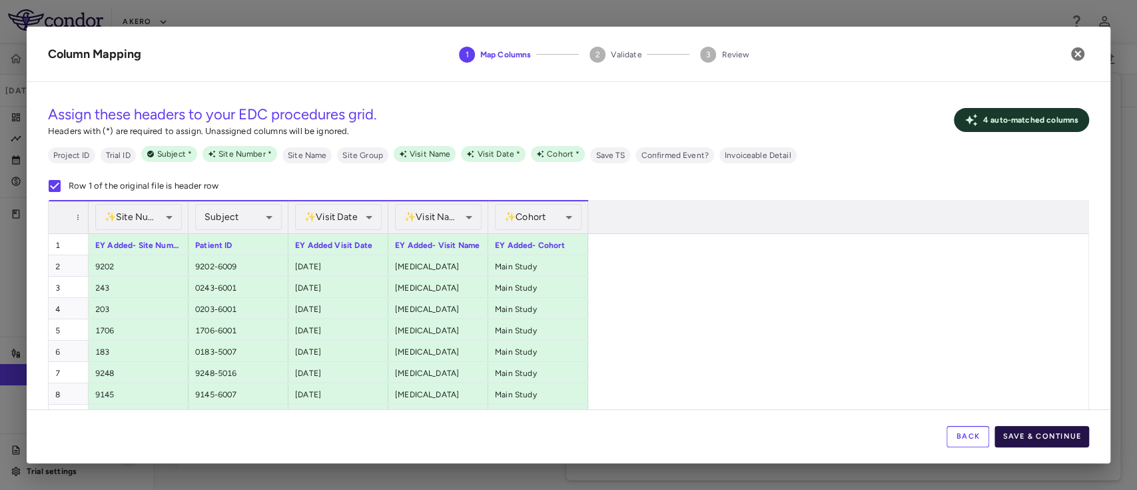
click at [1038, 438] on button "Save & Continue" at bounding box center [1041, 436] width 95 height 21
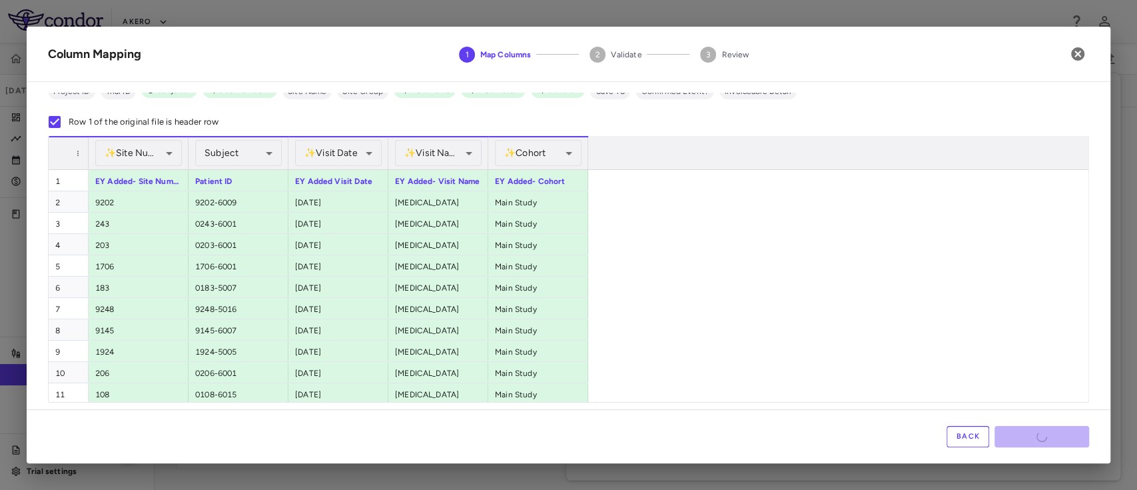
scroll to position [0, 0]
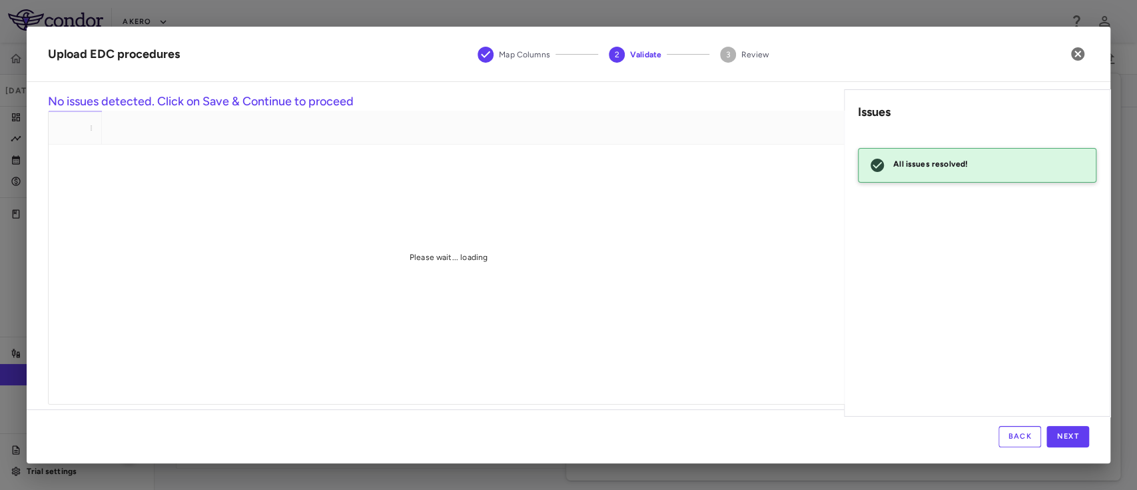
drag, startPoint x: 1102, startPoint y: 307, endPoint x: 1108, endPoint y: 396, distance: 88.8
click at [1062, 436] on button "Next" at bounding box center [1067, 436] width 43 height 21
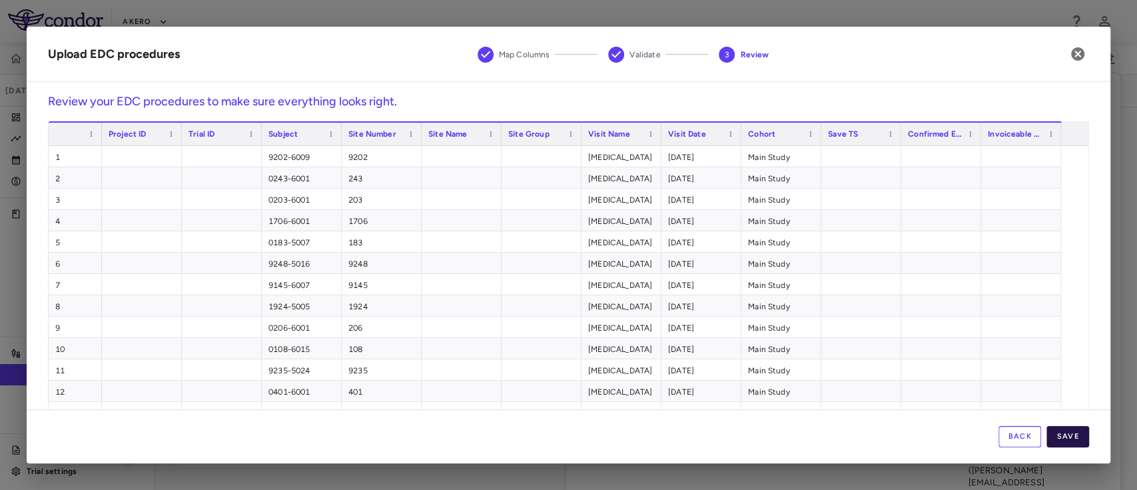
click at [1065, 434] on button "Save" at bounding box center [1067, 436] width 43 height 21
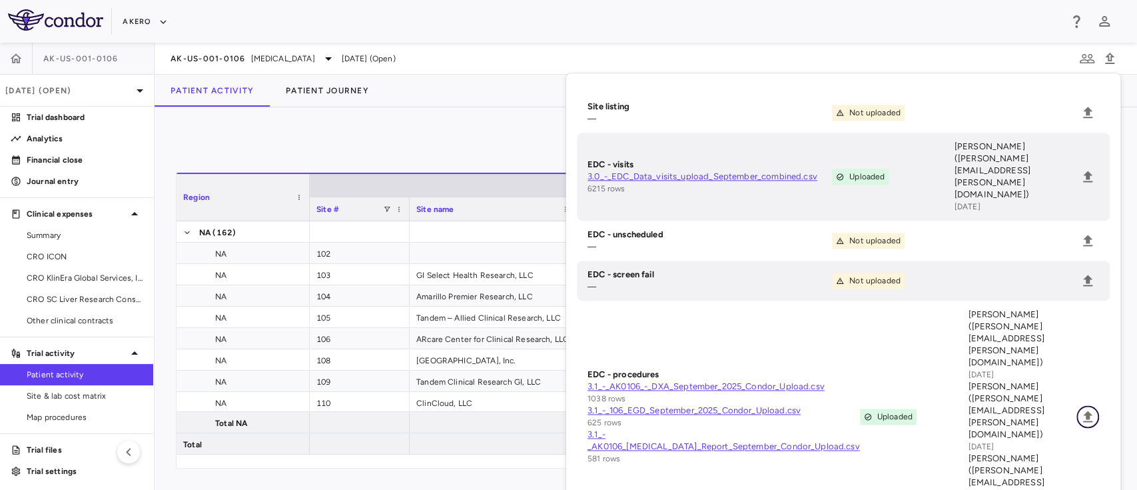
click at [1085, 408] on icon "Upload" at bounding box center [1088, 416] width 16 height 16
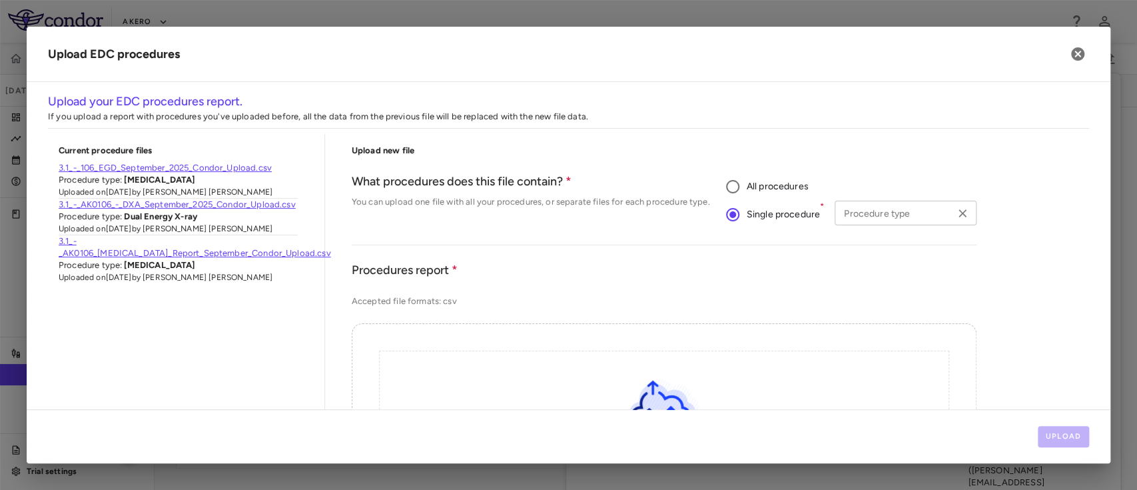
click at [849, 224] on div "Procedure type" at bounding box center [905, 212] width 141 height 25
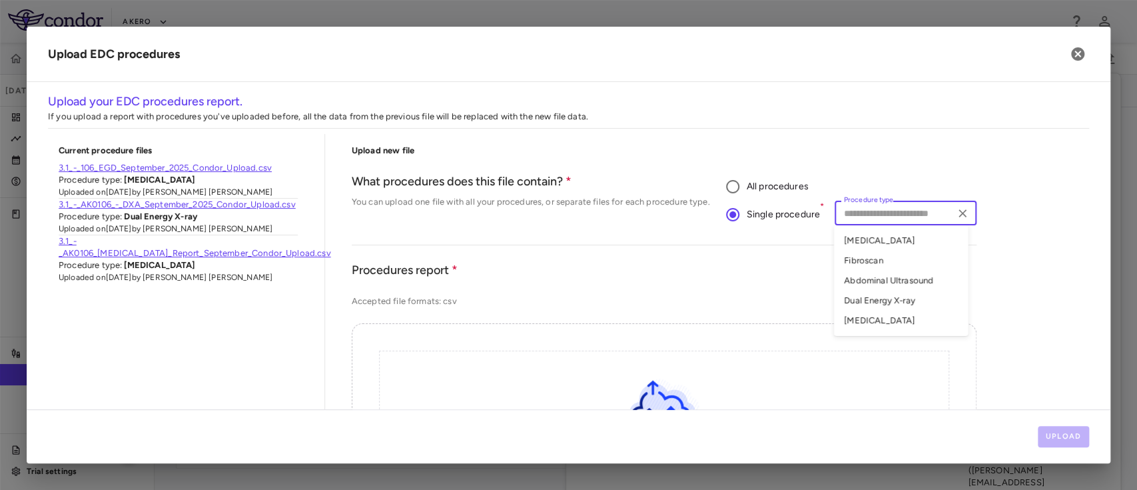
click at [867, 281] on li "Abdominal Ultrasound" at bounding box center [900, 280] width 135 height 20
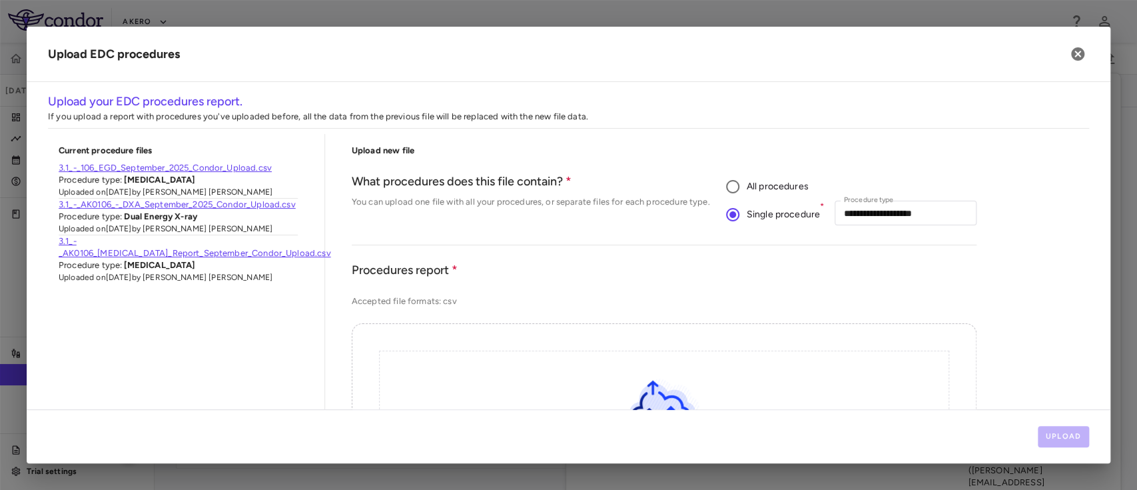
scroll to position [225, 0]
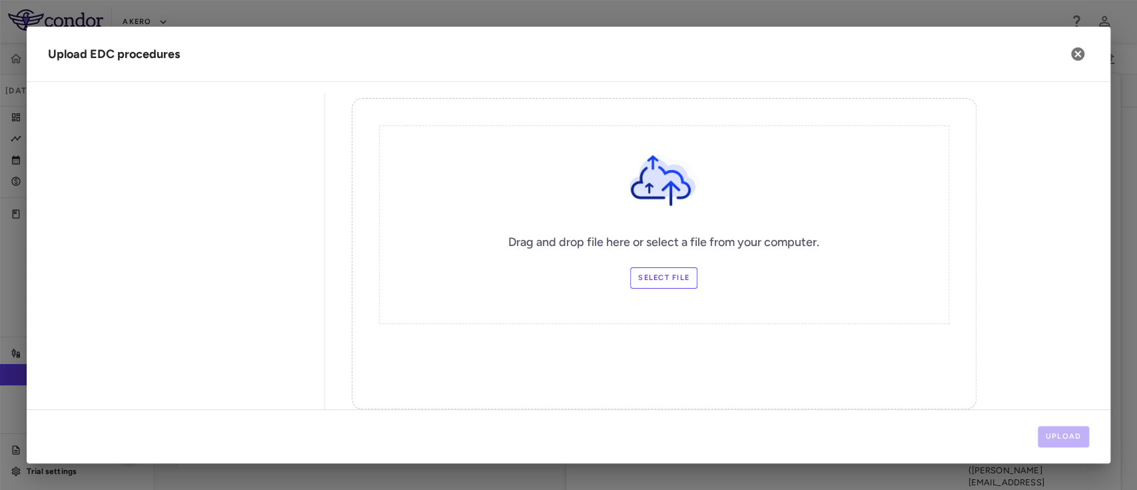
click at [645, 272] on label "Select file" at bounding box center [663, 277] width 67 height 21
click at [0, 0] on input "Select file" at bounding box center [0, 0] width 0 height 0
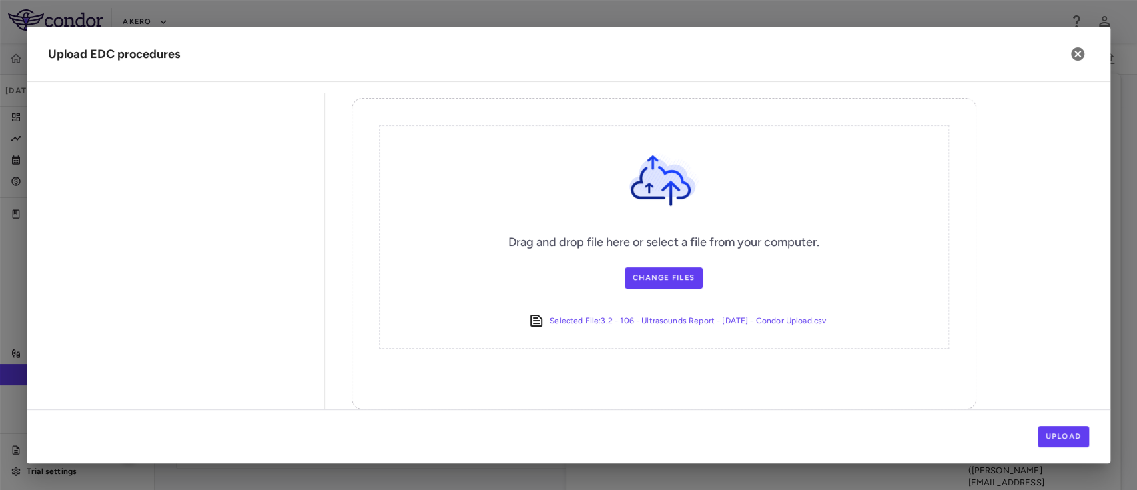
scroll to position [246, 0]
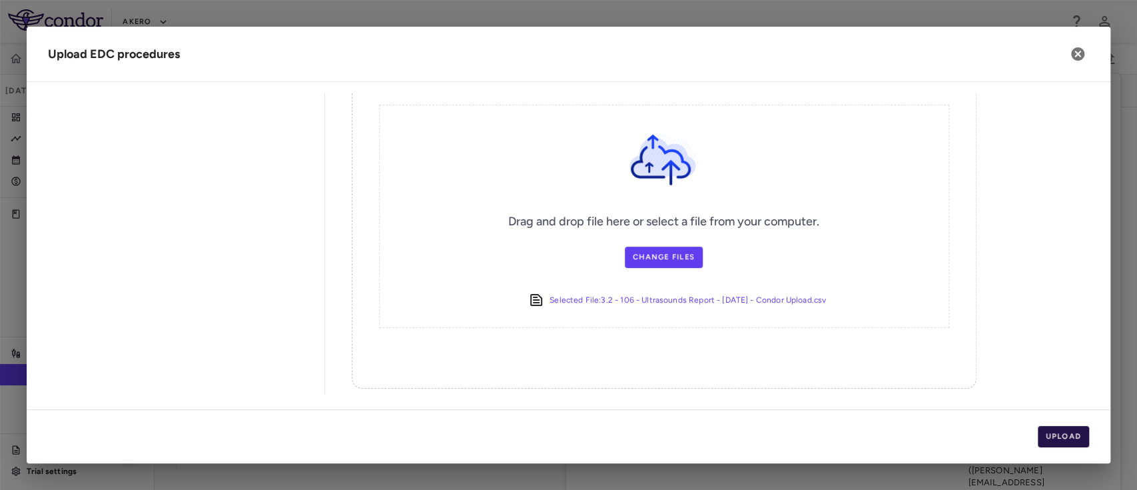
click at [1055, 428] on button "Upload" at bounding box center [1064, 436] width 52 height 21
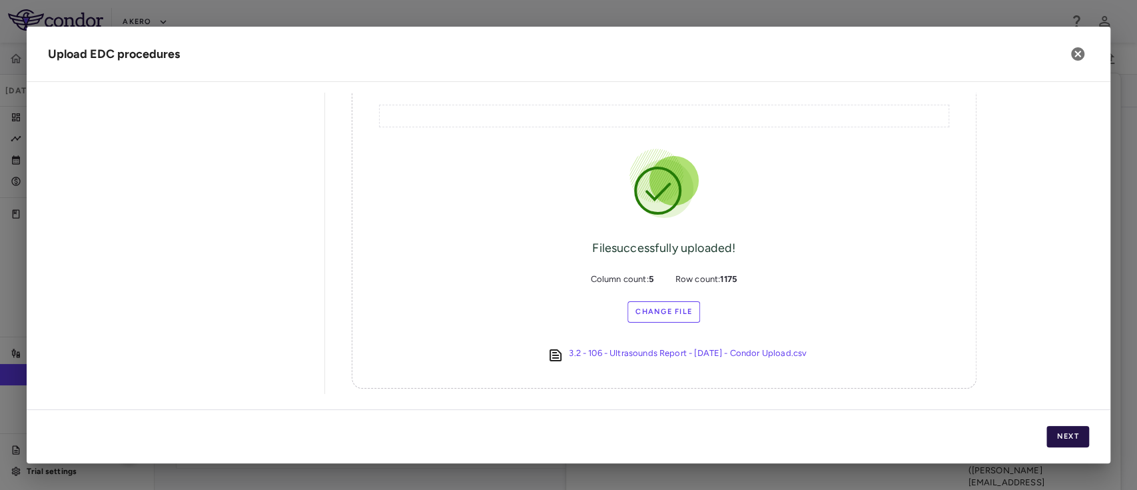
click at [1059, 440] on button "Next" at bounding box center [1067, 436] width 43 height 21
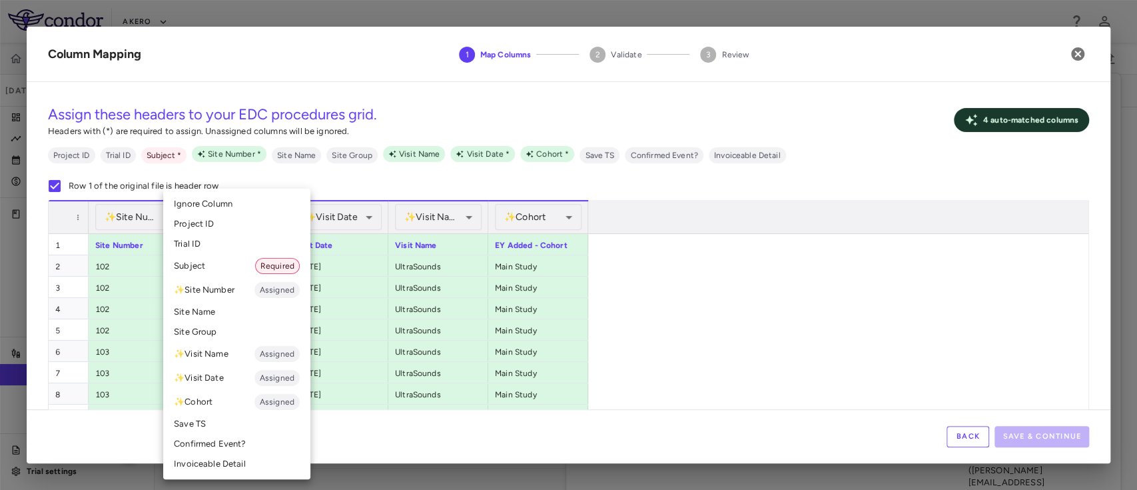
click at [241, 261] on li "Subject Required" at bounding box center [236, 266] width 147 height 24
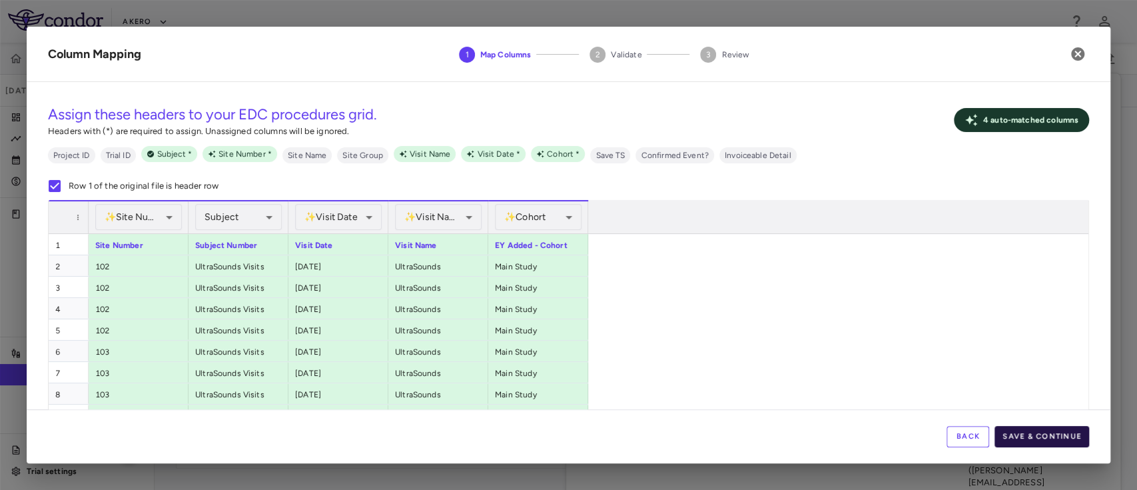
click at [1064, 430] on button "Save & Continue" at bounding box center [1041, 436] width 95 height 21
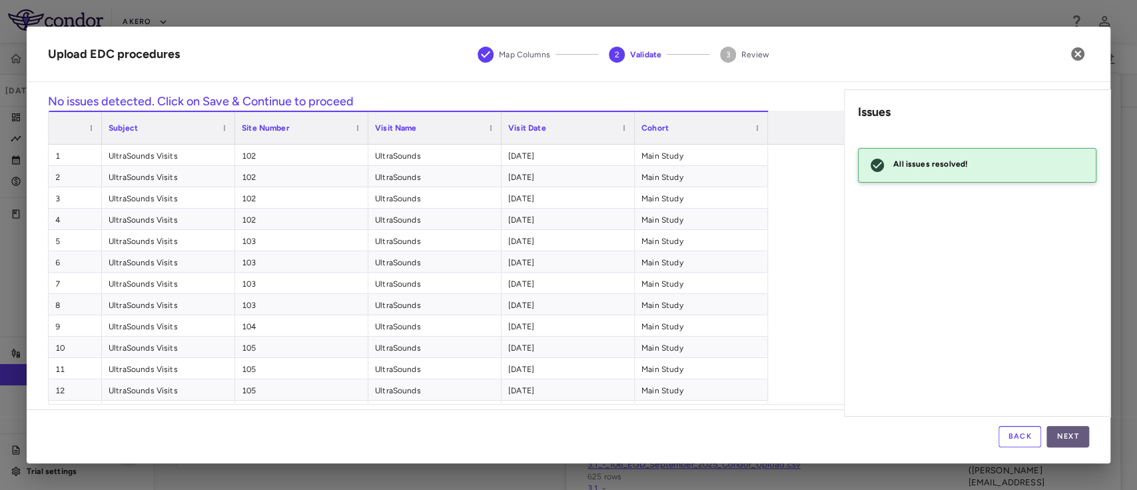
click at [1072, 433] on button "Next" at bounding box center [1067, 436] width 43 height 21
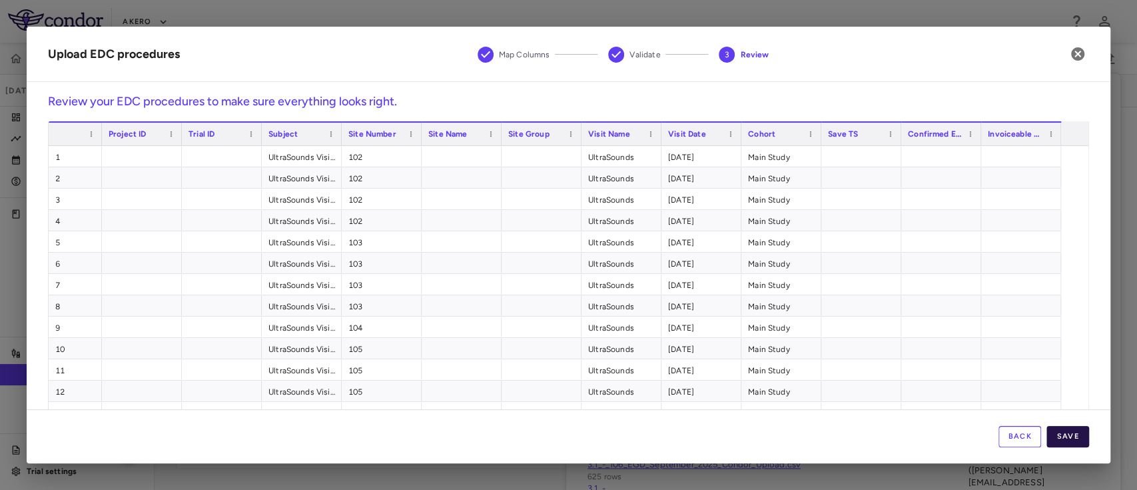
click at [1074, 432] on button "Save" at bounding box center [1067, 436] width 43 height 21
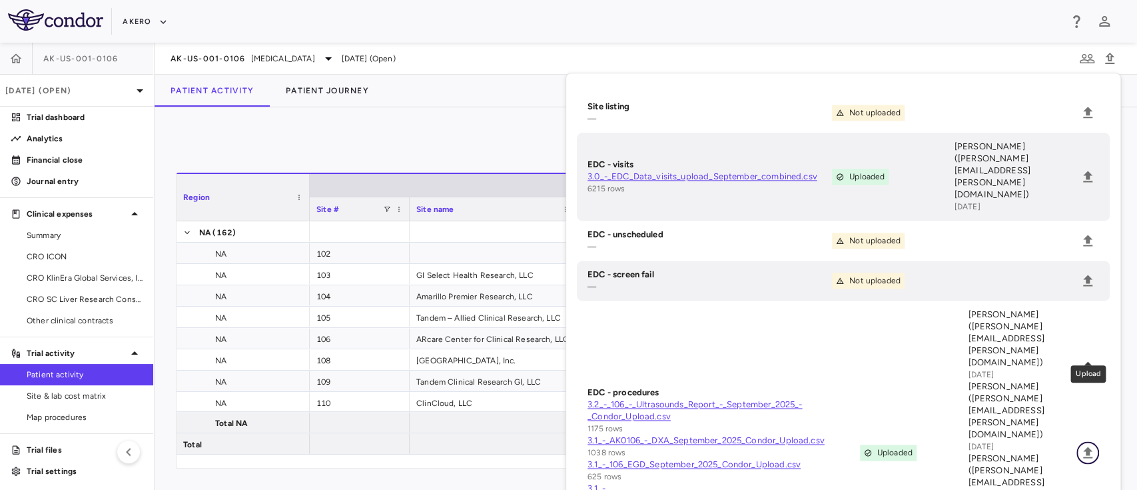
click at [1088, 446] on icon "Upload" at bounding box center [1087, 451] width 9 height 11
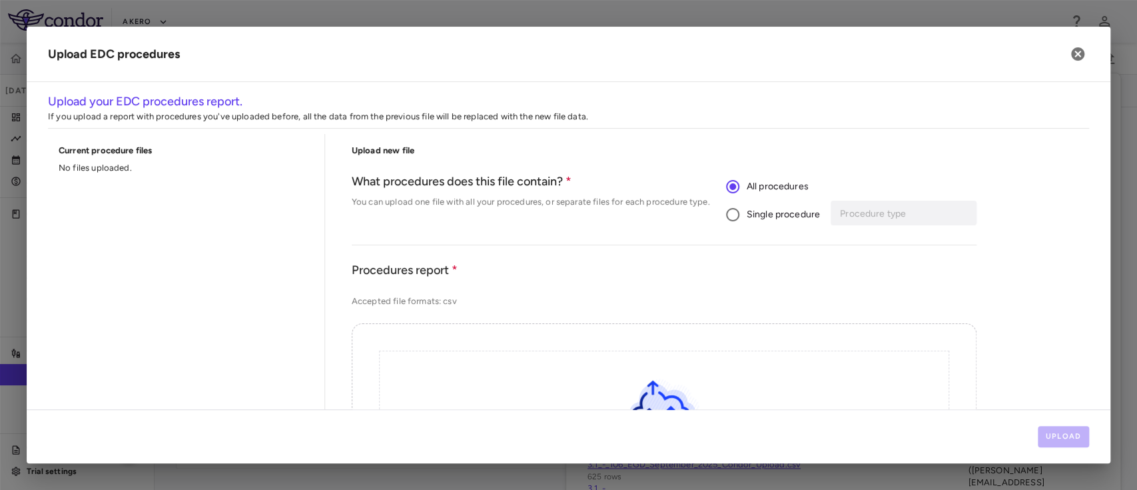
click at [749, 214] on span "Single procedure" at bounding box center [783, 214] width 73 height 15
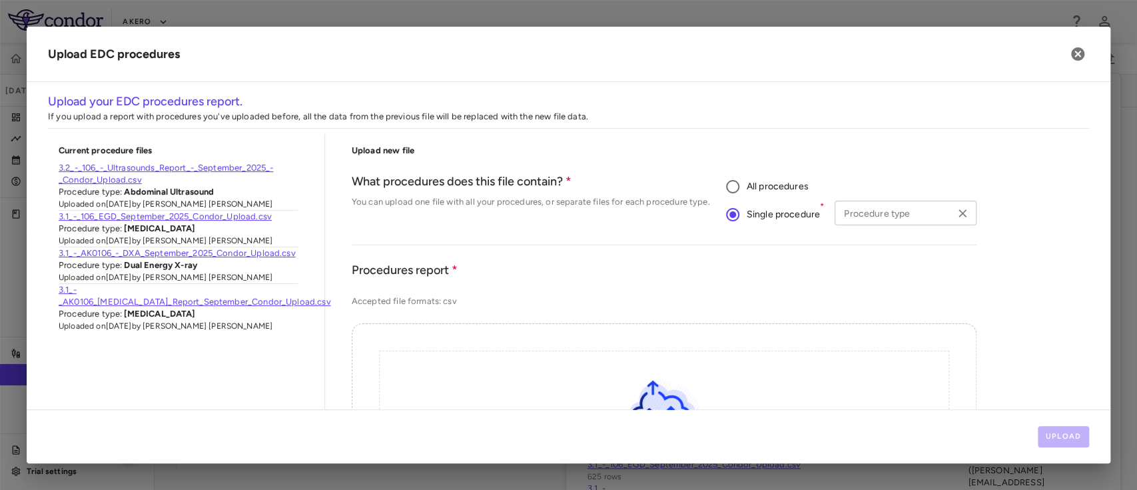
click at [886, 209] on div "Procedure type Procedure type" at bounding box center [905, 212] width 141 height 25
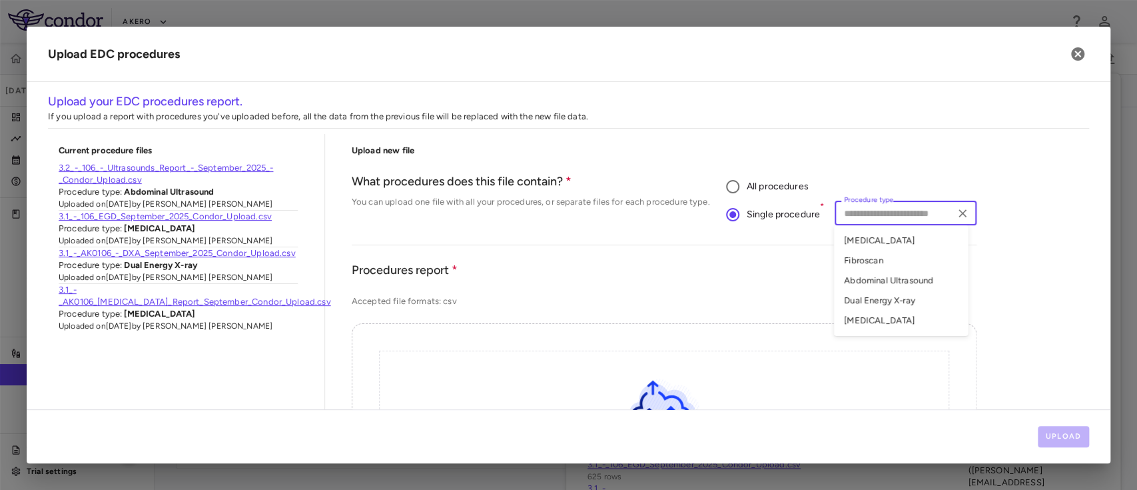
click at [880, 258] on li "Fibroscan" at bounding box center [900, 260] width 135 height 20
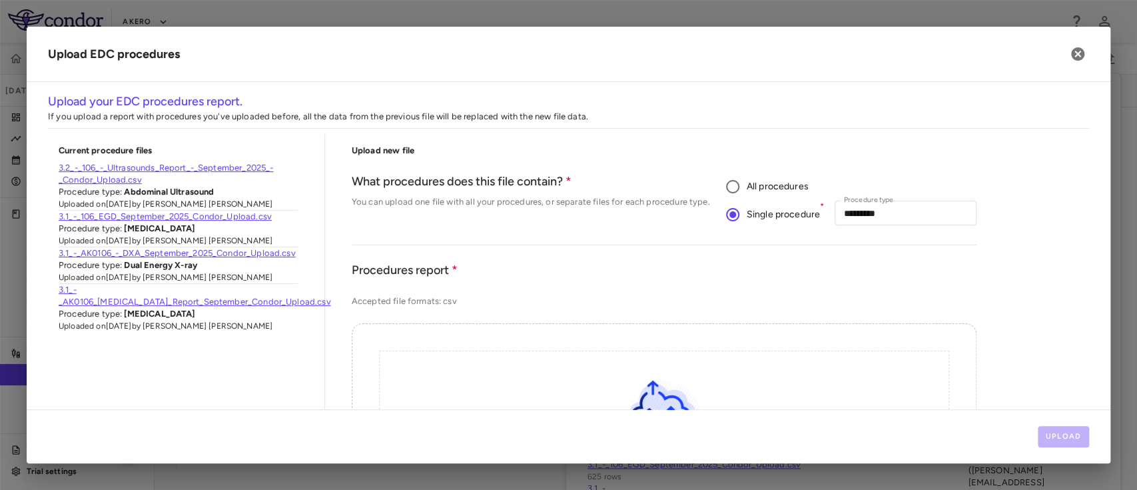
scroll to position [202, 0]
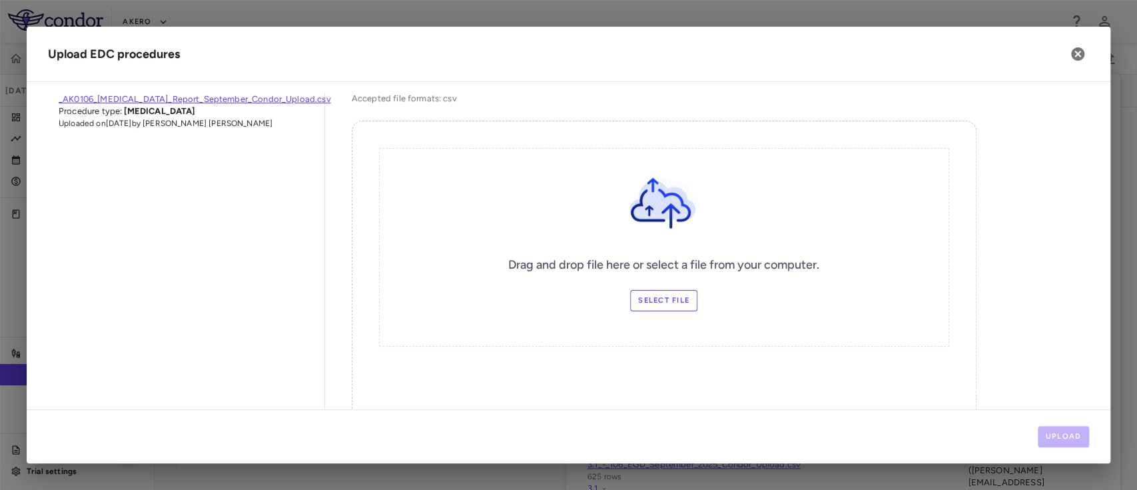
click at [639, 288] on div "Drag and drop file here or select a file from your computer. Select file" at bounding box center [664, 247] width 570 height 198
click at [634, 300] on label "Select file" at bounding box center [663, 300] width 67 height 21
click at [0, 0] on input "Select file" at bounding box center [0, 0] width 0 height 0
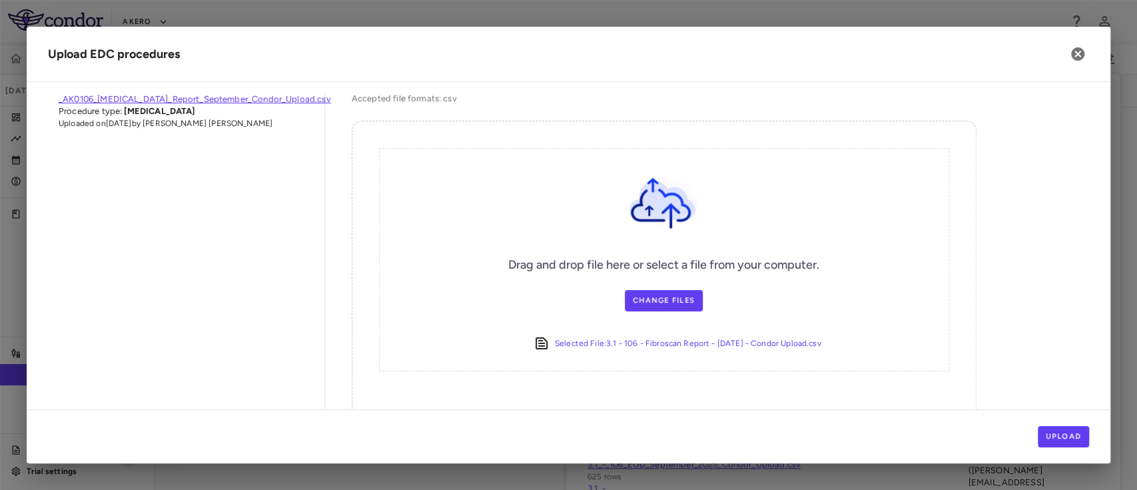
scroll to position [246, 0]
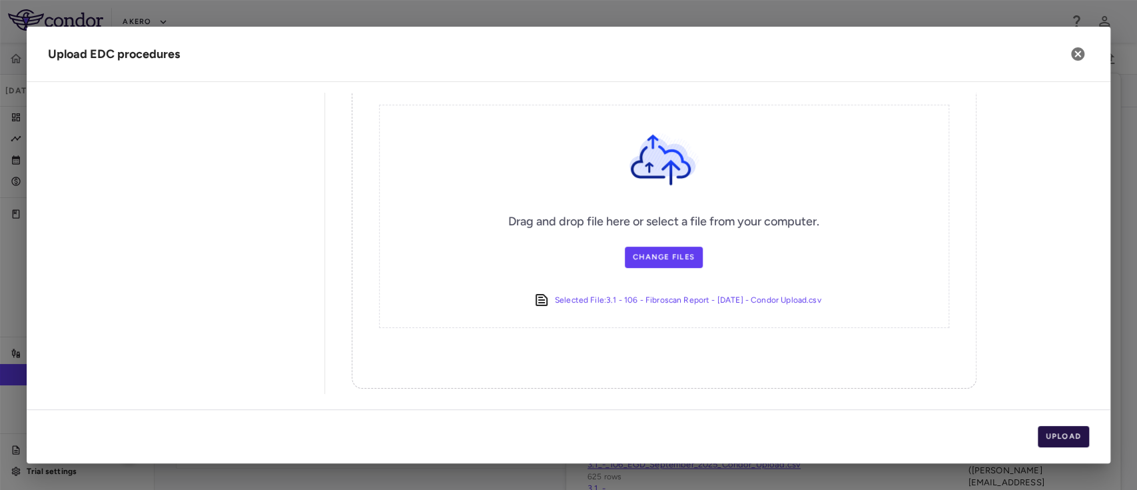
click at [1066, 434] on button "Upload" at bounding box center [1064, 436] width 52 height 21
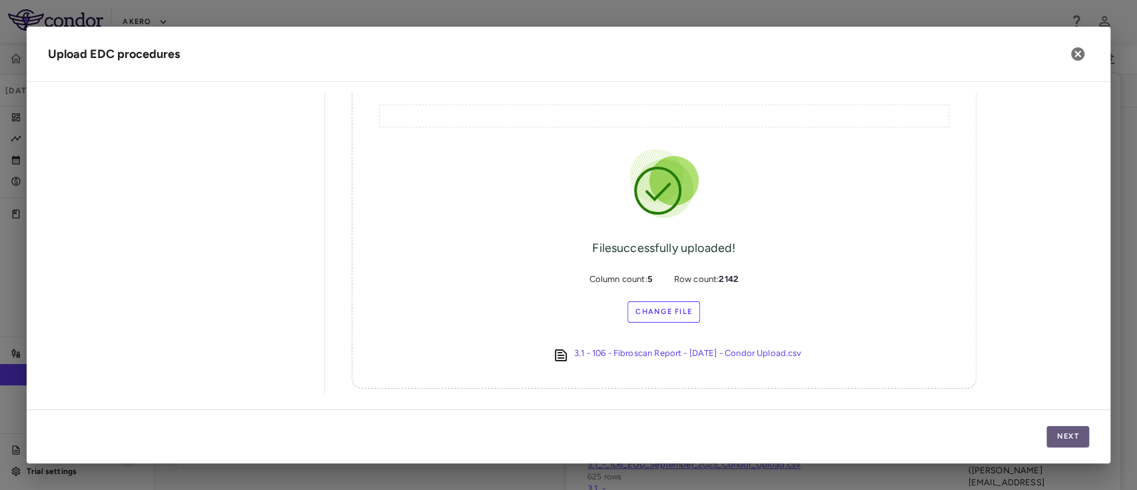
click at [1048, 429] on button "Next" at bounding box center [1067, 436] width 43 height 21
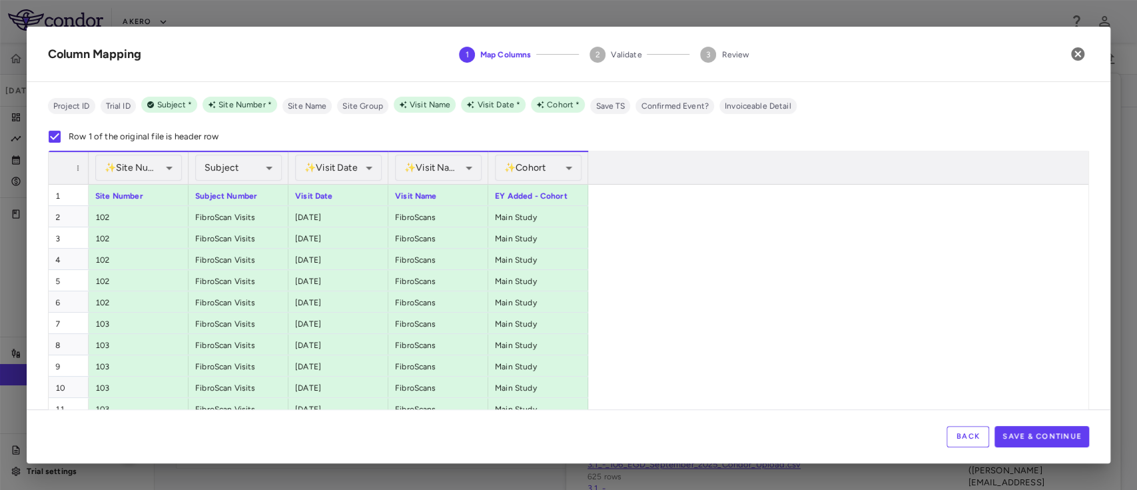
scroll to position [73, 0]
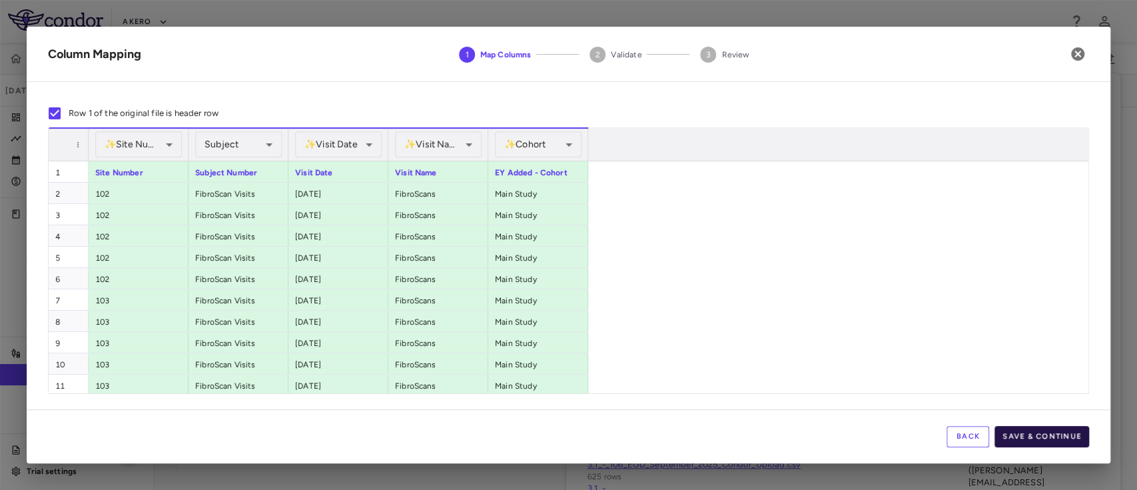
click at [1039, 436] on button "Save & Continue" at bounding box center [1041, 436] width 95 height 21
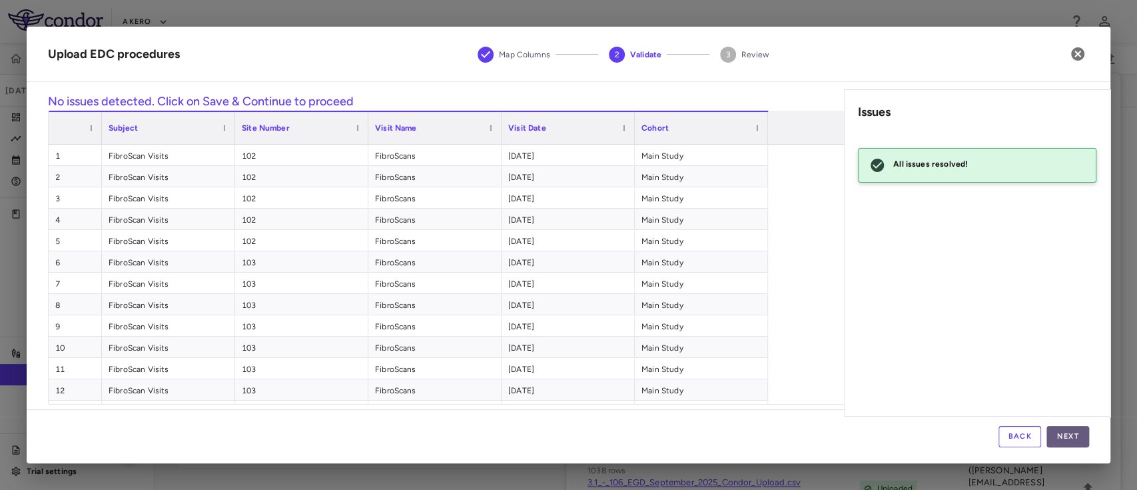
click at [1065, 440] on button "Next" at bounding box center [1067, 436] width 43 height 21
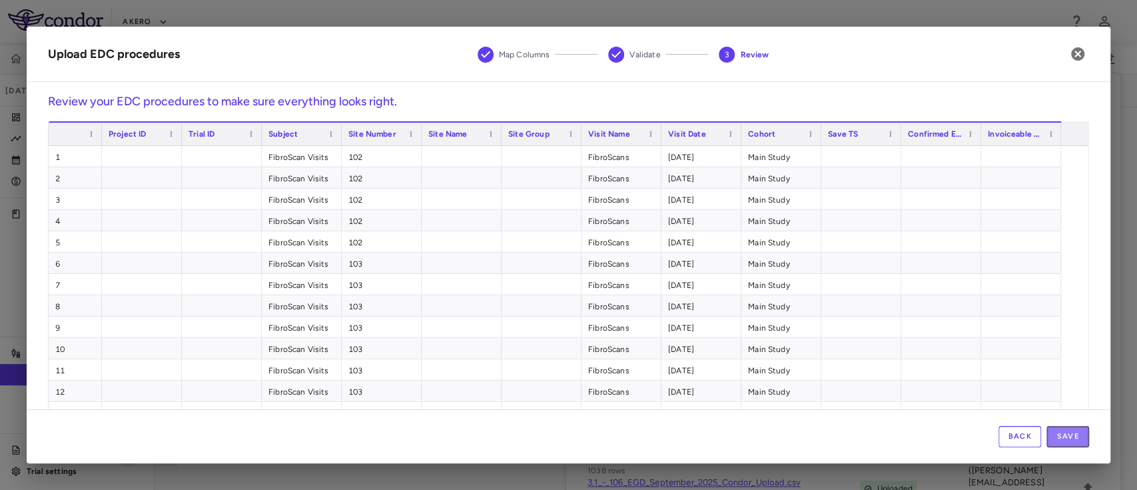
click at [1065, 440] on button "Save" at bounding box center [1067, 436] width 43 height 21
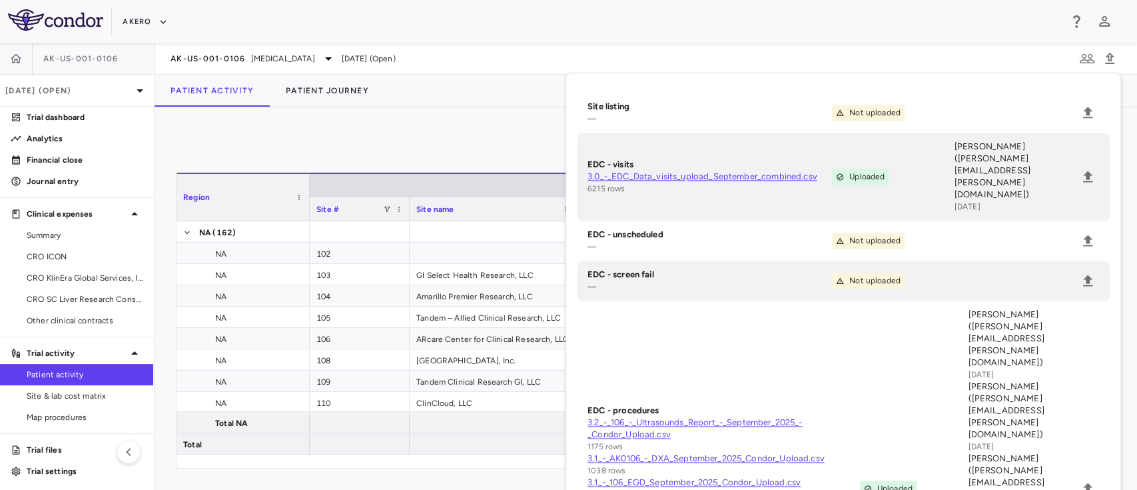
click at [473, 149] on div "0" at bounding box center [646, 145] width 940 height 33
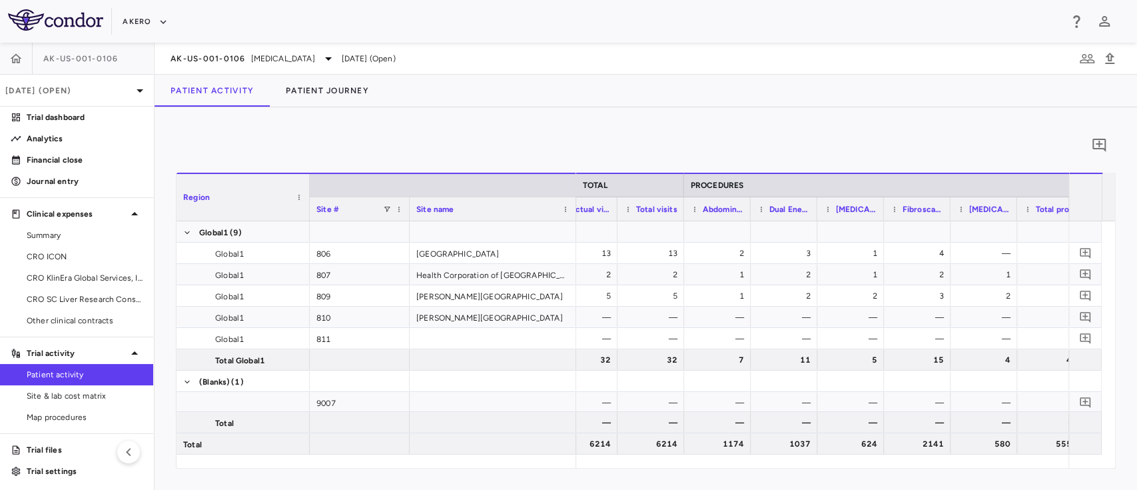
scroll to position [0, 2486]
